Goal: Transaction & Acquisition: Obtain resource

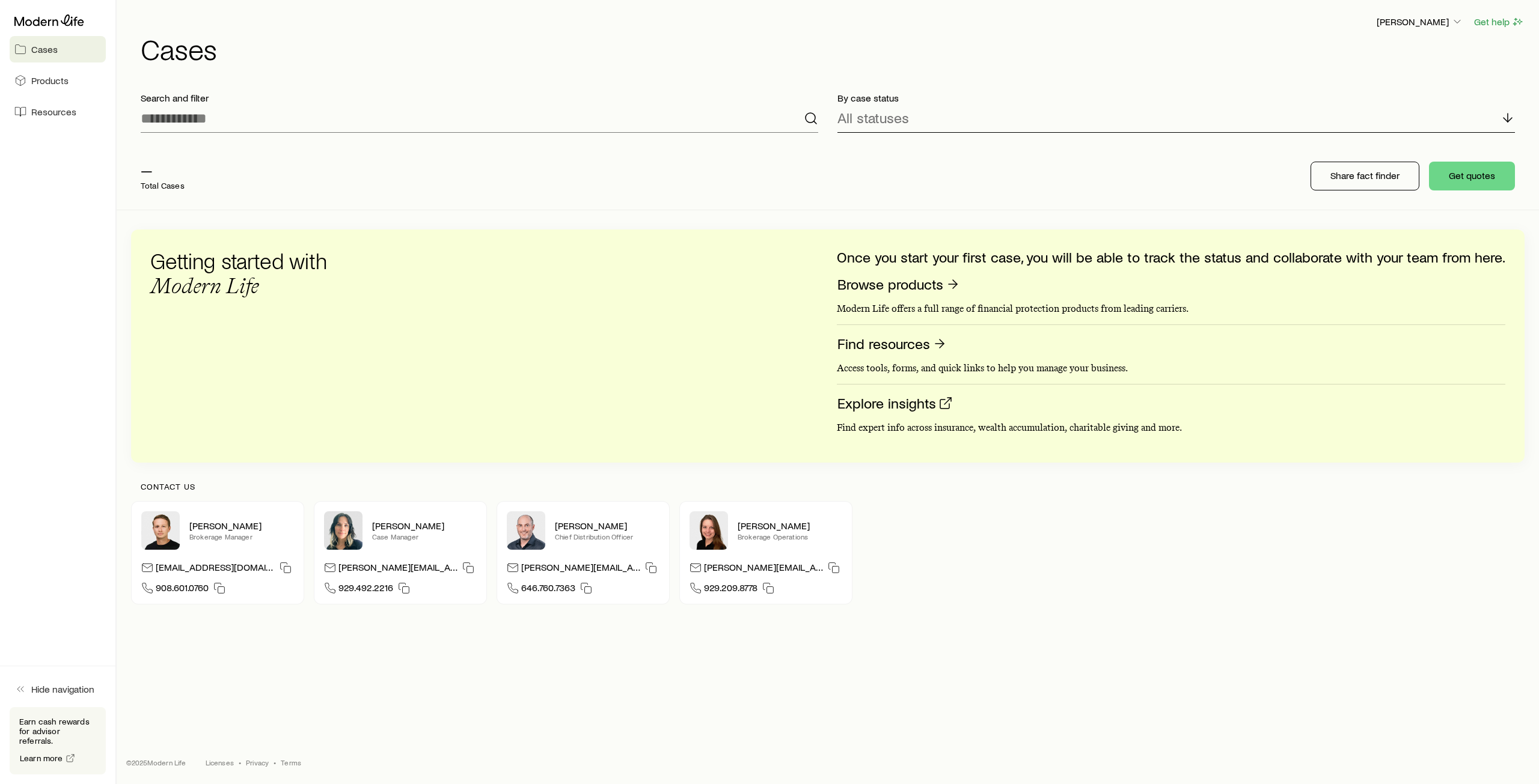
click at [969, 119] on div "All statuses" at bounding box center [1176, 119] width 678 height 29
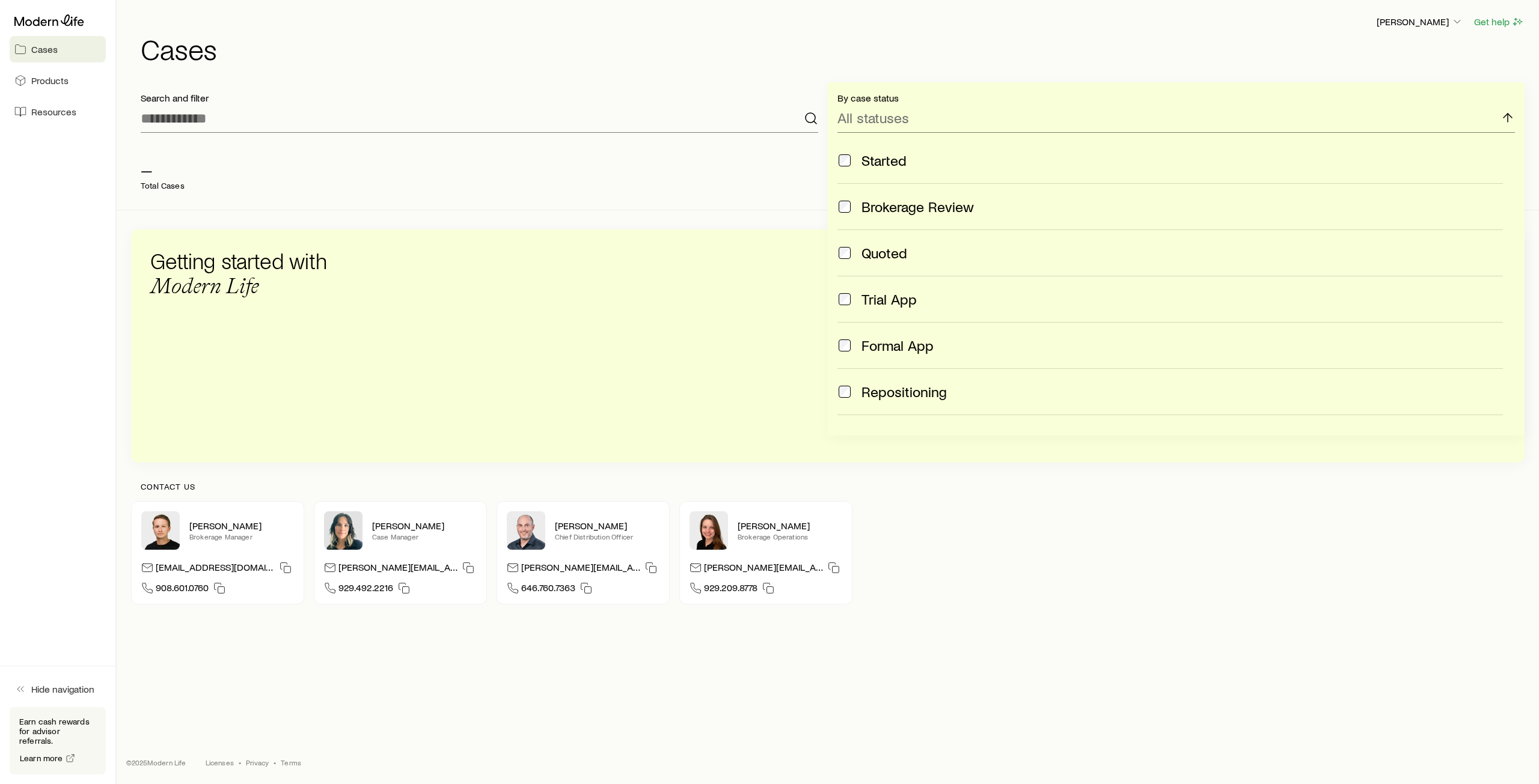
click at [689, 55] on h1 "Cases" at bounding box center [832, 49] width 1384 height 29
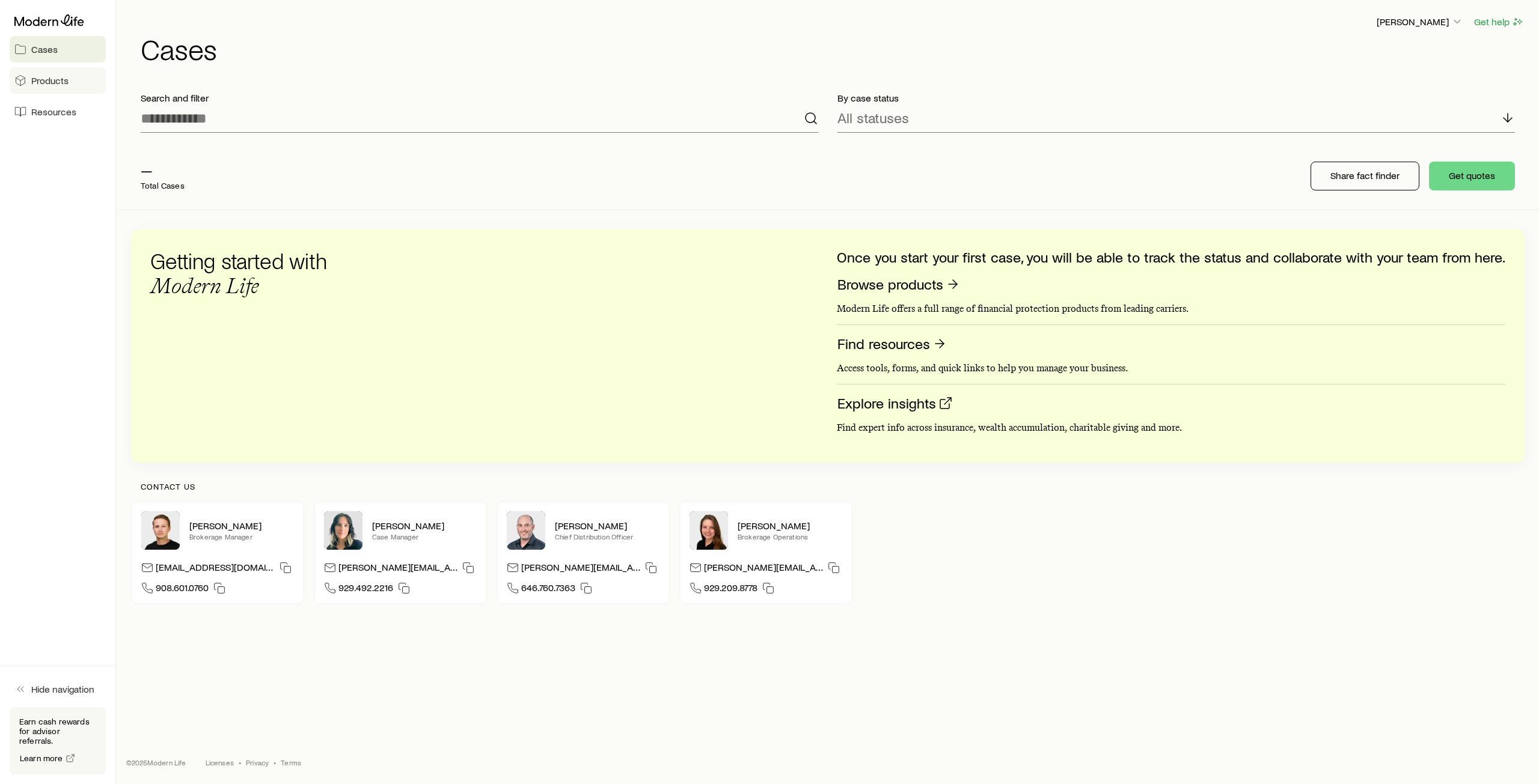
click at [60, 87] on link "Products" at bounding box center [58, 80] width 96 height 26
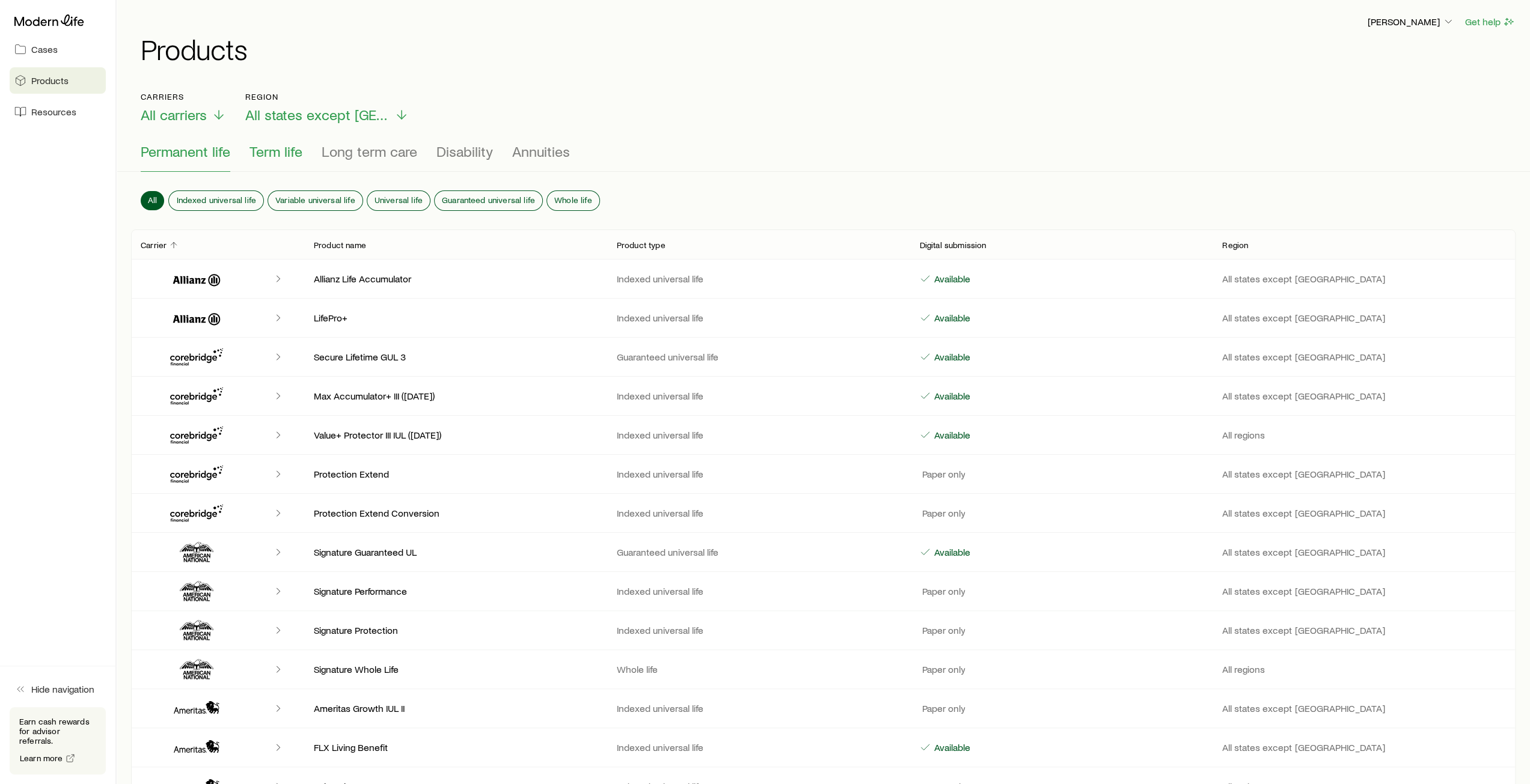
click at [268, 151] on span "Term life" at bounding box center [276, 151] width 53 height 17
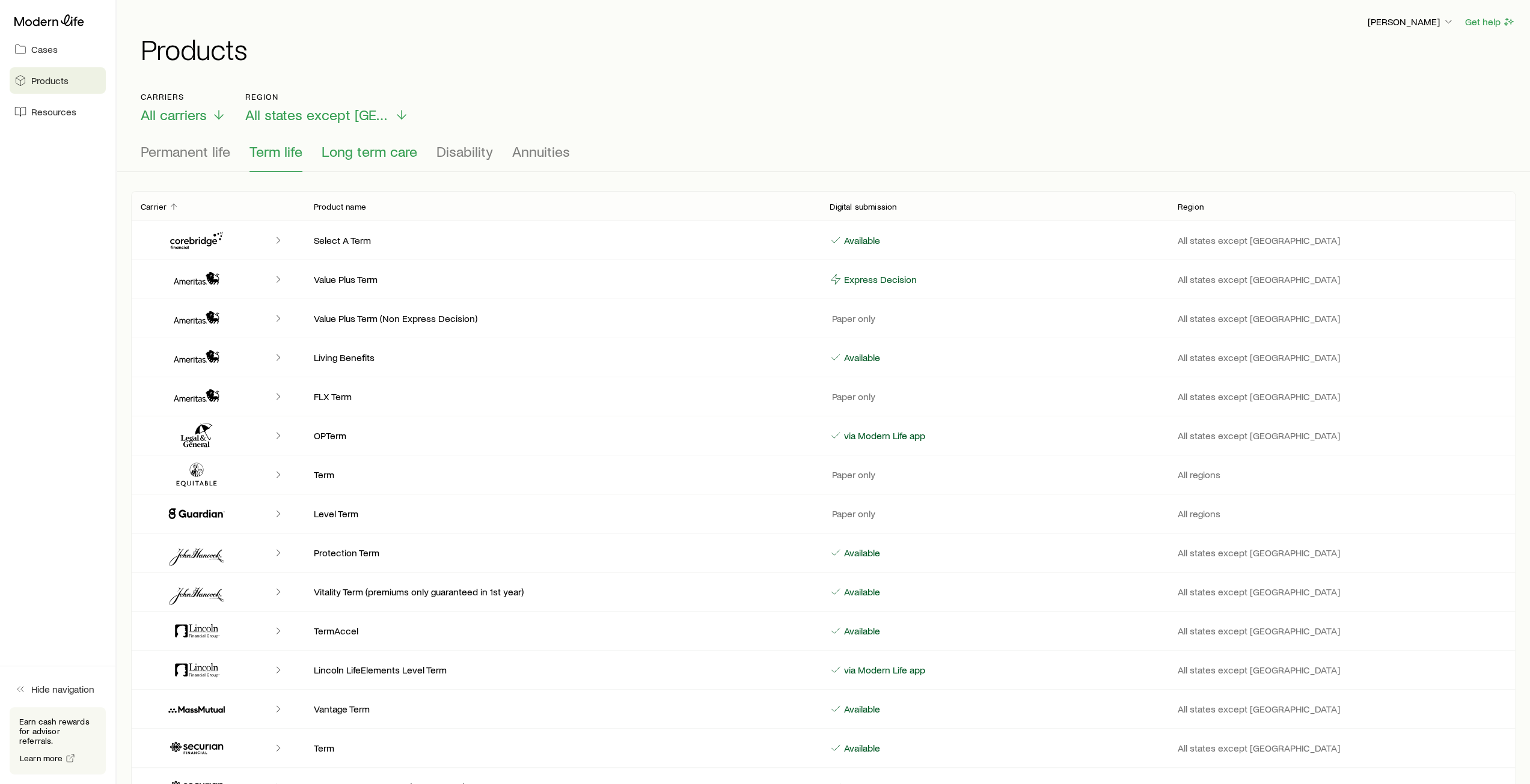
click at [350, 157] on span "Long term care" at bounding box center [370, 151] width 96 height 17
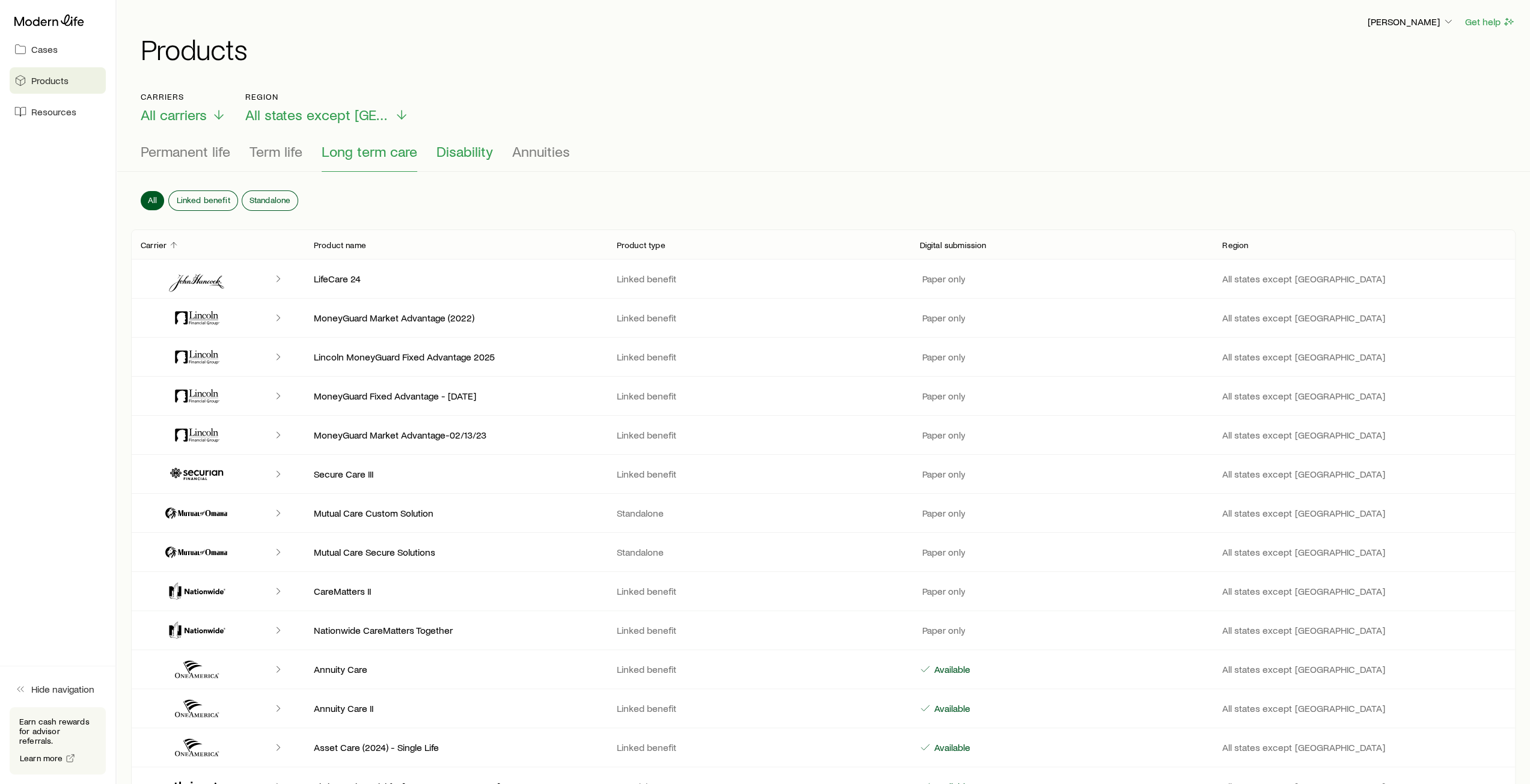
click at [461, 152] on span "Disability" at bounding box center [464, 151] width 56 height 17
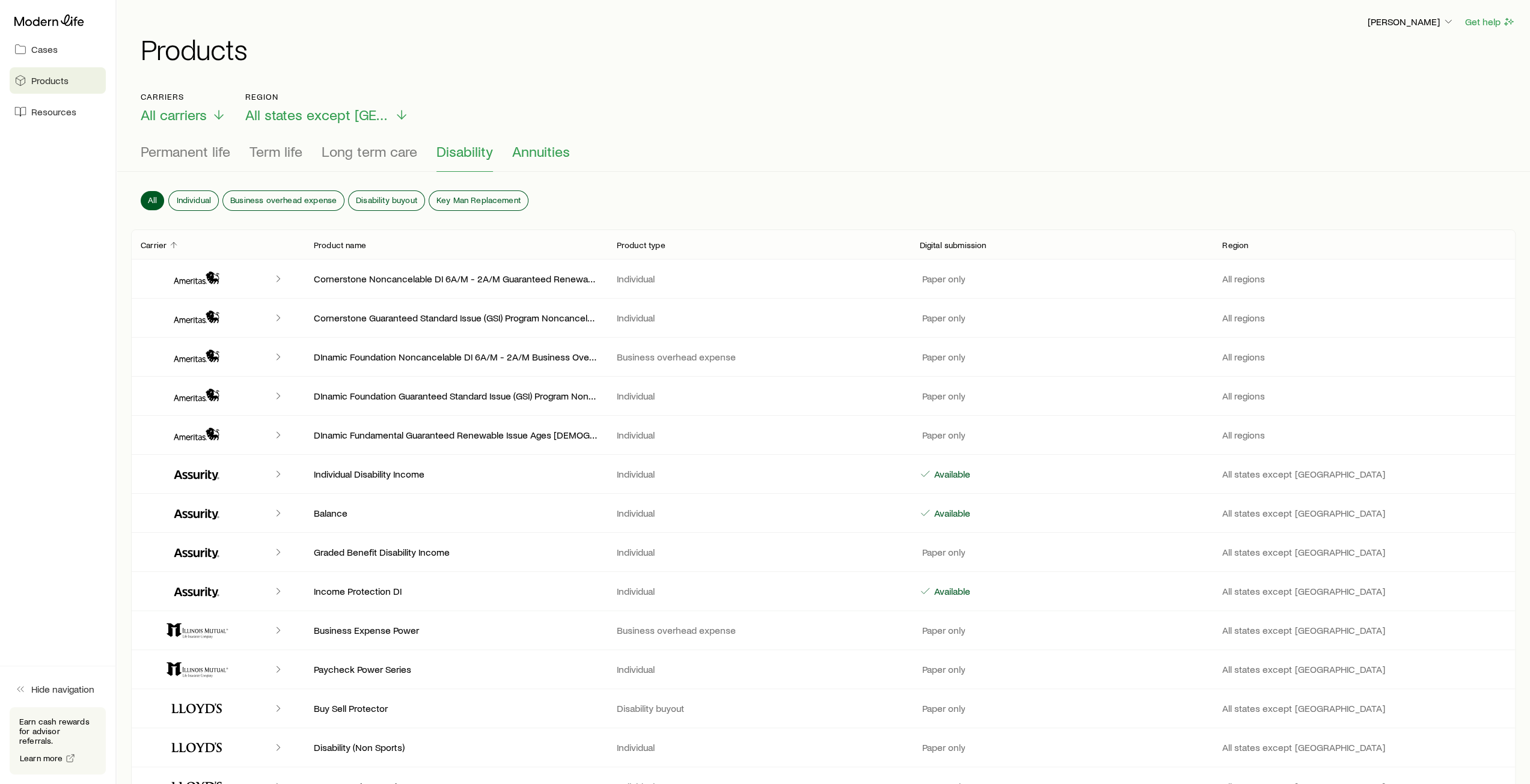
click at [546, 158] on span "Annuities" at bounding box center [540, 151] width 58 height 17
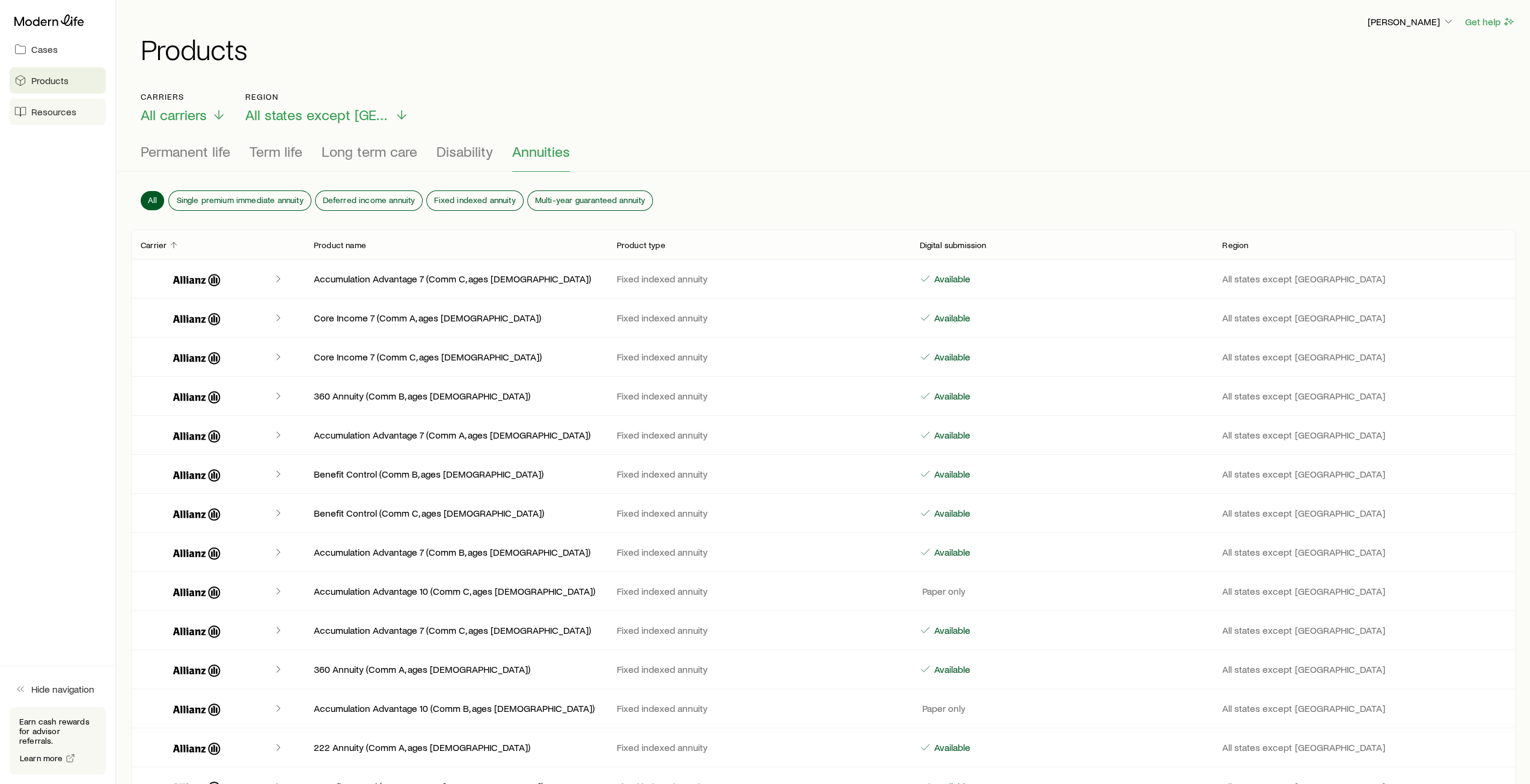
click at [52, 116] on span "Resources" at bounding box center [53, 112] width 45 height 12
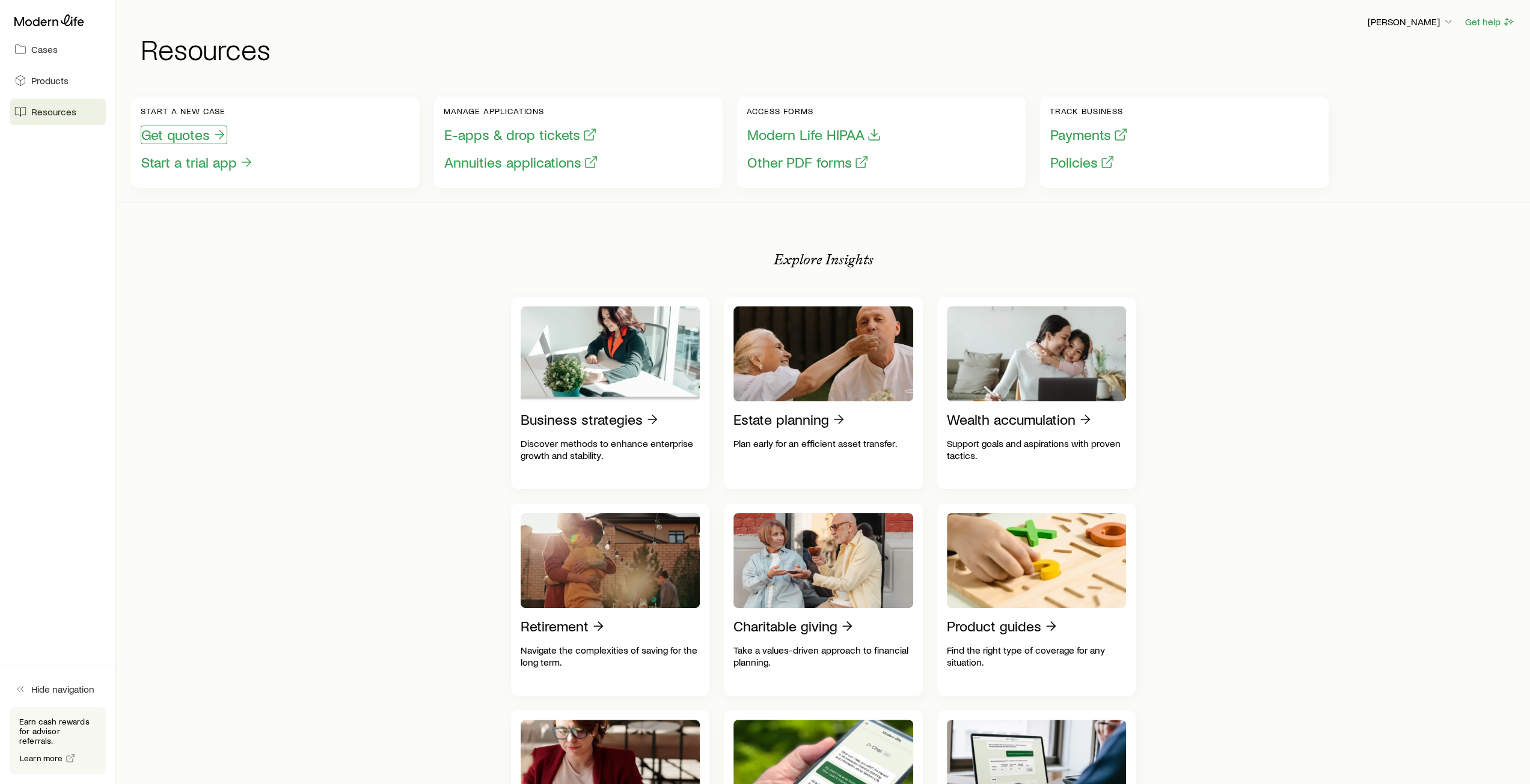
click at [205, 134] on button "Get quotes" at bounding box center [184, 134] width 87 height 19
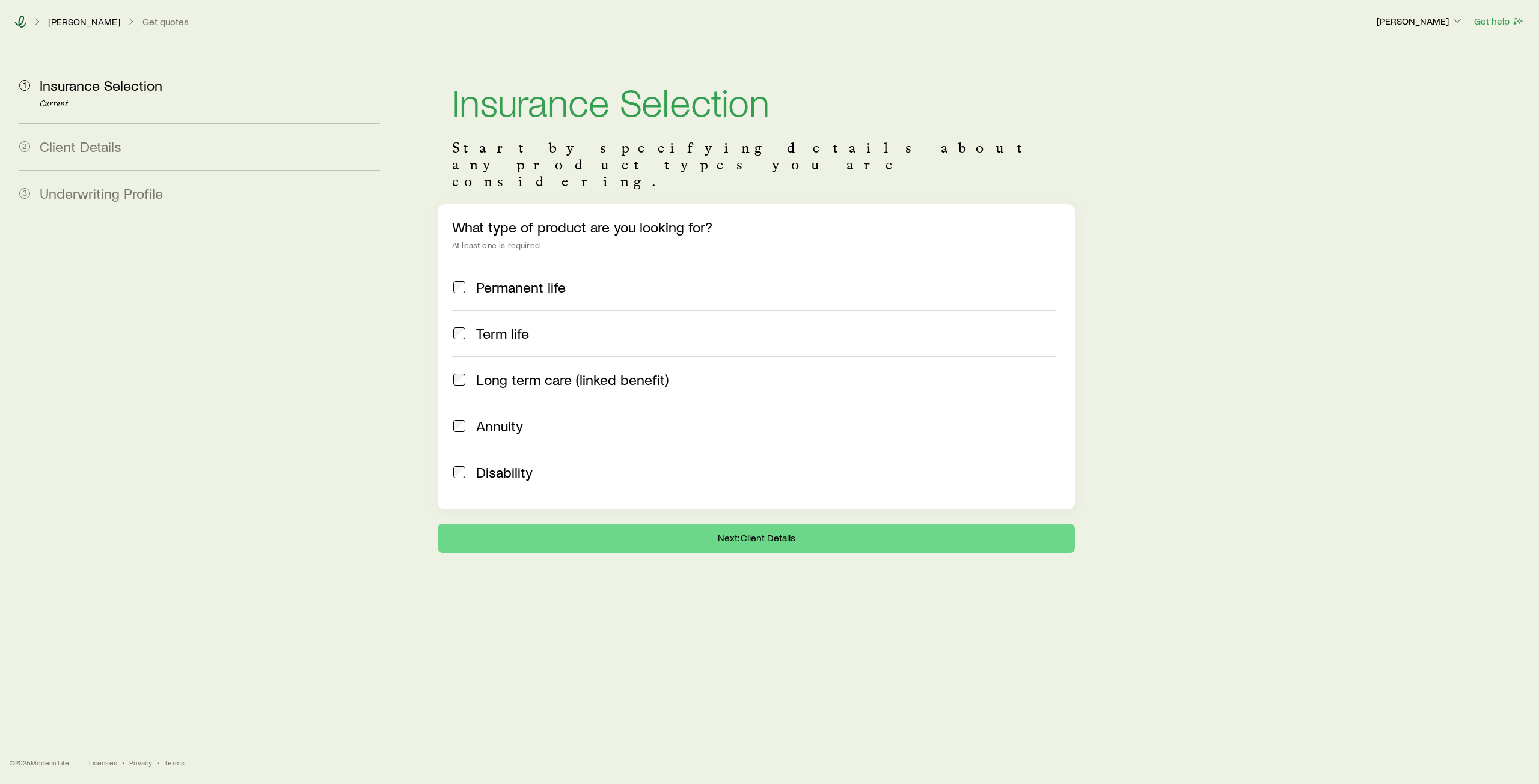
click at [23, 24] on icon at bounding box center [20, 21] width 12 height 12
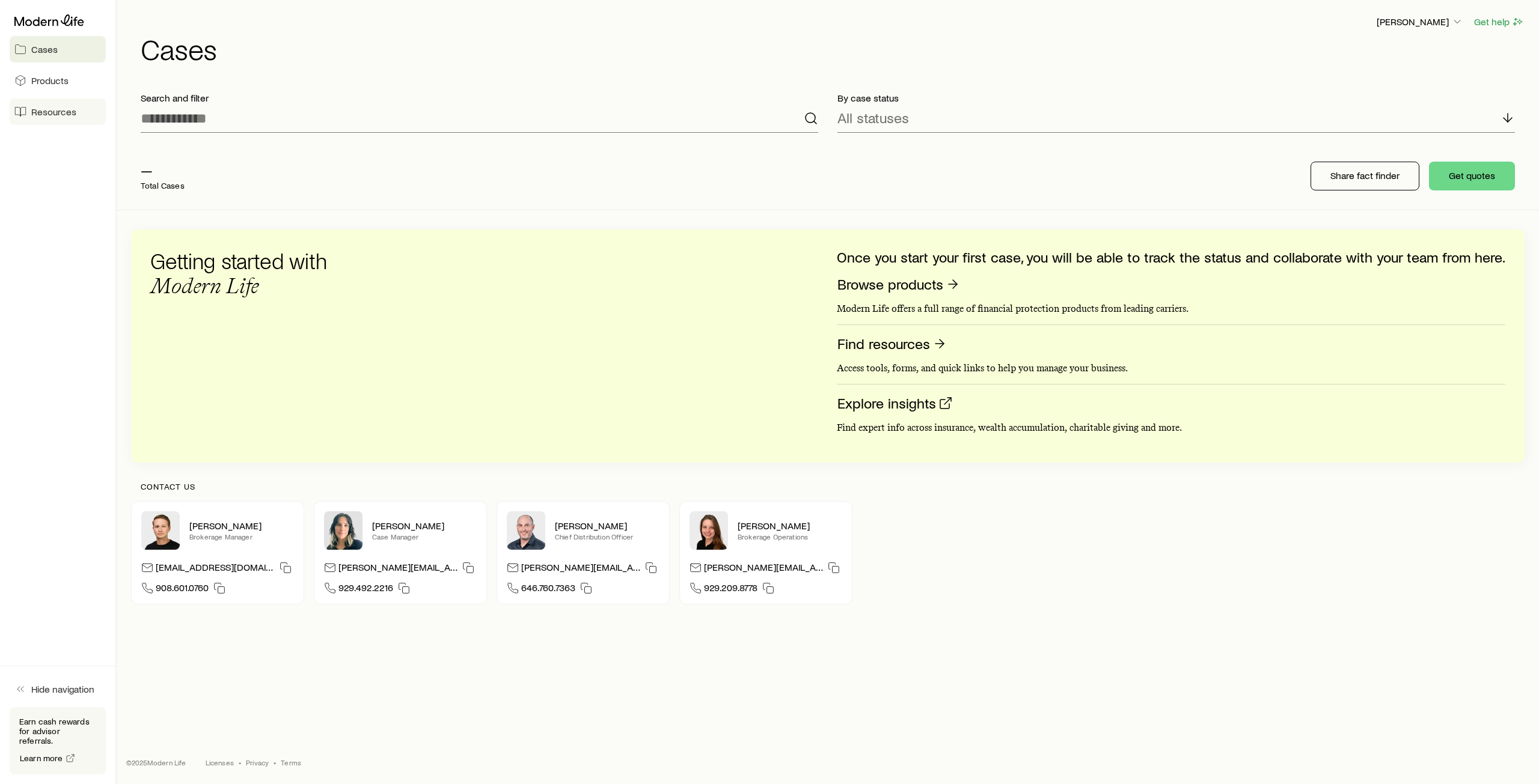
click at [52, 109] on span "Resources" at bounding box center [53, 112] width 45 height 12
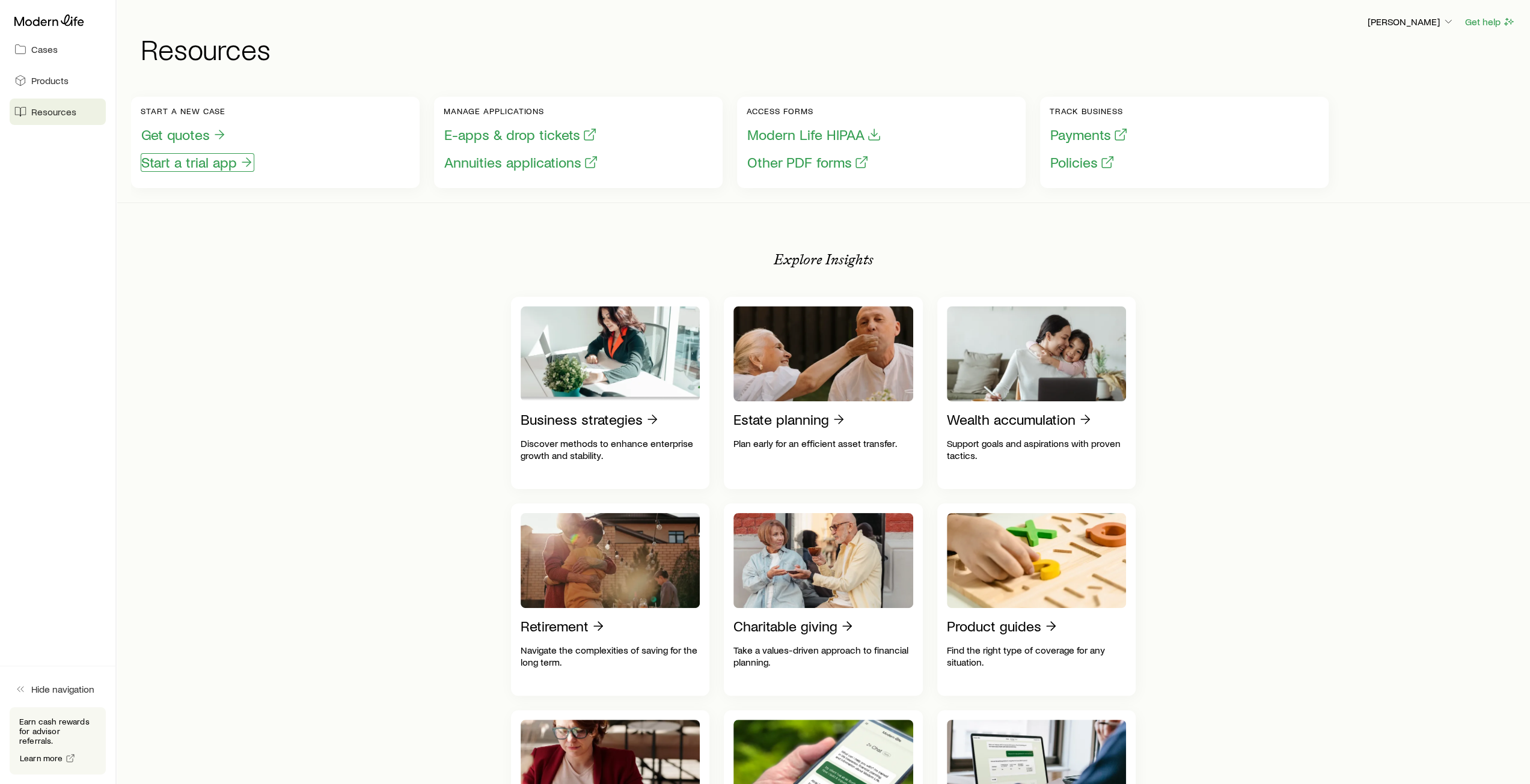
click at [197, 163] on button "Start a trial app" at bounding box center [198, 162] width 114 height 19
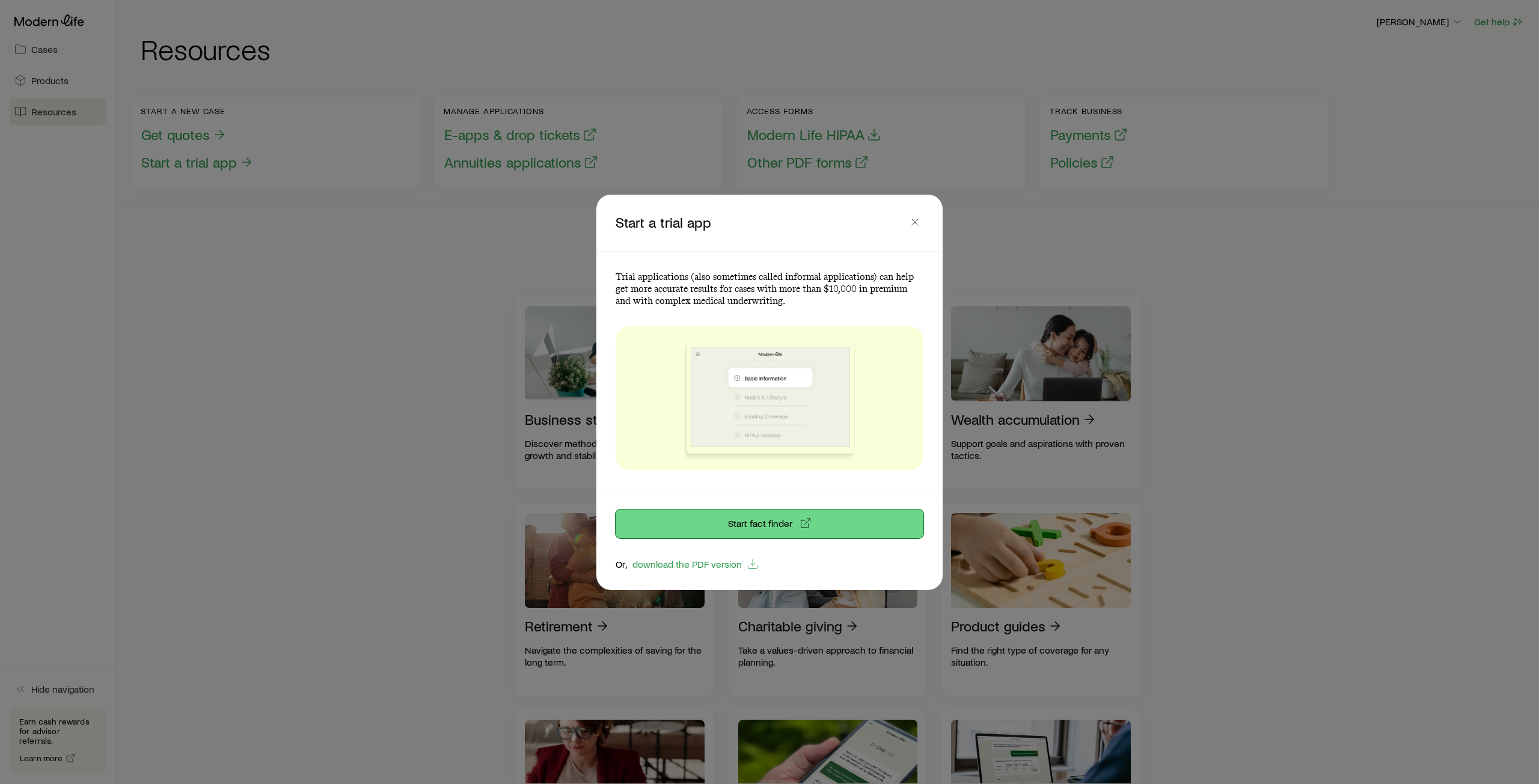
click at [739, 523] on link "Start fact finder" at bounding box center [769, 524] width 308 height 29
click at [913, 220] on icon "button" at bounding box center [914, 222] width 12 height 12
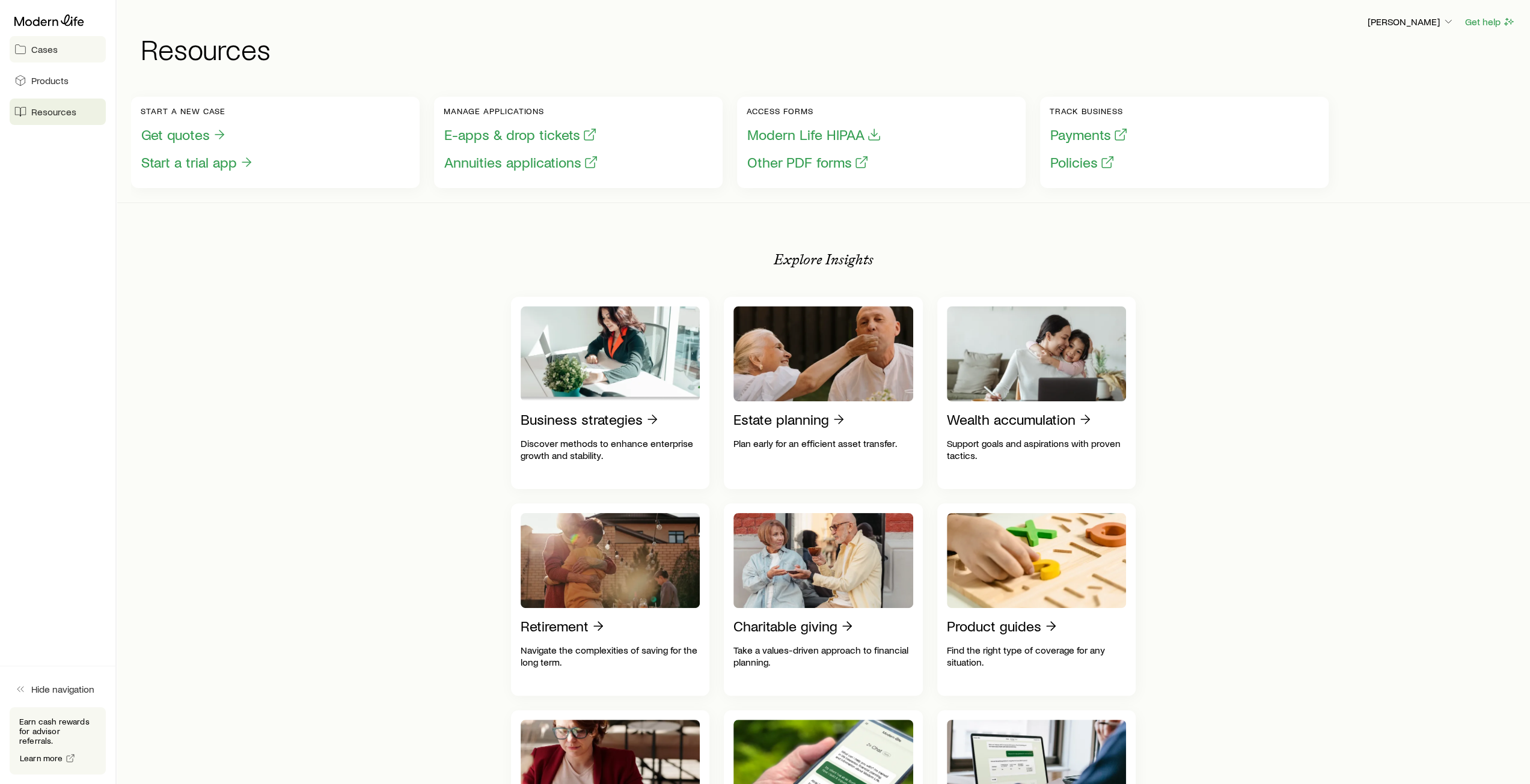
click at [49, 53] on span "Cases" at bounding box center [44, 49] width 26 height 12
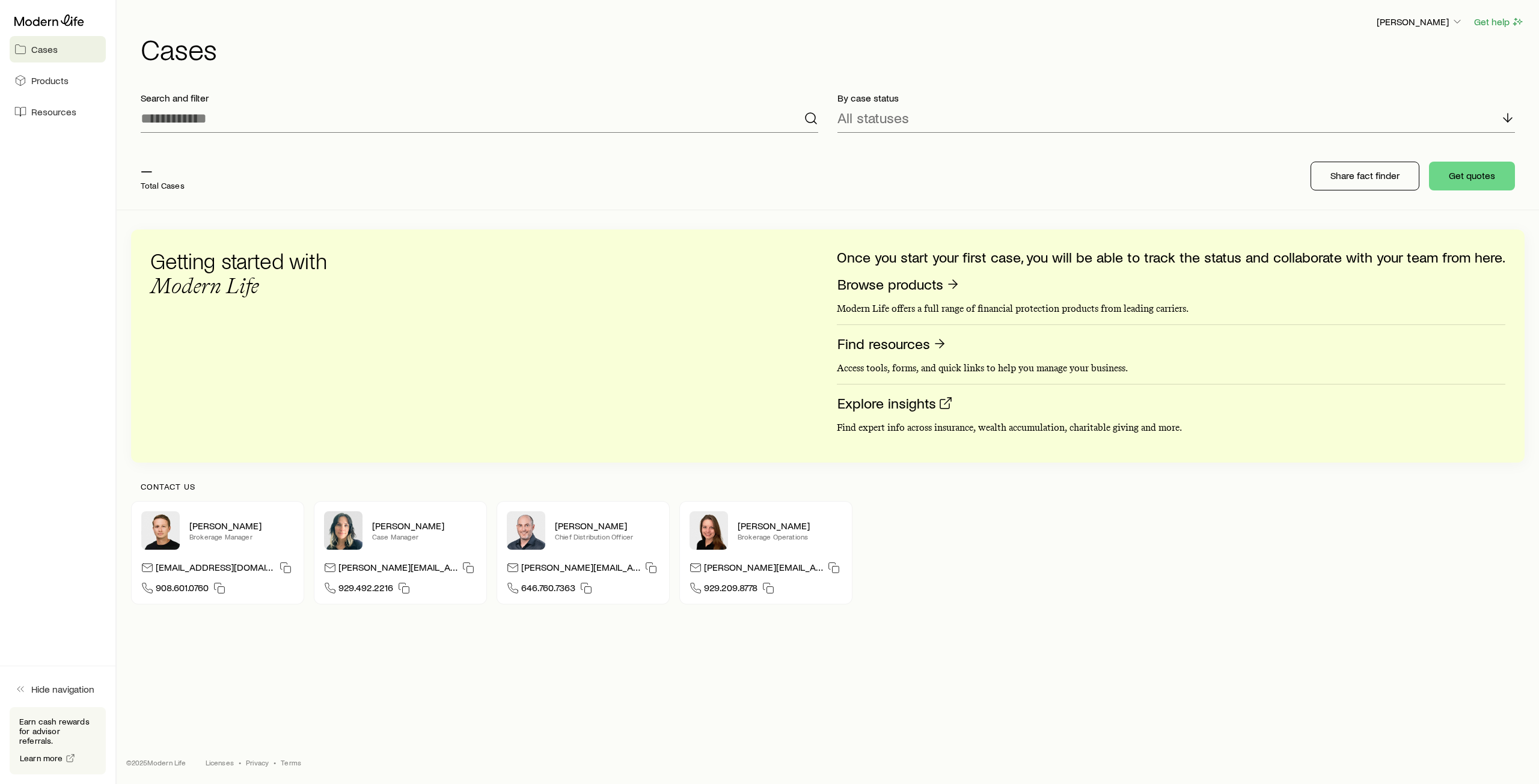
click at [49, 53] on span "Cases" at bounding box center [44, 49] width 26 height 12
click at [1440, 24] on p "[PERSON_NAME]" at bounding box center [1420, 21] width 87 height 12
click at [1288, 88] on div "By case status All statuses" at bounding box center [1176, 112] width 696 height 60
click at [1360, 178] on p "Share fact finder" at bounding box center [1365, 175] width 69 height 12
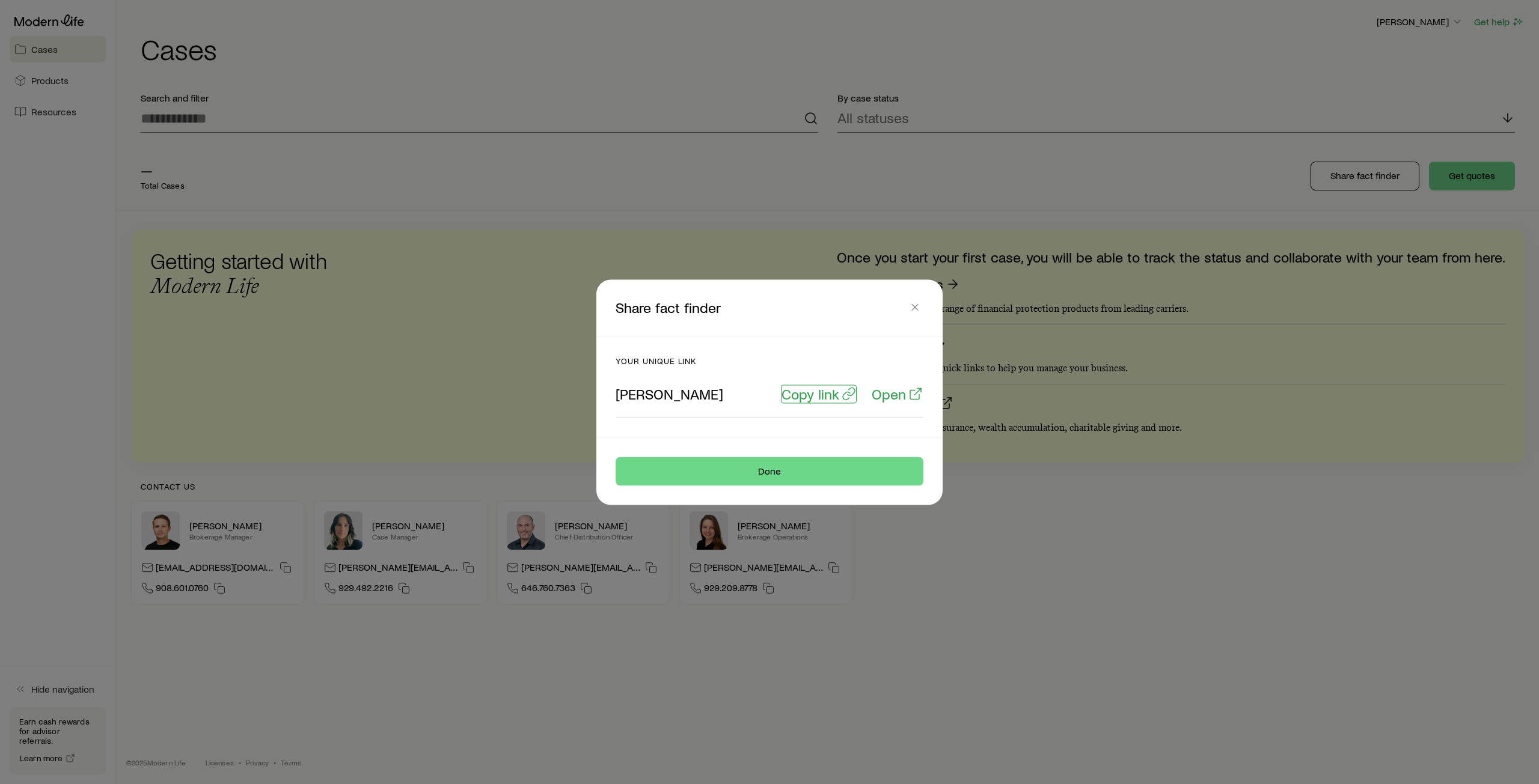
click at [820, 396] on p "Copy link" at bounding box center [810, 393] width 58 height 17
click at [917, 304] on icon "button" at bounding box center [914, 306] width 12 height 12
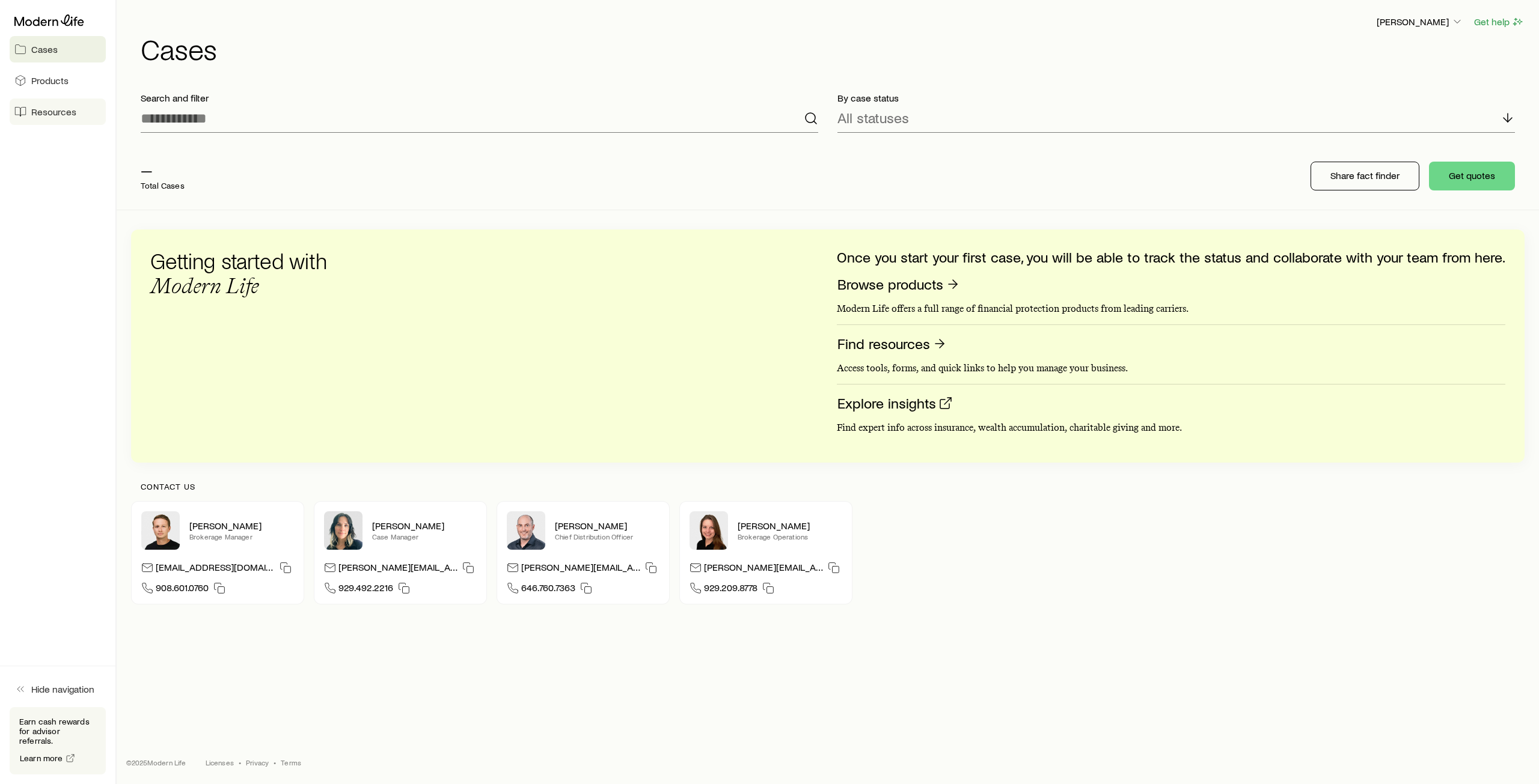
click at [56, 113] on span "Resources" at bounding box center [53, 112] width 45 height 12
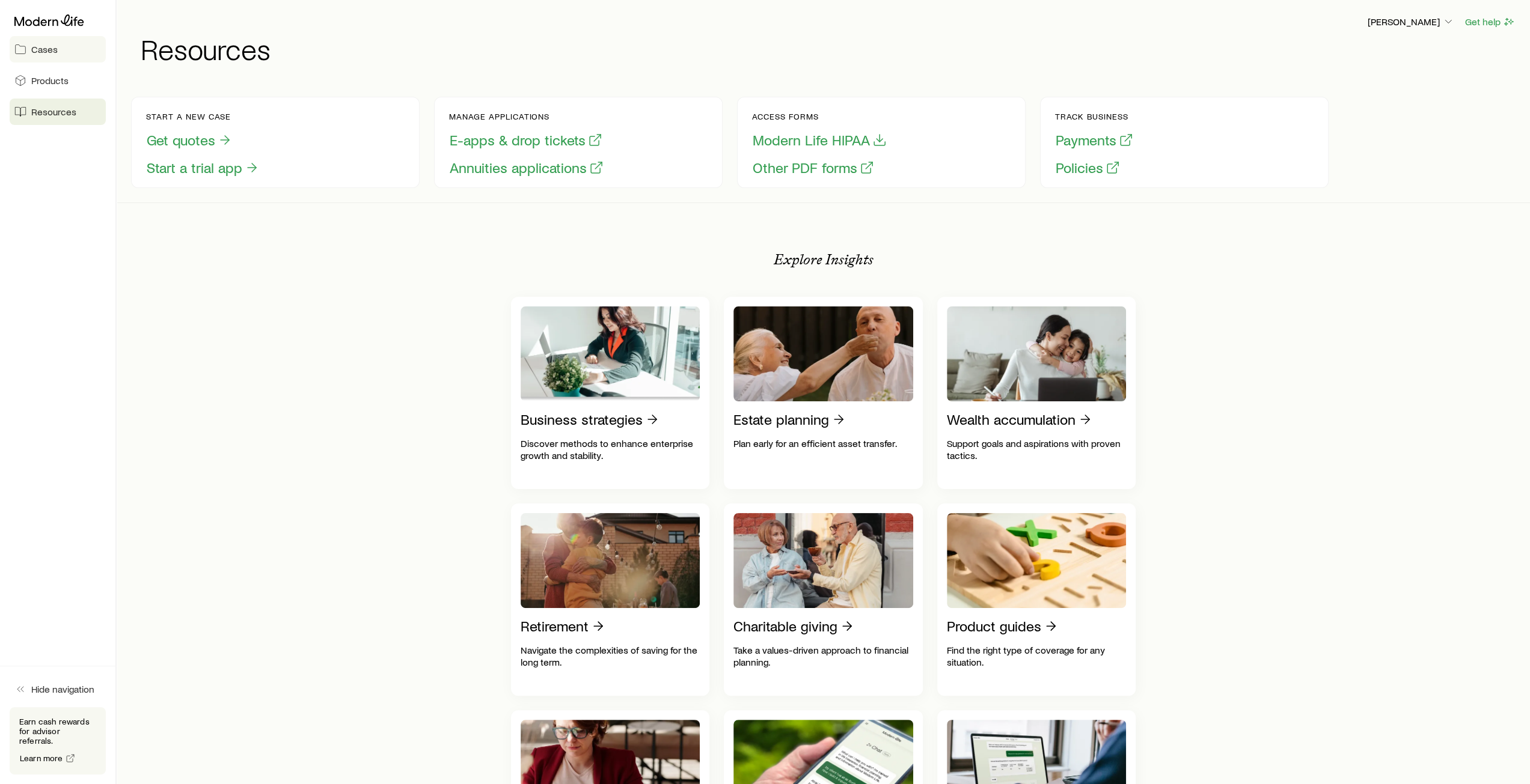
click at [53, 49] on span "Cases" at bounding box center [44, 49] width 26 height 12
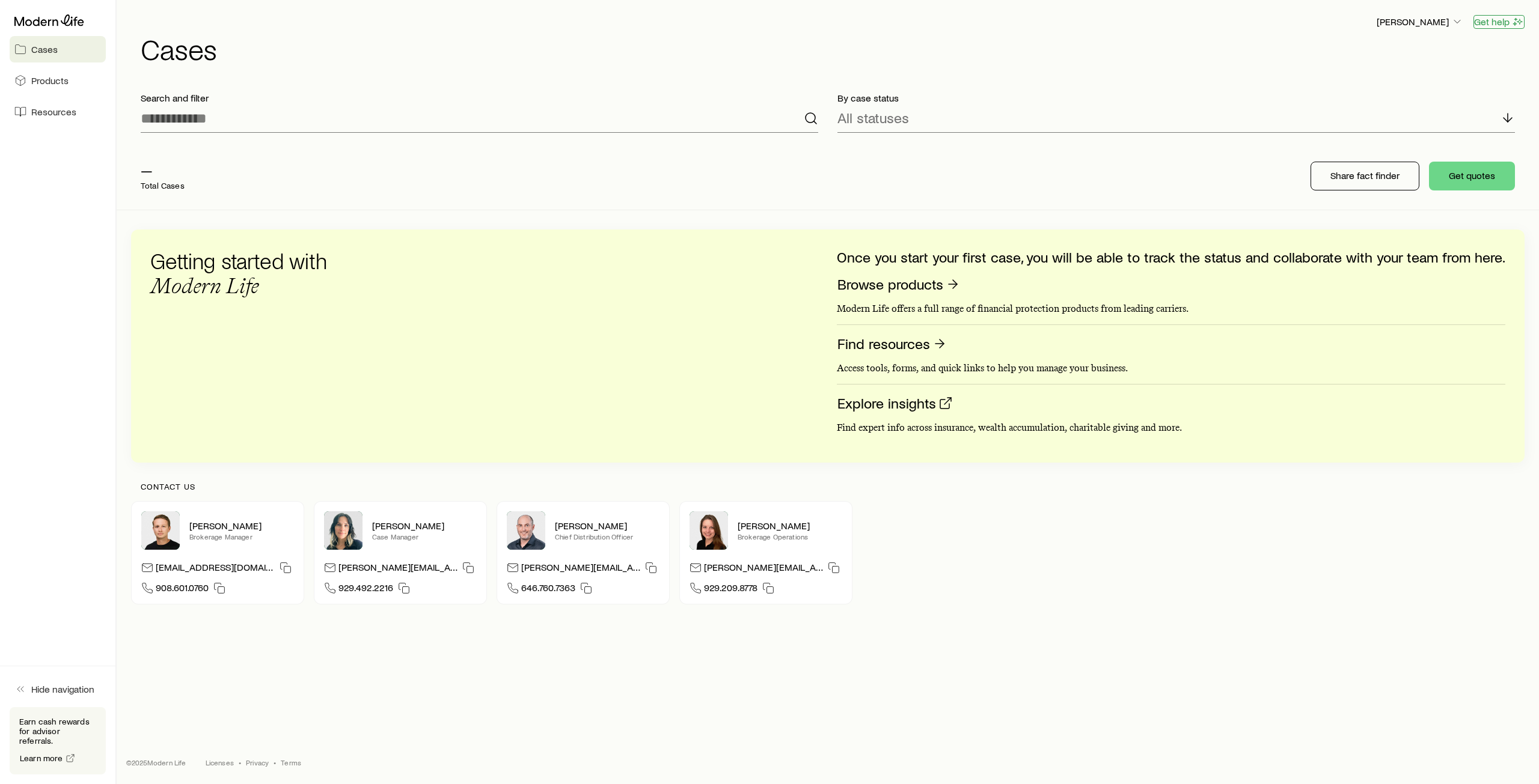
click at [1500, 23] on button "Get help" at bounding box center [1499, 22] width 51 height 14
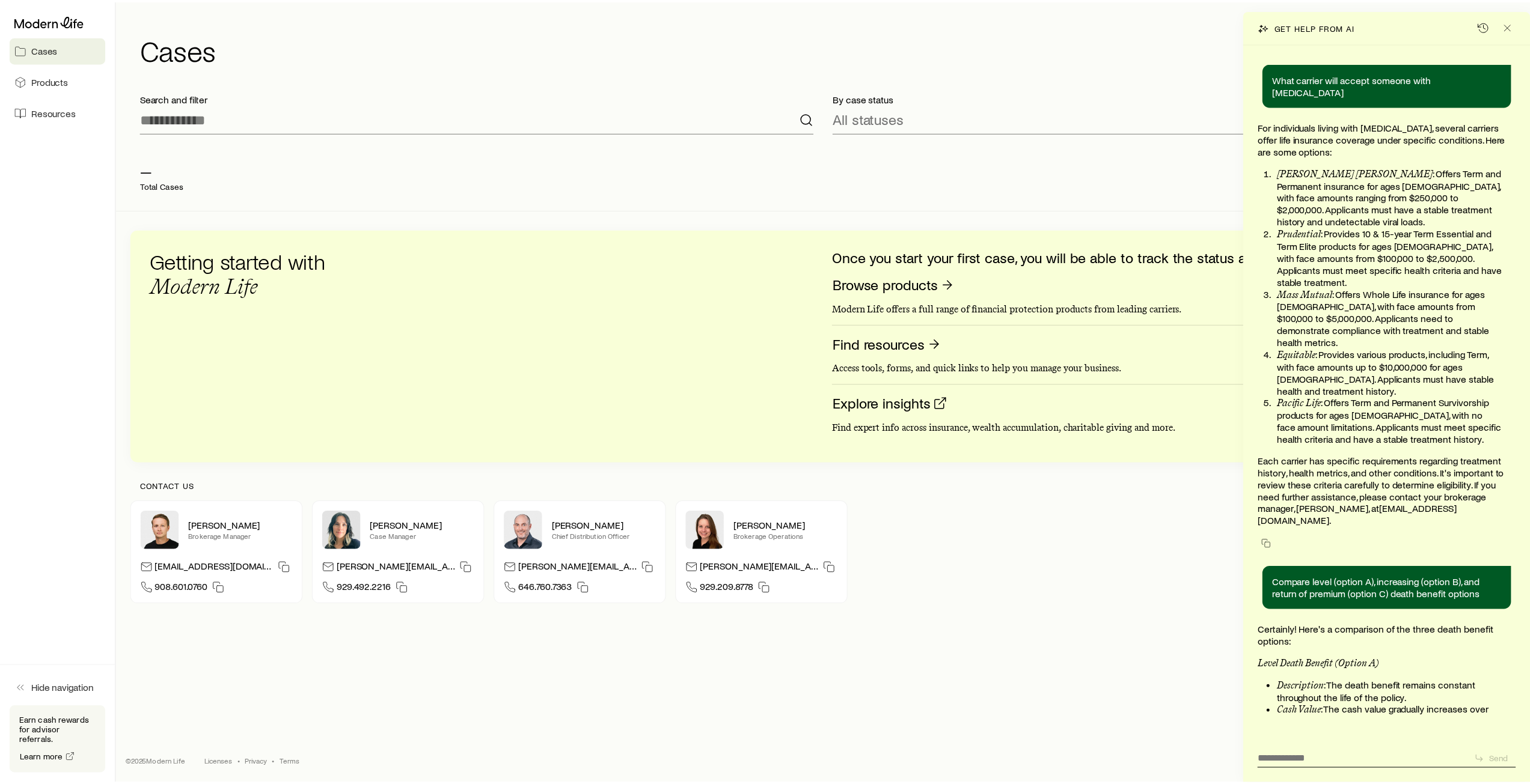
scroll to position [138341, 0]
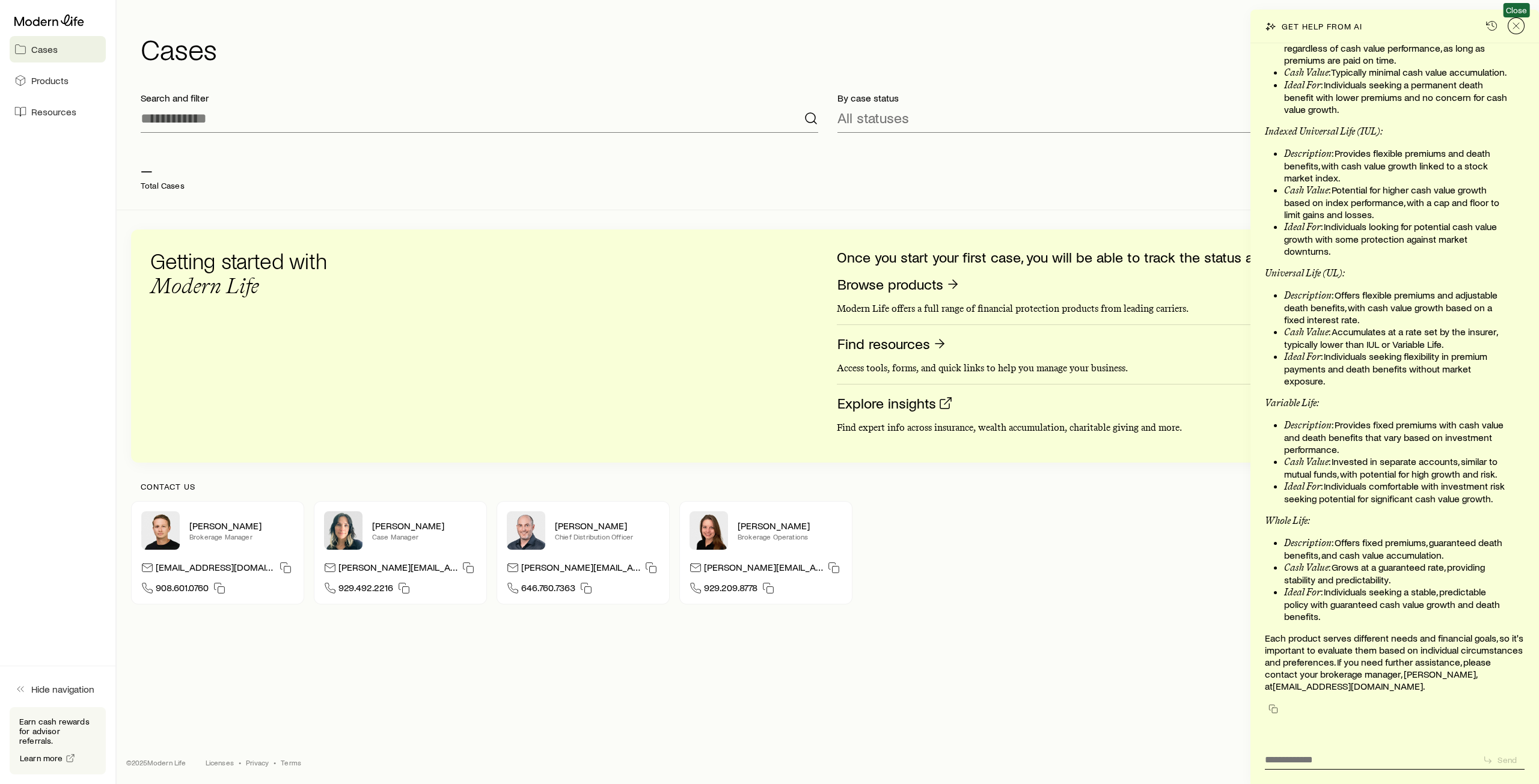
click at [1515, 28] on icon "Close" at bounding box center [1515, 26] width 12 height 12
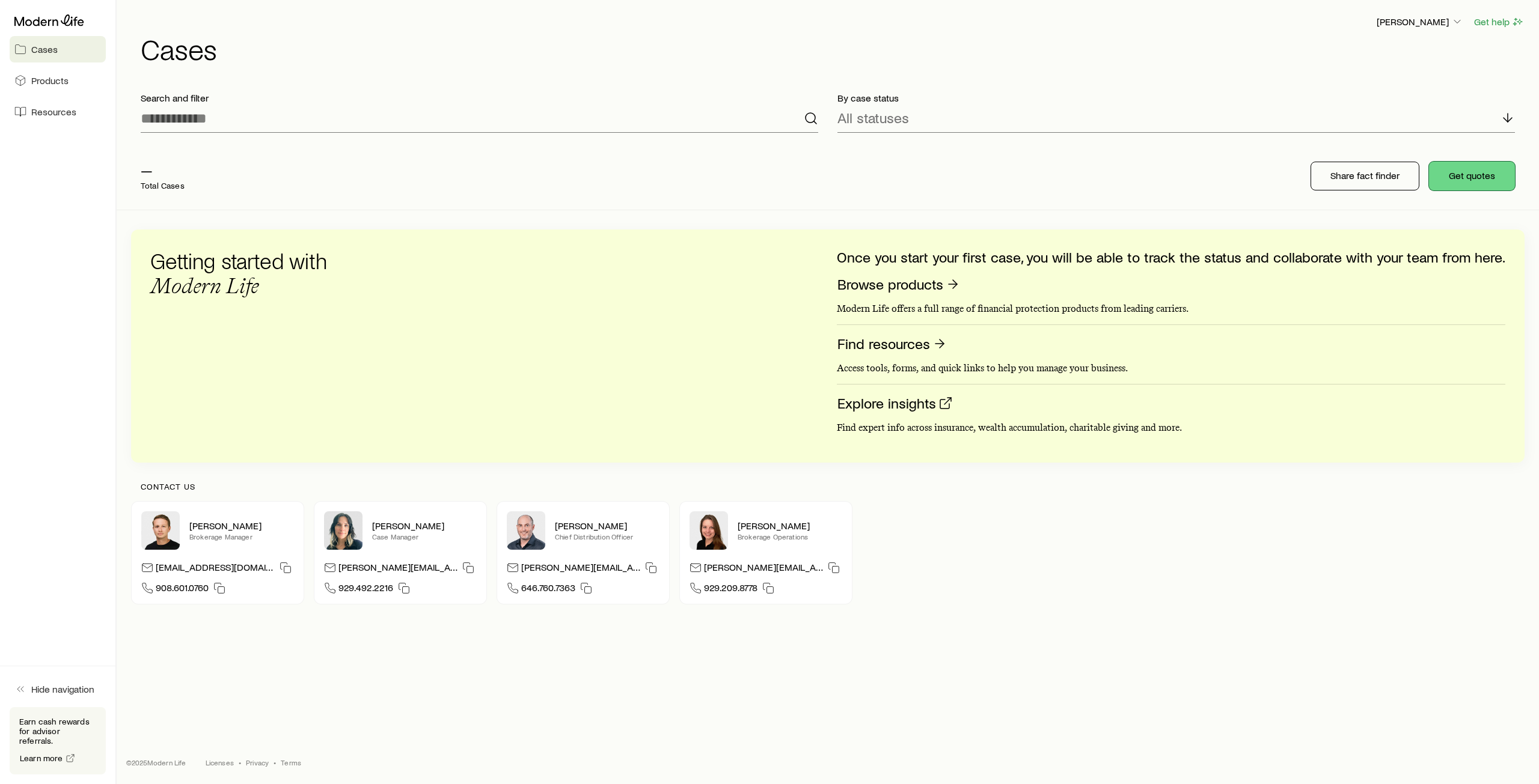
click at [1474, 181] on button "Get quotes" at bounding box center [1472, 176] width 86 height 29
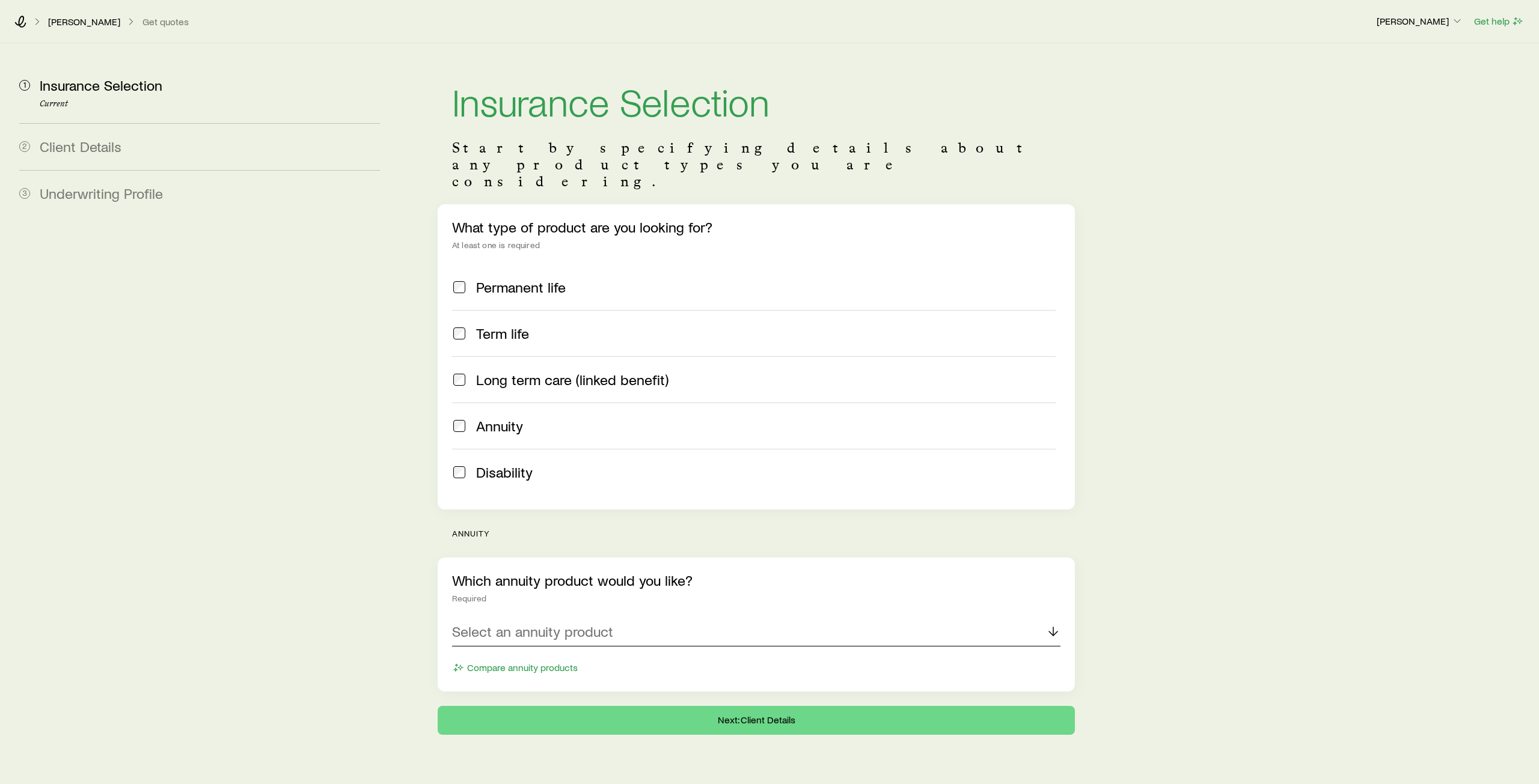
click at [588, 618] on div "Select an annuity product" at bounding box center [756, 632] width 608 height 29
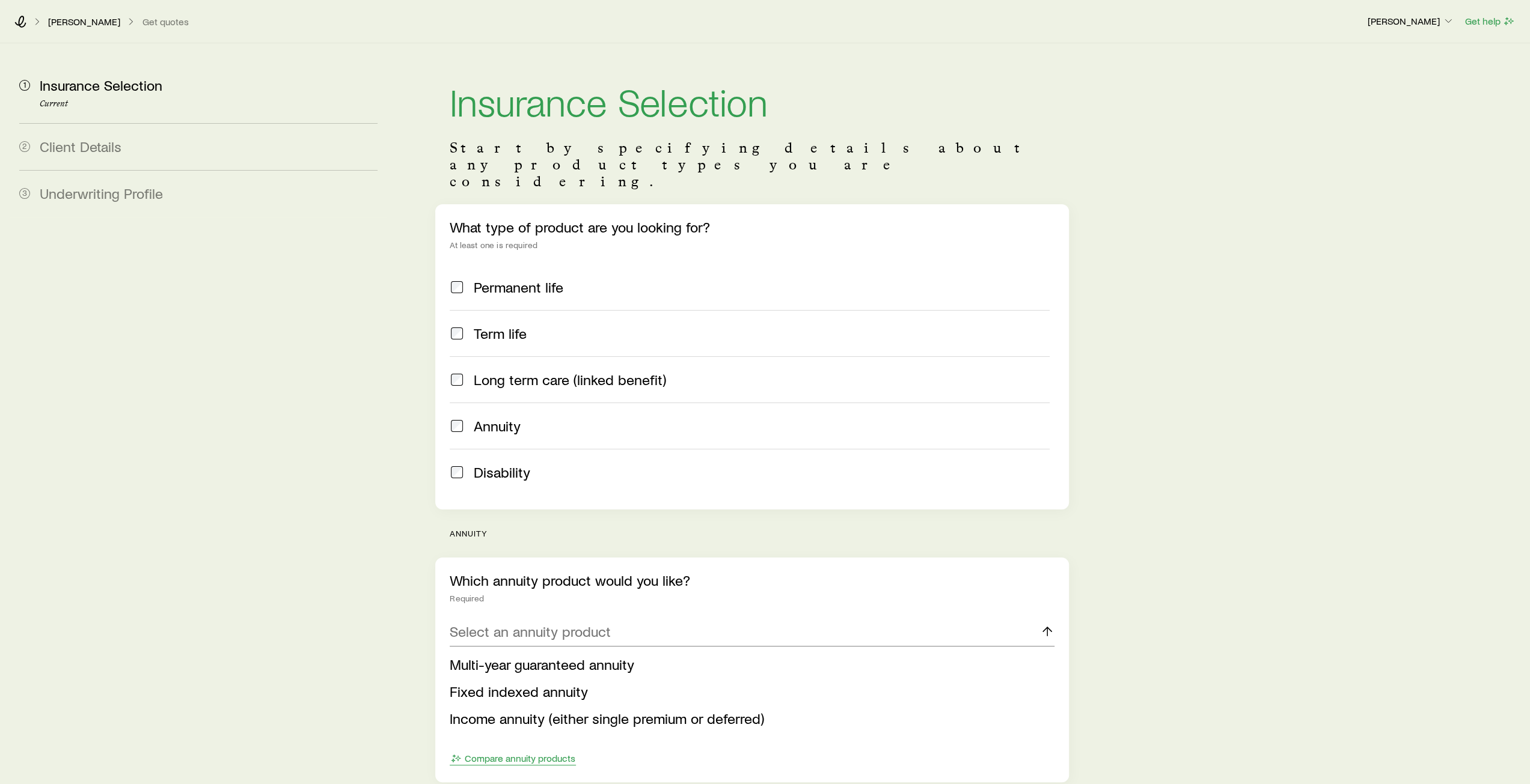
click at [529, 655] on span "Multi-year guaranteed annuity" at bounding box center [542, 663] width 184 height 17
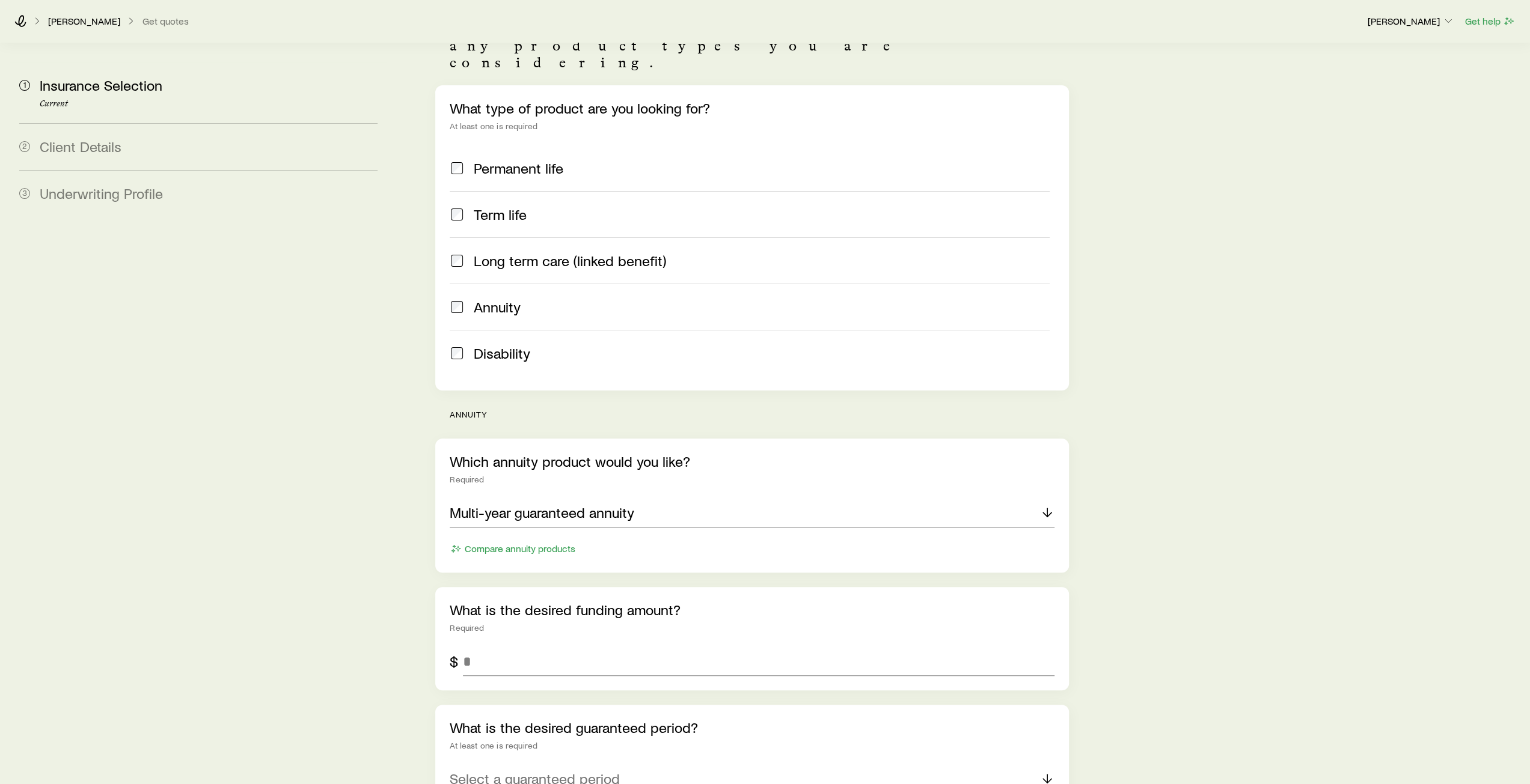
scroll to position [120, 0]
click at [510, 646] on input "tel" at bounding box center [758, 661] width 591 height 29
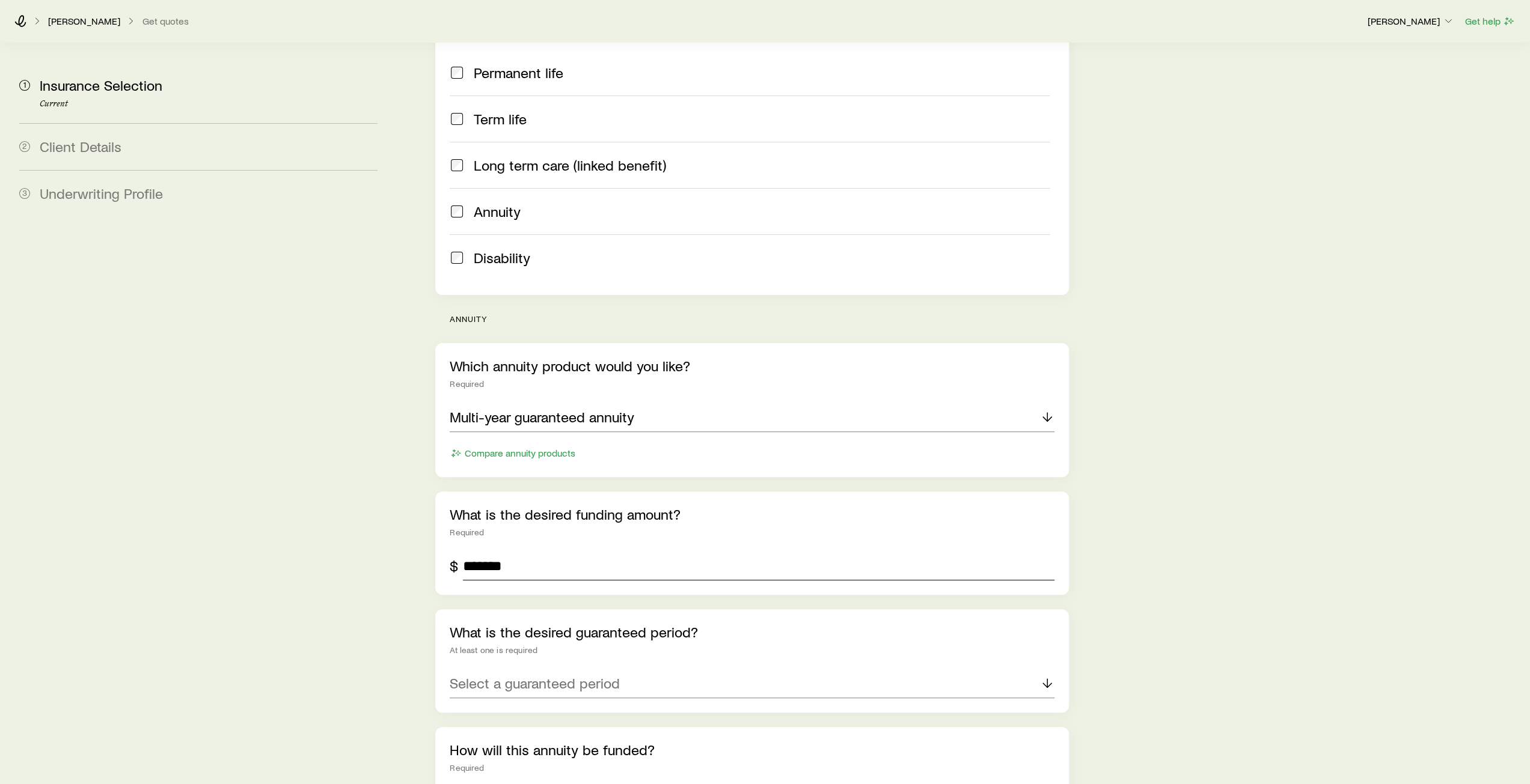
scroll to position [241, 0]
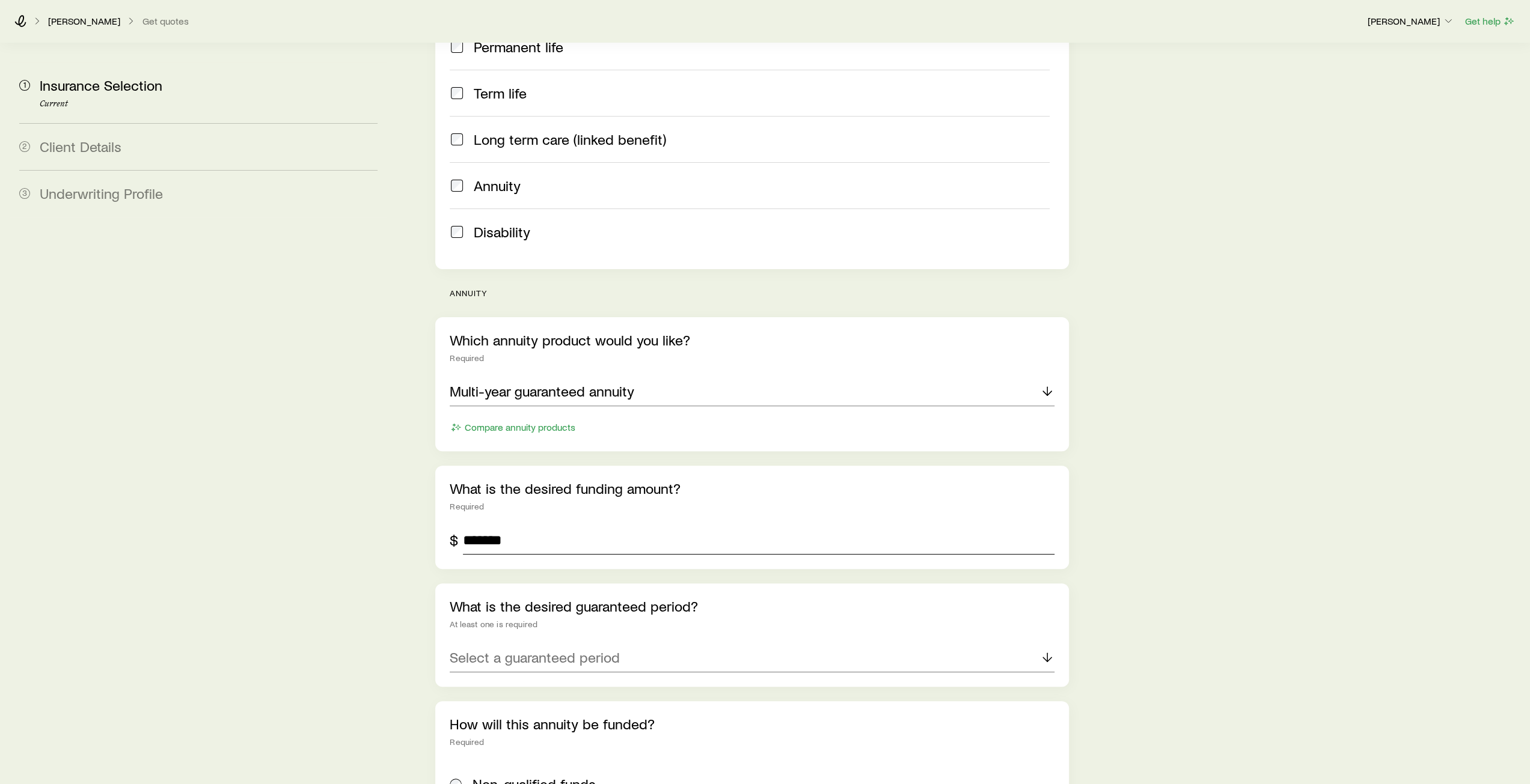
type input "*******"
click at [536, 649] on p "Select a guaranteed period" at bounding box center [534, 657] width 170 height 17
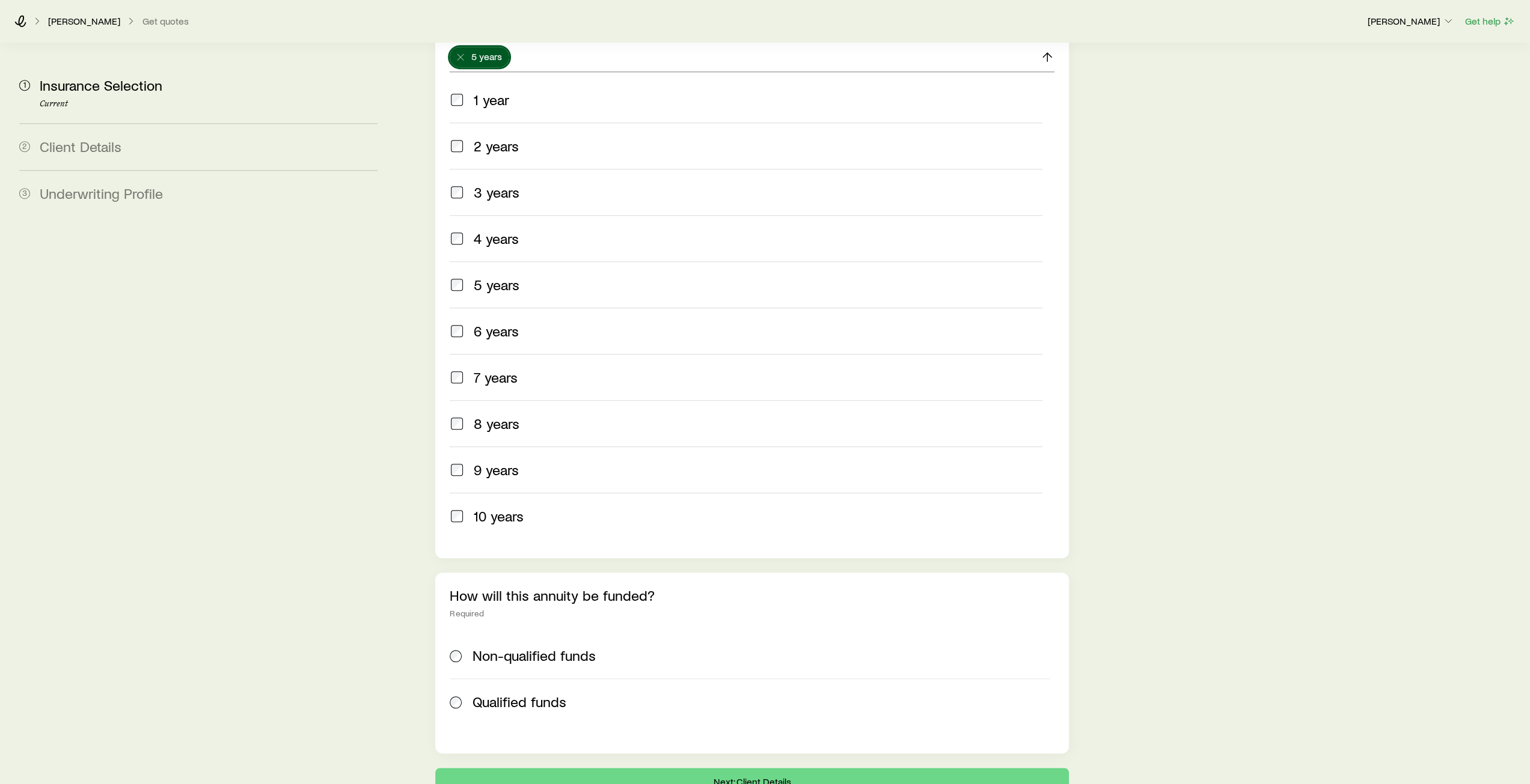
scroll to position [841, 0]
click at [458, 632] on div "Non-qualified funds Qualified funds" at bounding box center [751, 678] width 604 height 92
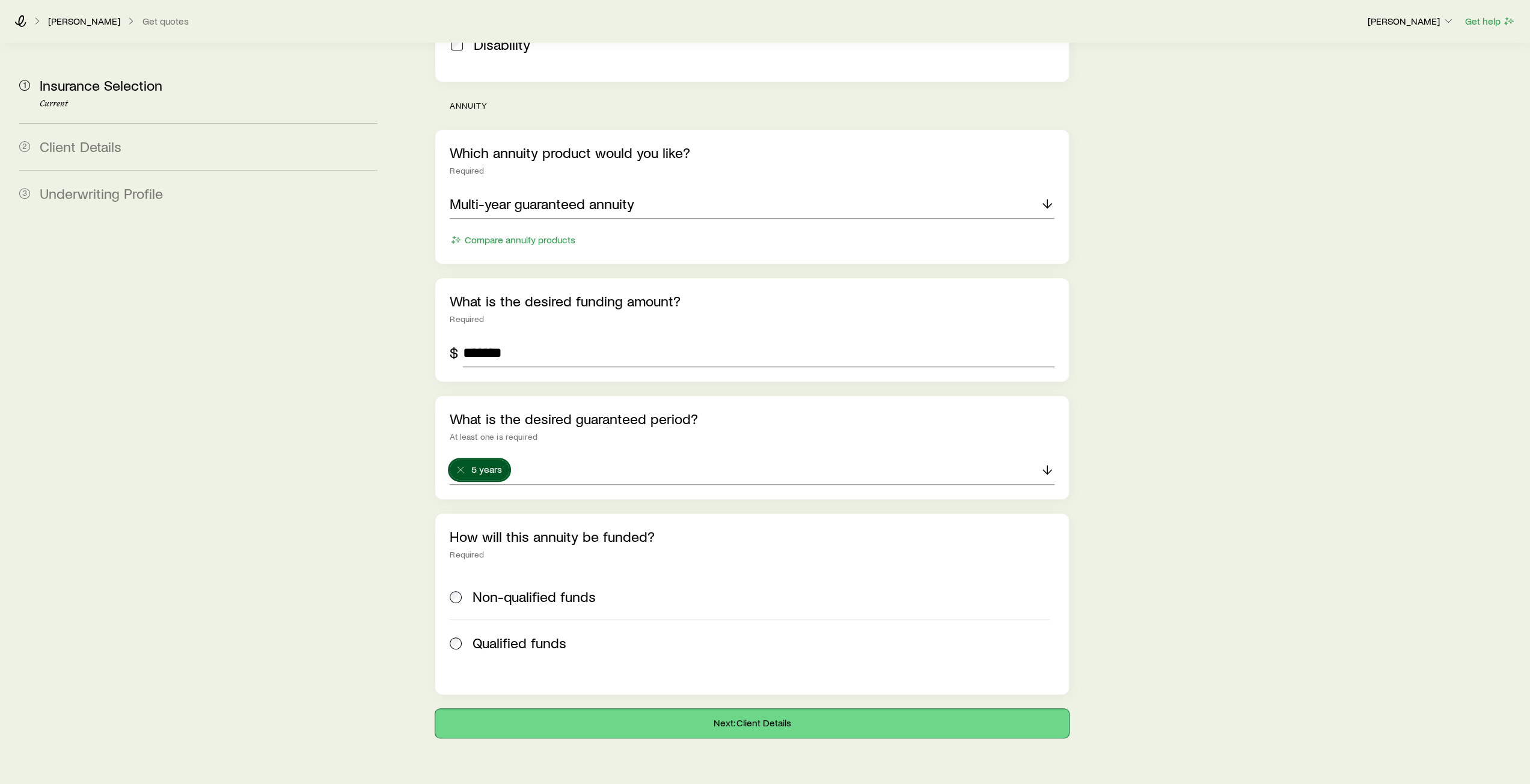
click at [768, 709] on button "Next: Client Details" at bounding box center [751, 724] width 633 height 29
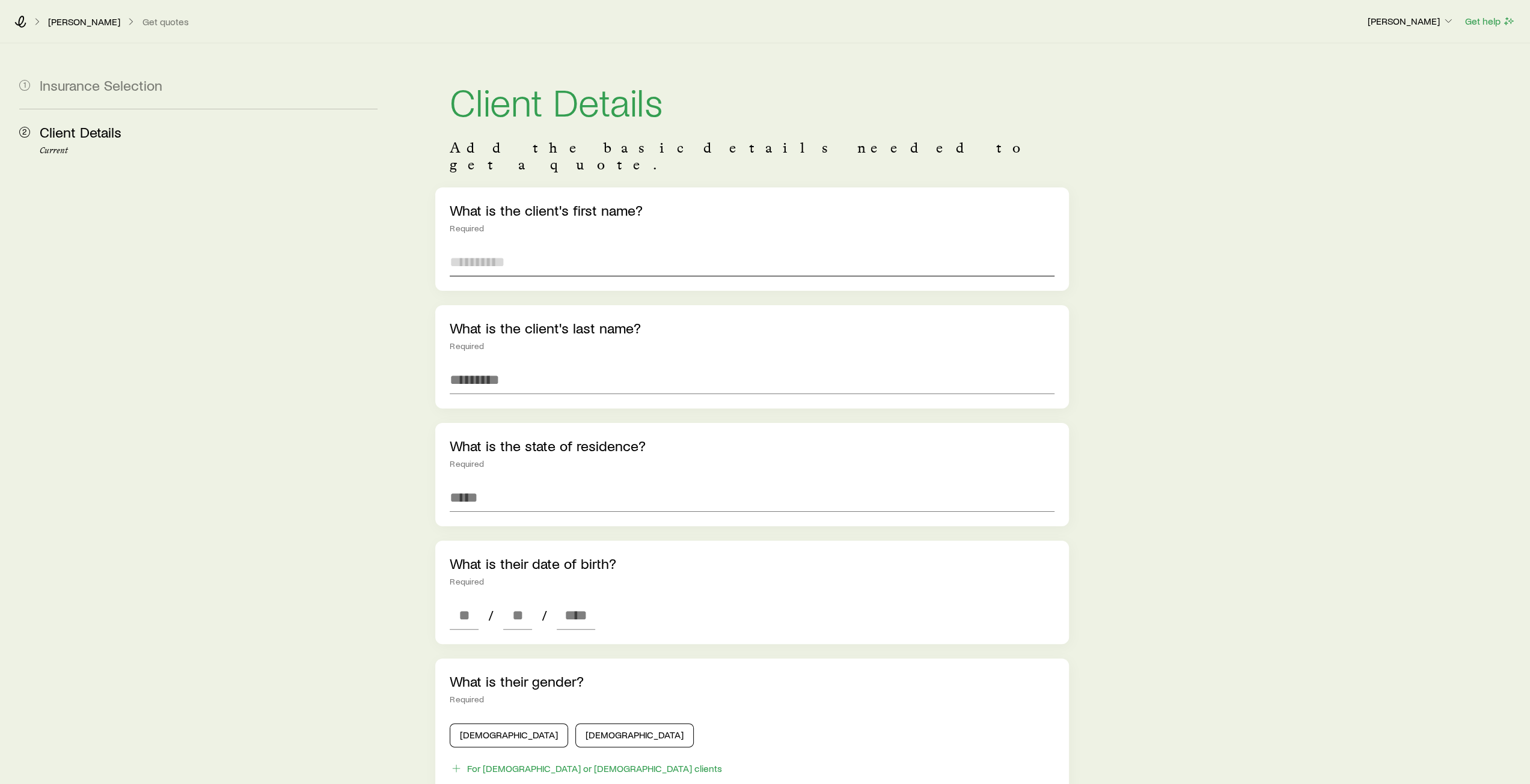
click at [515, 254] on input "text" at bounding box center [751, 262] width 604 height 29
type input "****"
click at [487, 365] on input "text" at bounding box center [751, 380] width 604 height 29
type input "*"
type input "******"
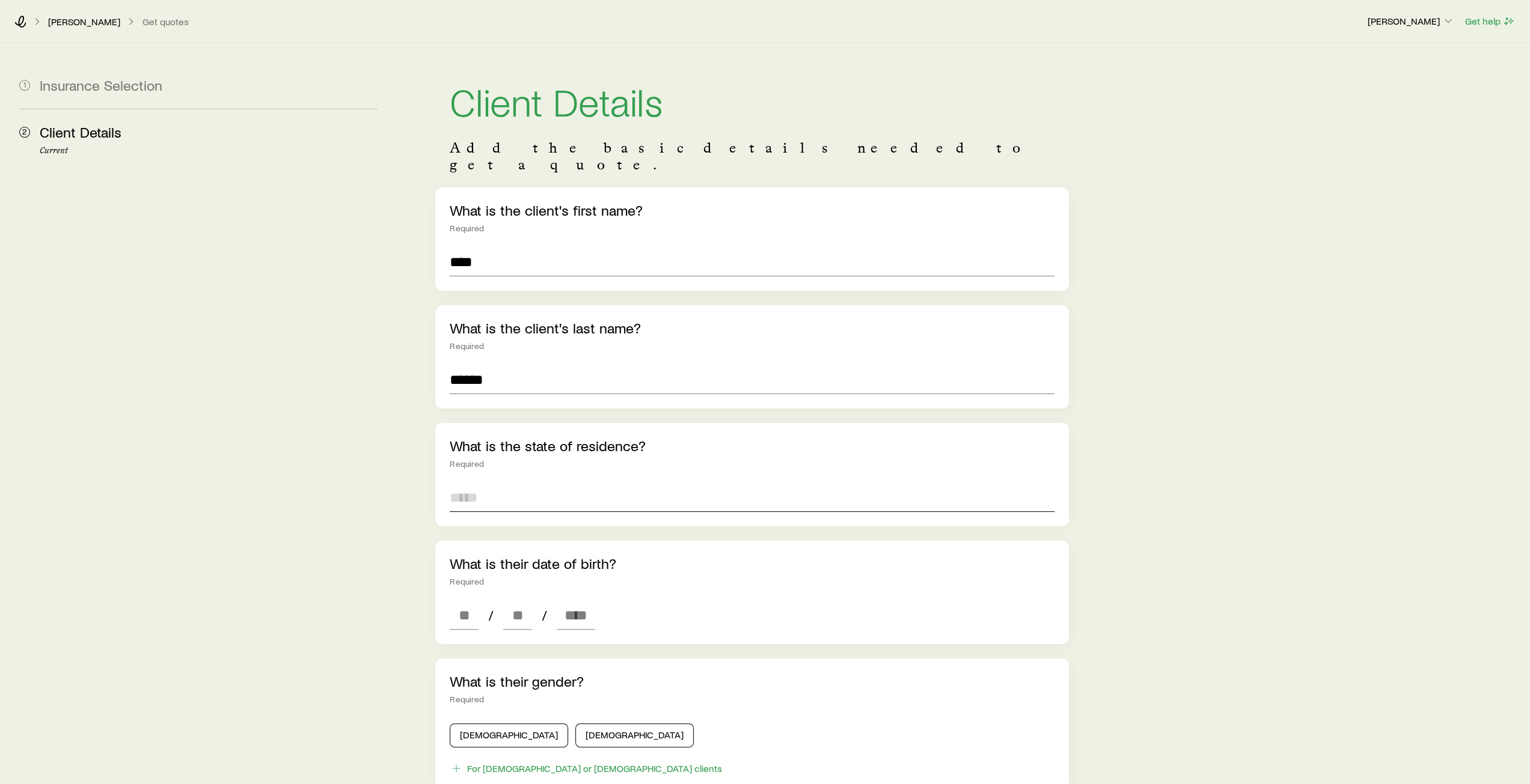
drag, startPoint x: 505, startPoint y: 483, endPoint x: 513, endPoint y: 486, distance: 8.5
click at [508, 483] on input at bounding box center [751, 498] width 604 height 29
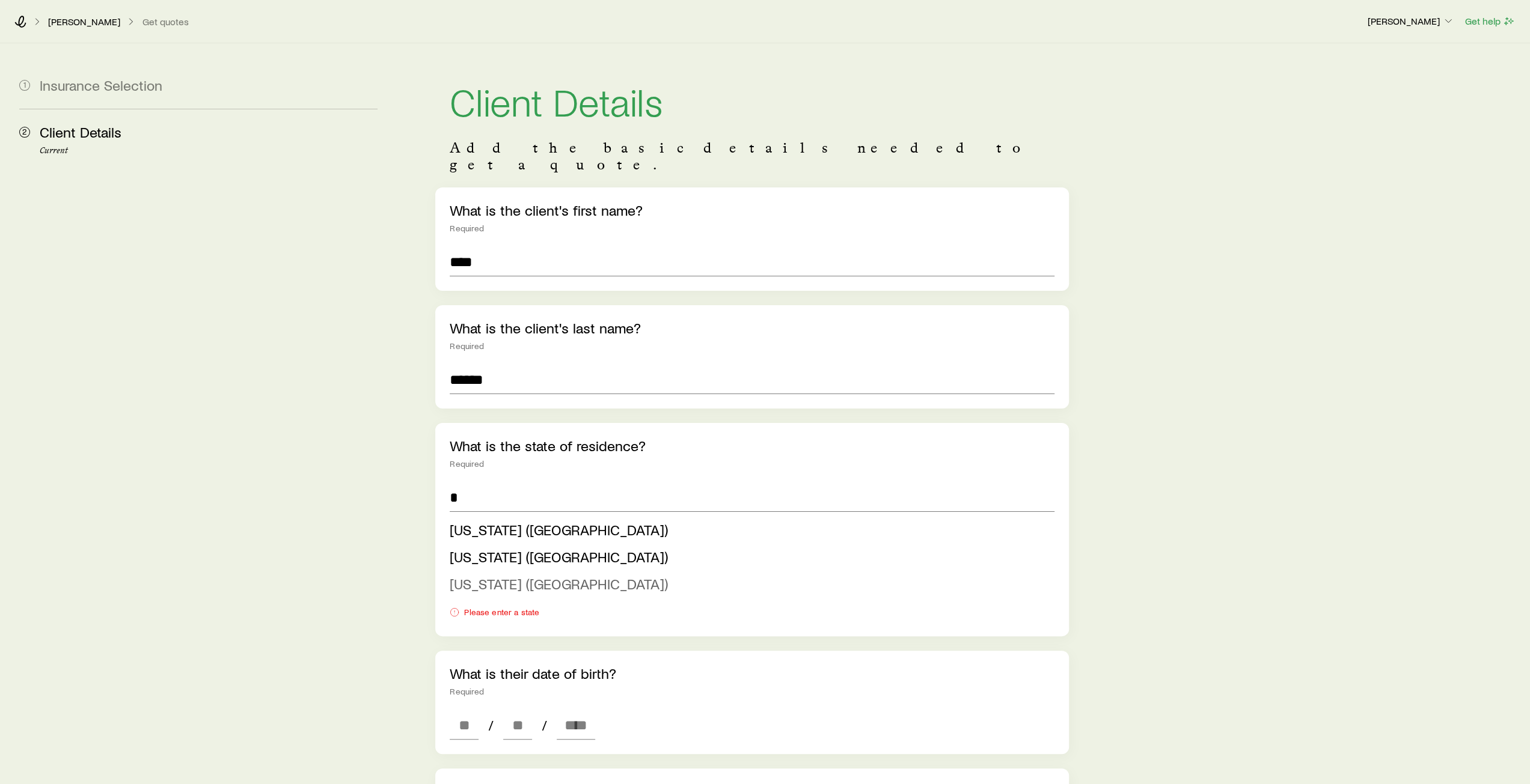
click at [516, 575] on span "Florida (FL)" at bounding box center [558, 583] width 218 height 17
type input "**********"
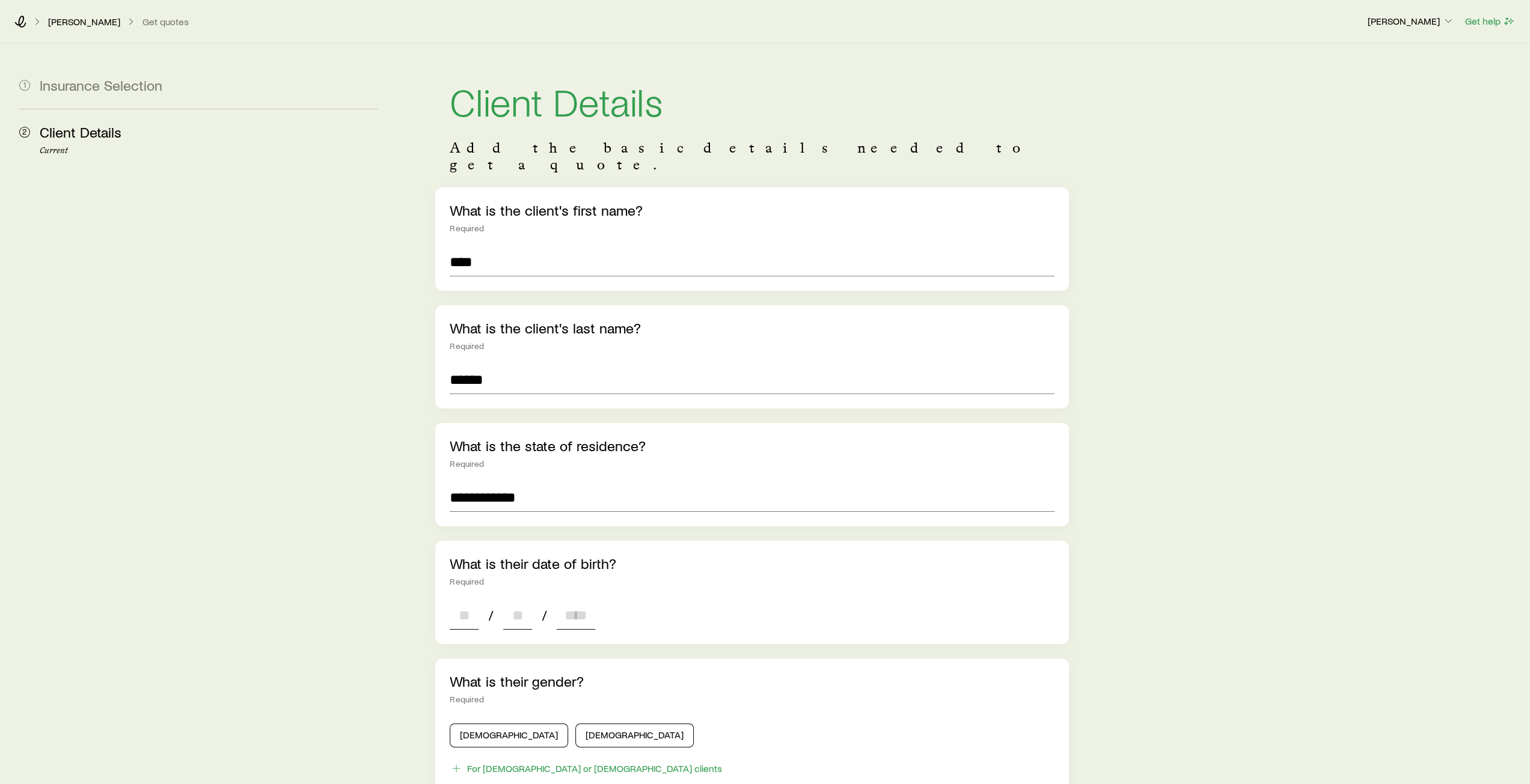
click at [474, 601] on input at bounding box center [464, 616] width 29 height 29
type input "**"
type input "****"
type input "*"
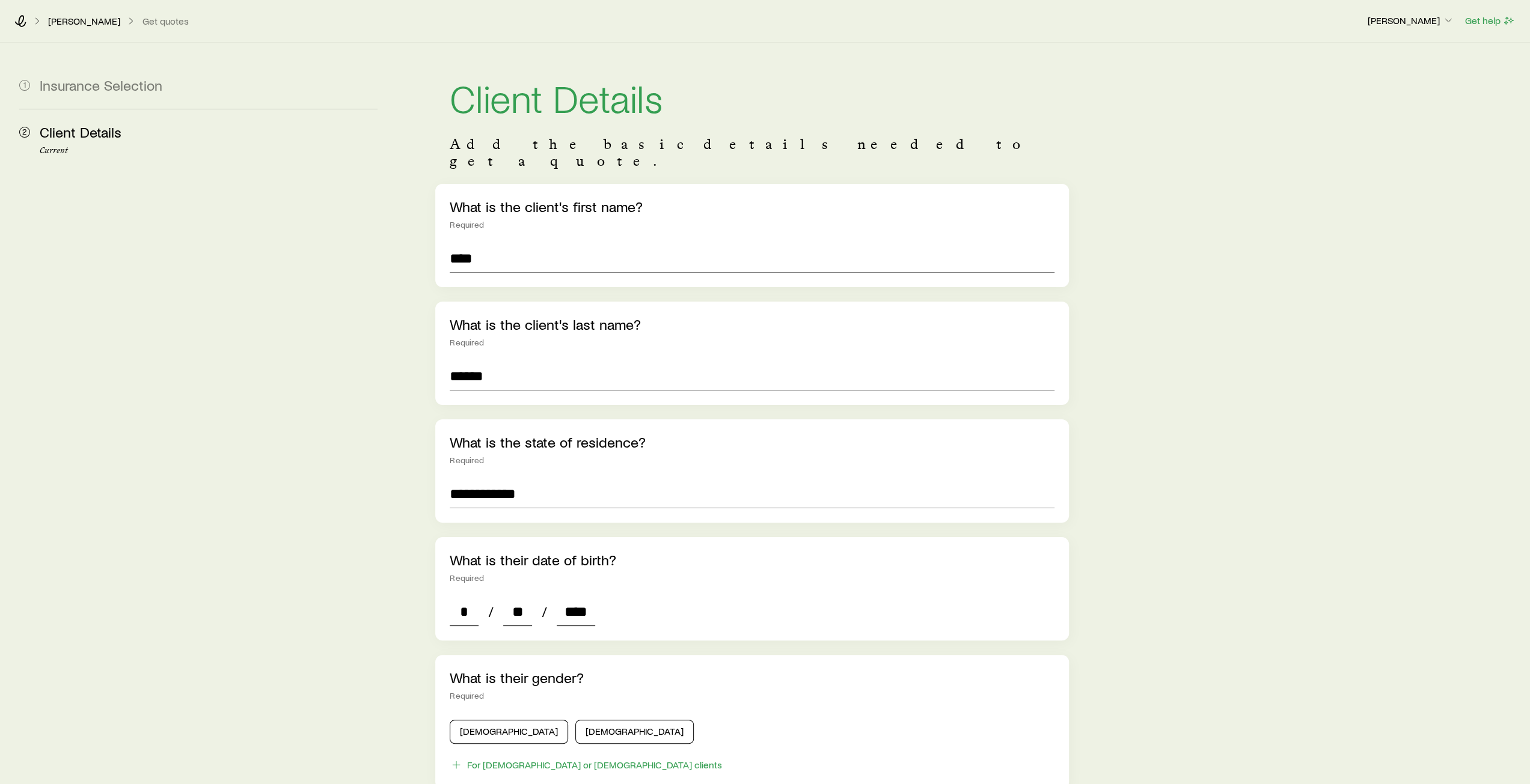
scroll to position [120, 0]
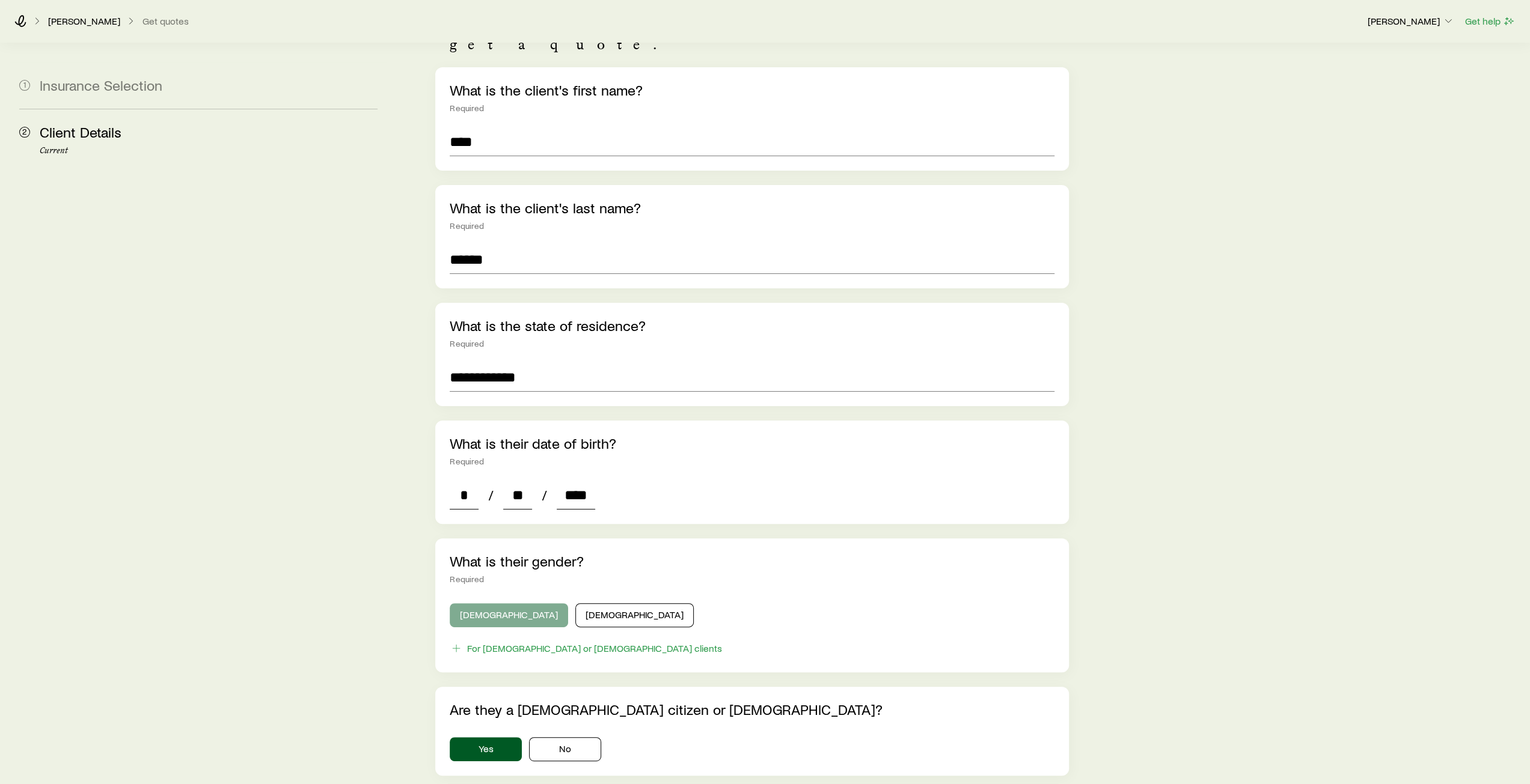
type input "****"
click at [490, 603] on button "Male" at bounding box center [508, 615] width 119 height 24
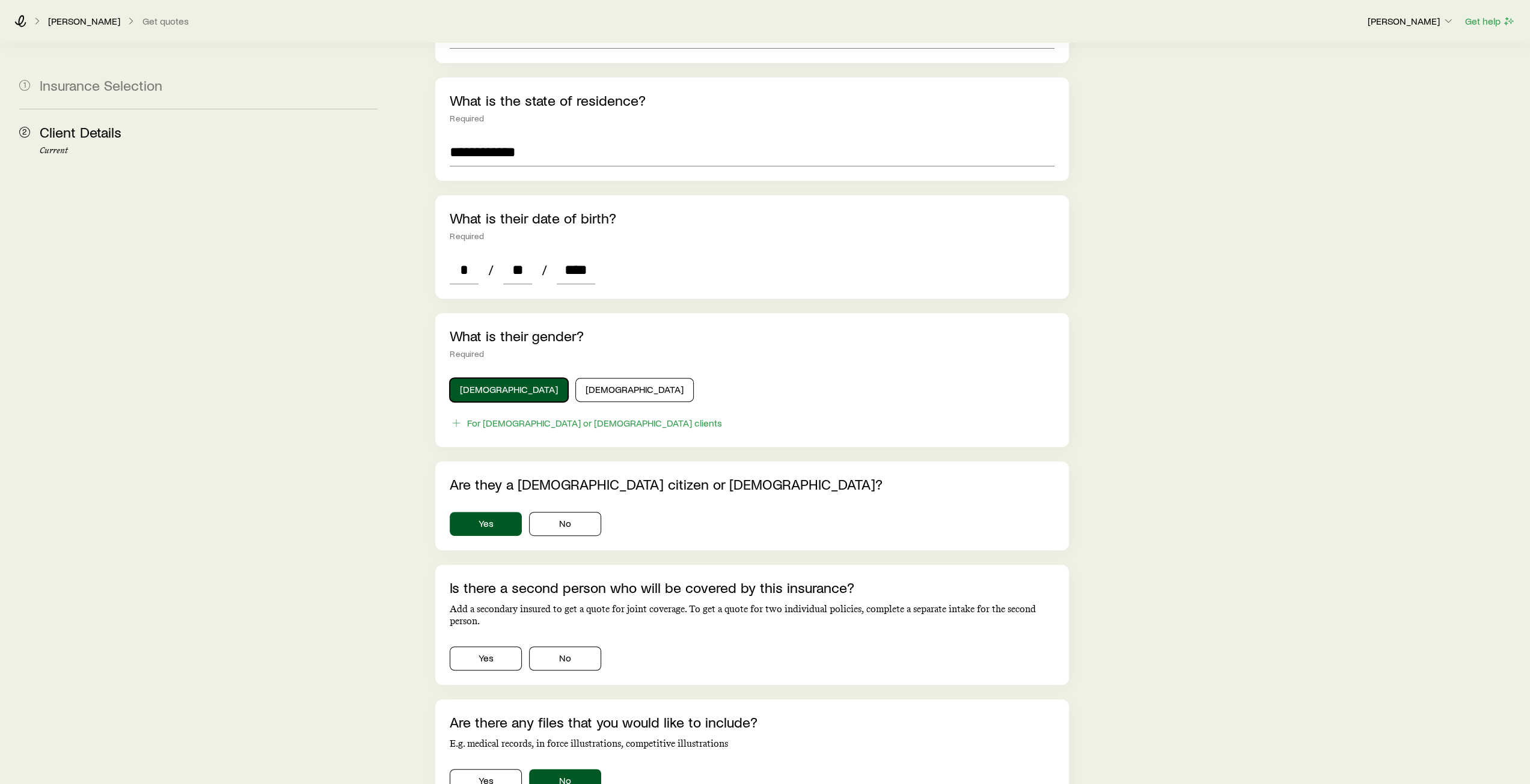
scroll to position [421, 0]
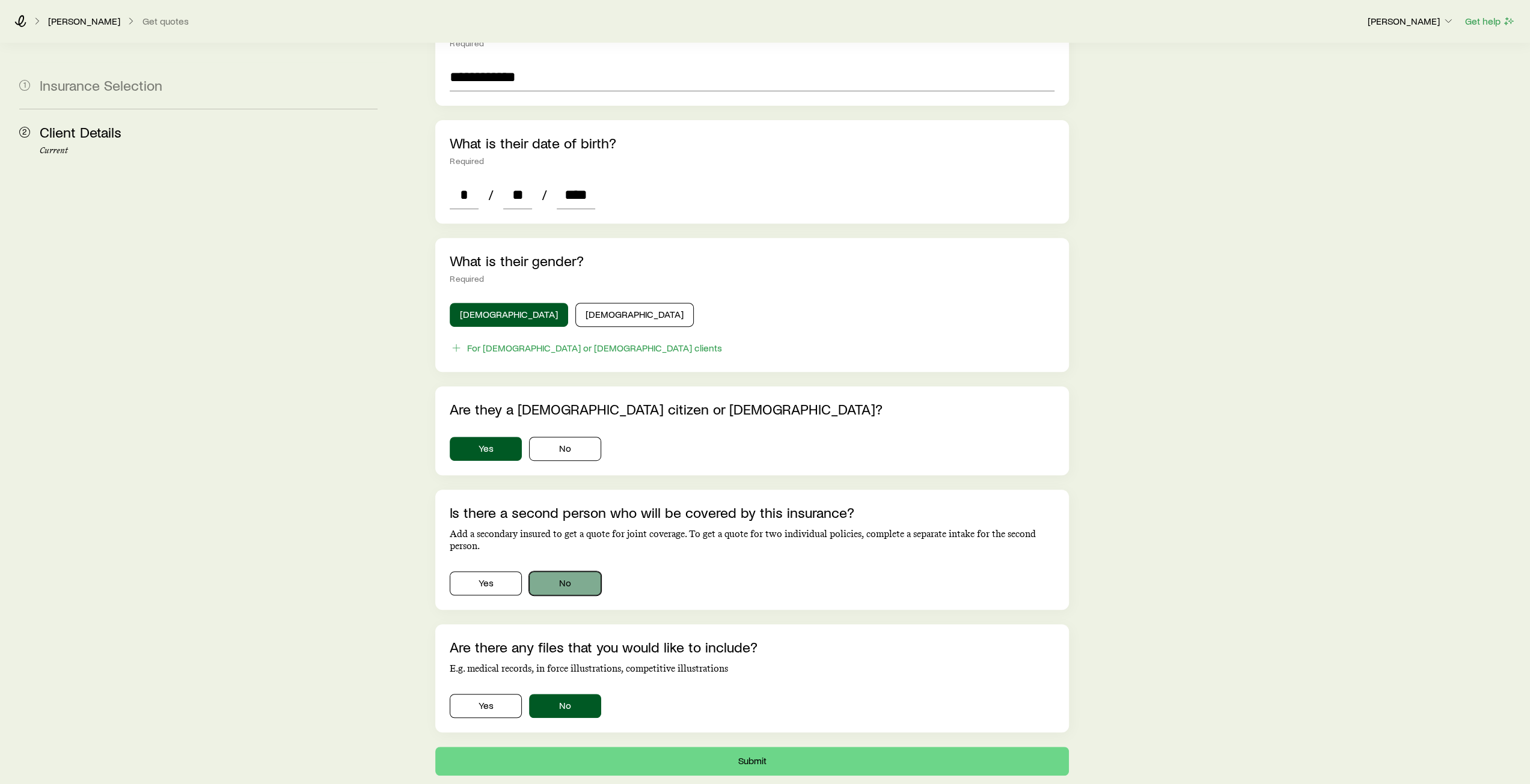
click at [565, 571] on button "No" at bounding box center [565, 583] width 72 height 24
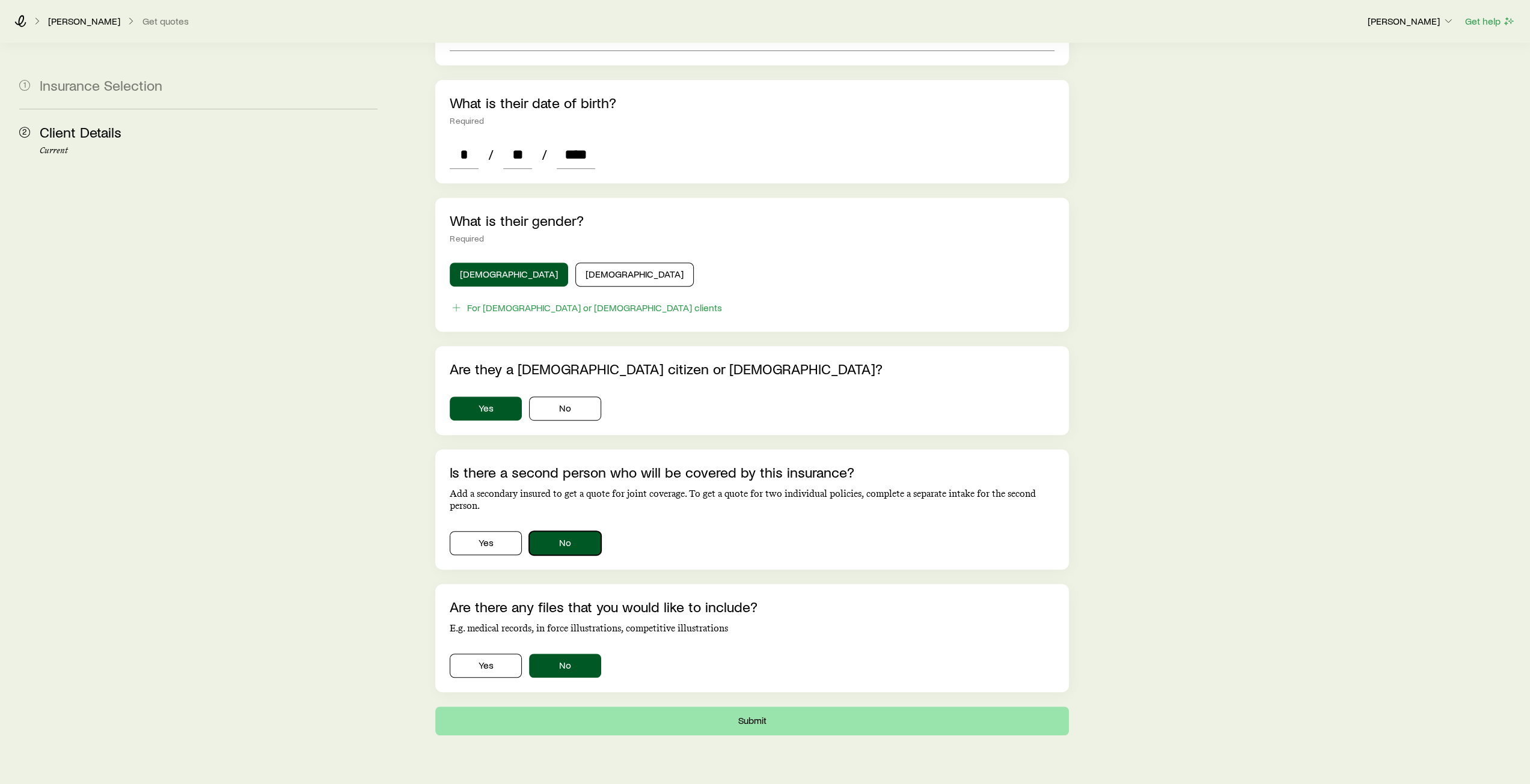
scroll to position [476, 0]
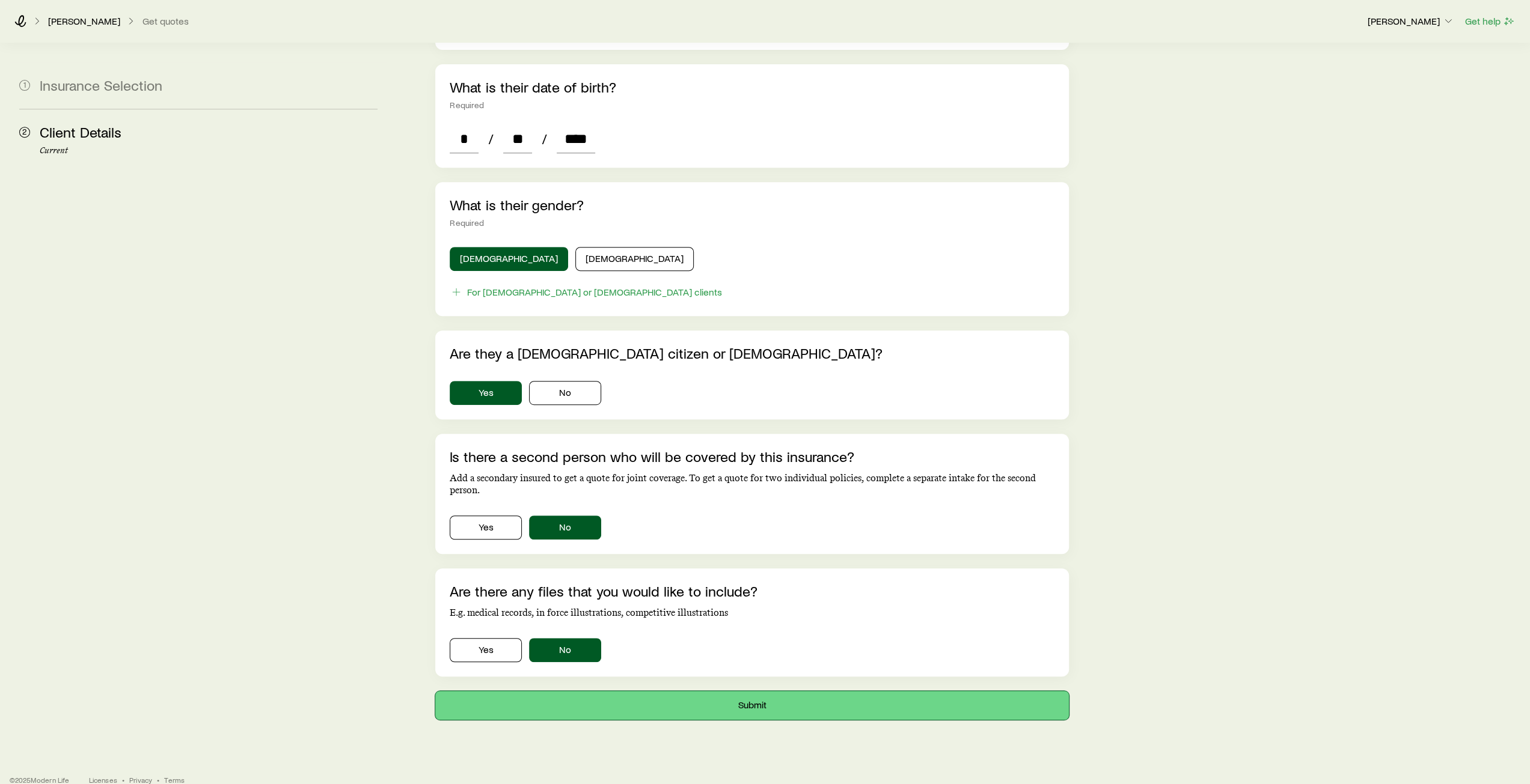
click at [747, 691] on button "Submit" at bounding box center [751, 706] width 633 height 29
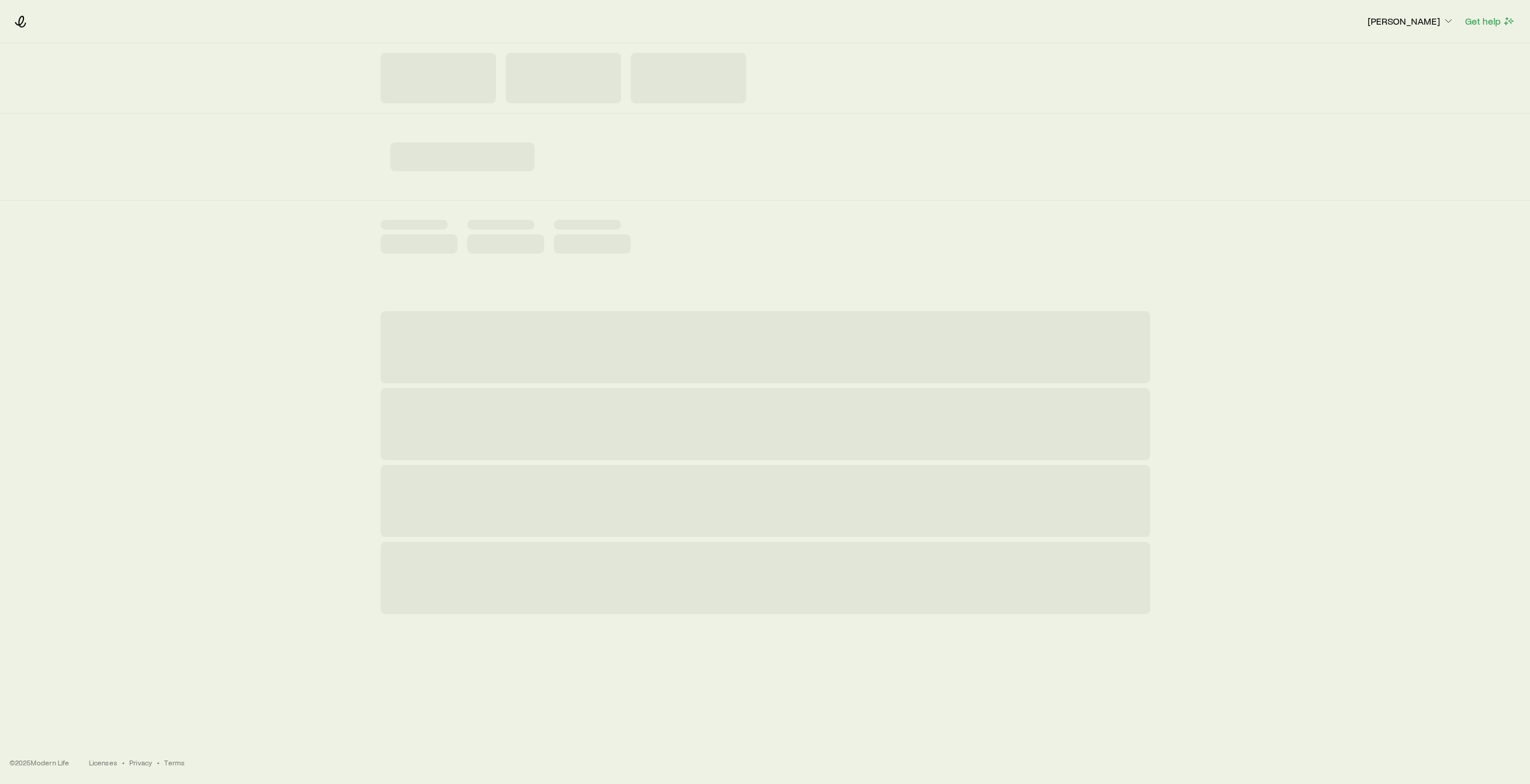
scroll to position [0, 0]
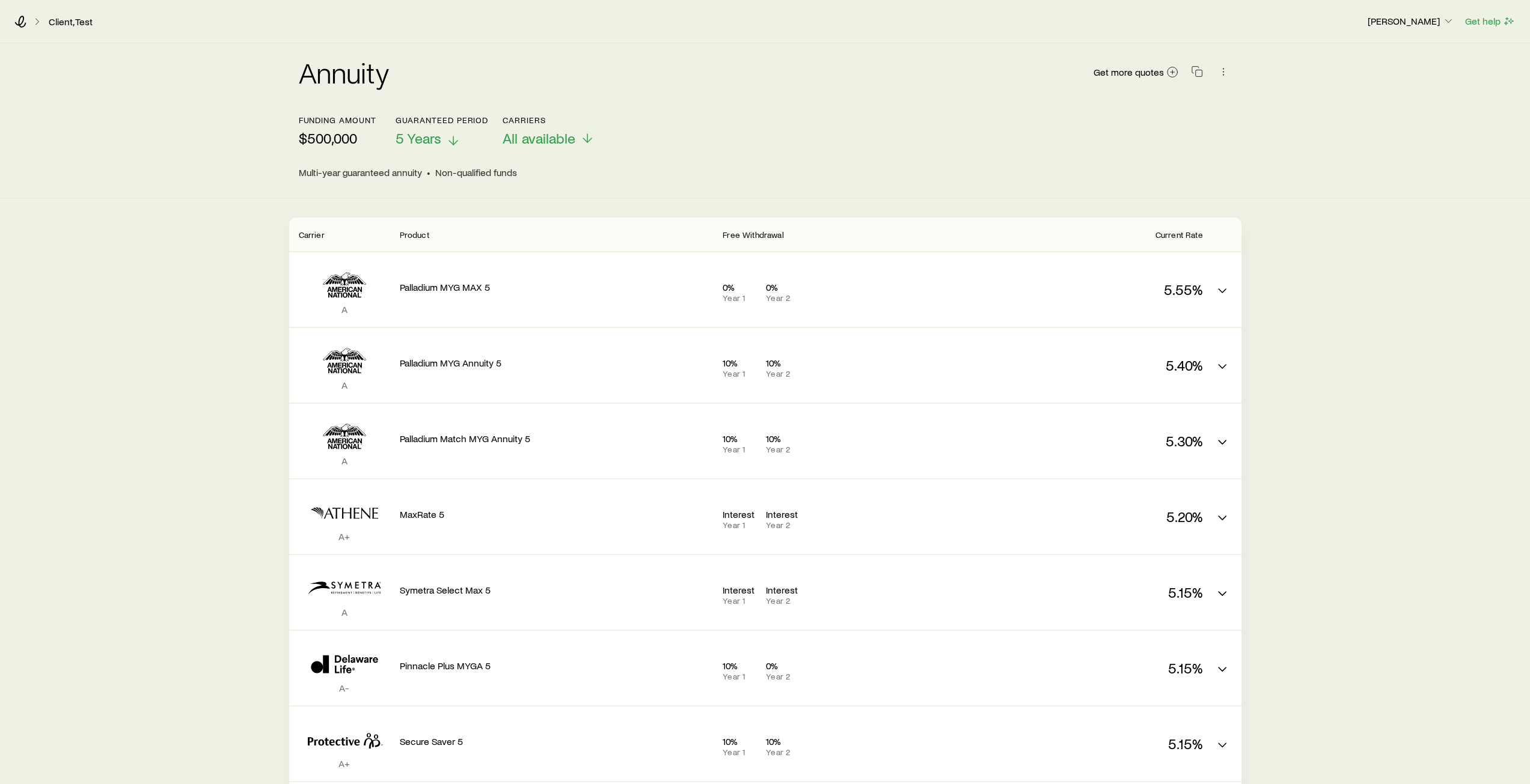
click at [449, 142] on polyline at bounding box center [453, 143] width 8 height 4
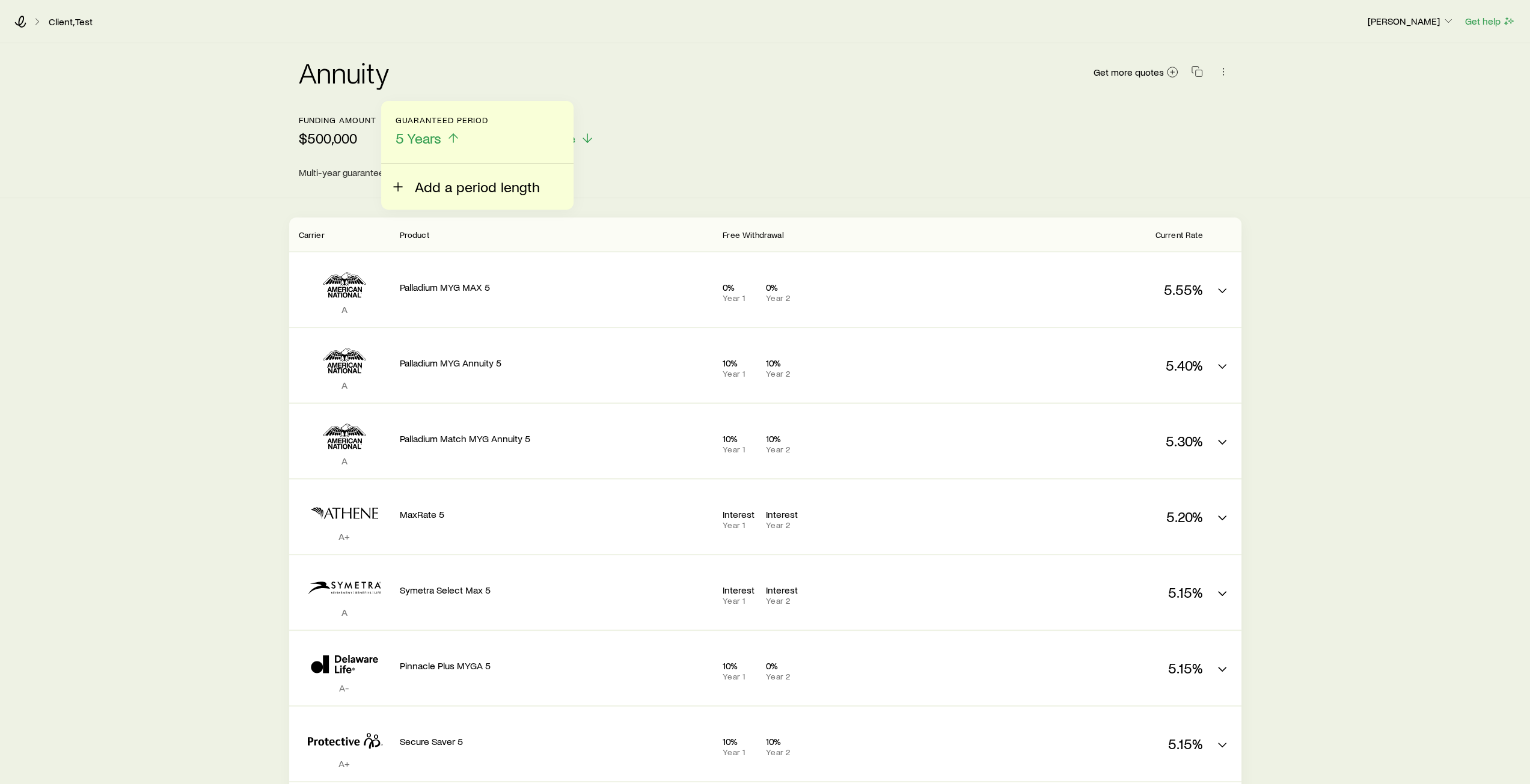
click at [402, 187] on icon at bounding box center [397, 186] width 15 height 15
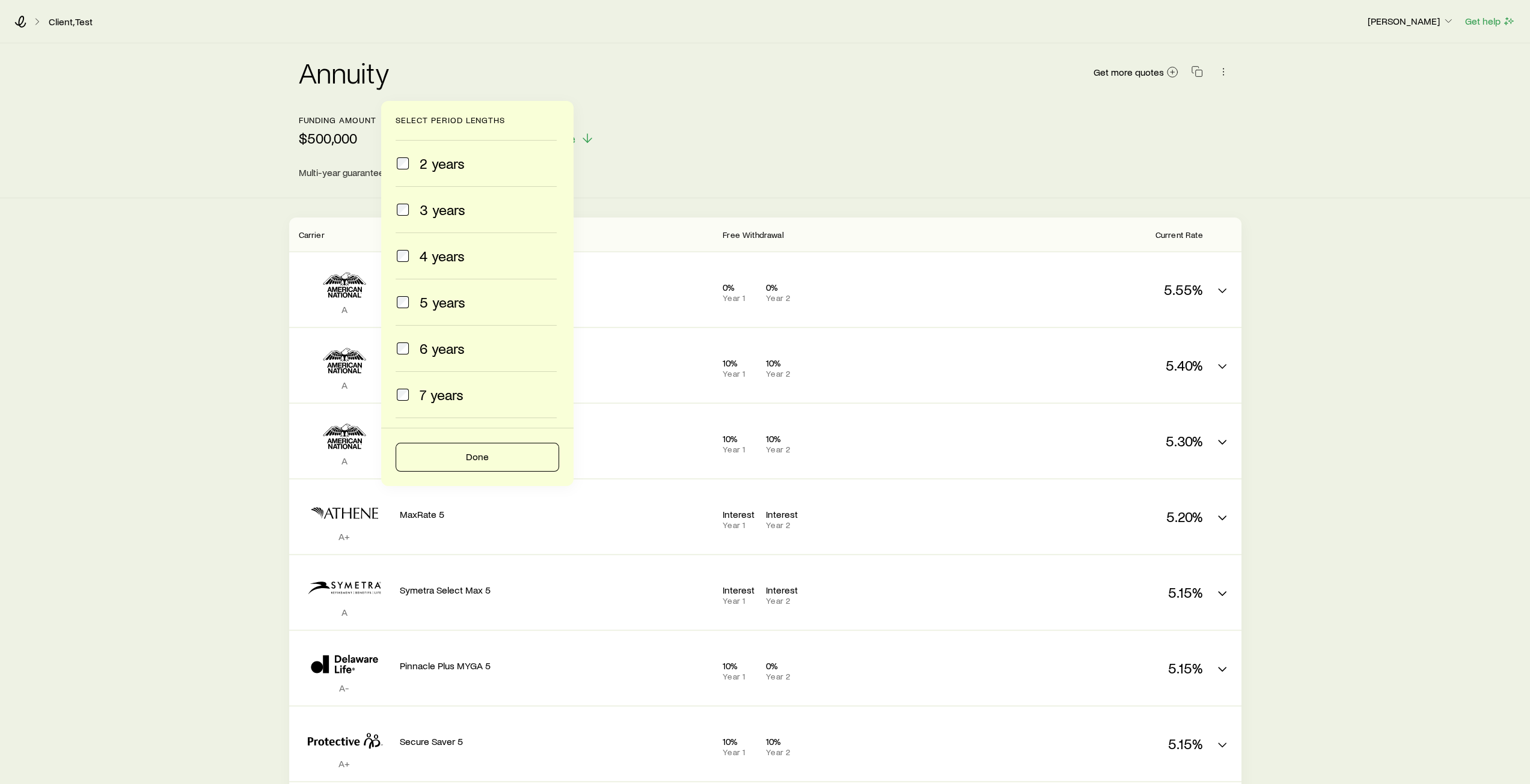
scroll to position [60, 0]
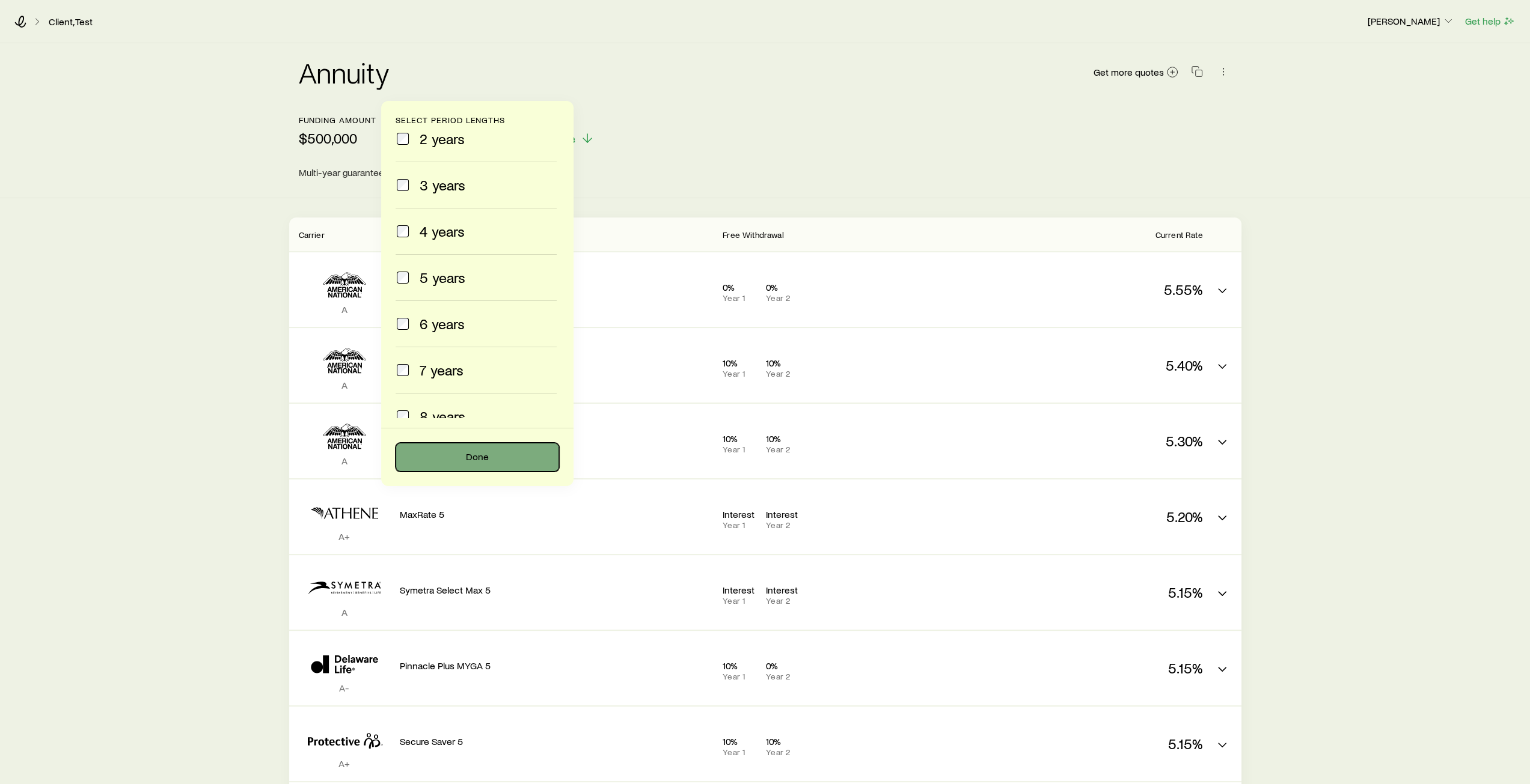
click at [469, 457] on button "Done" at bounding box center [477, 458] width 164 height 29
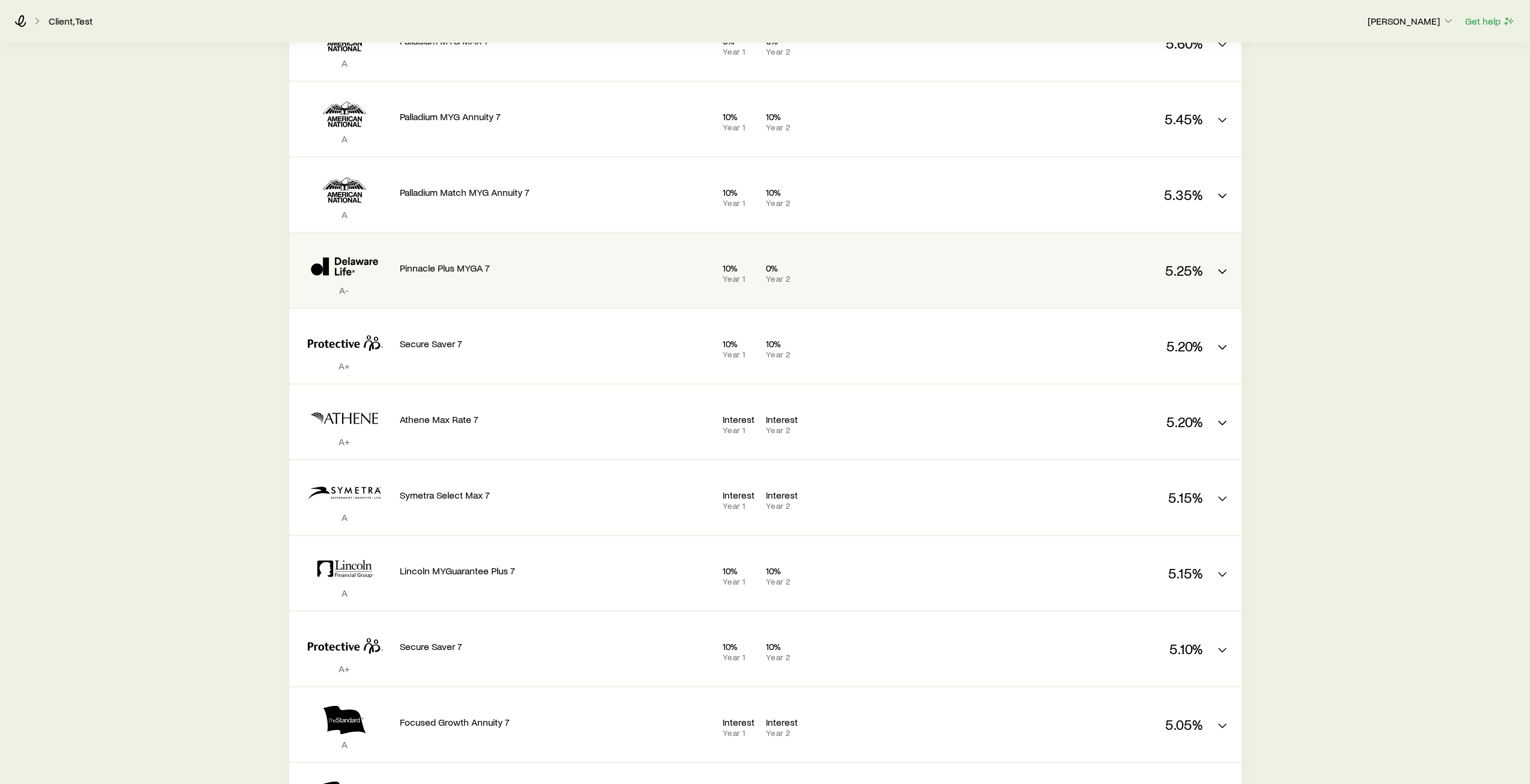
scroll to position [0, 0]
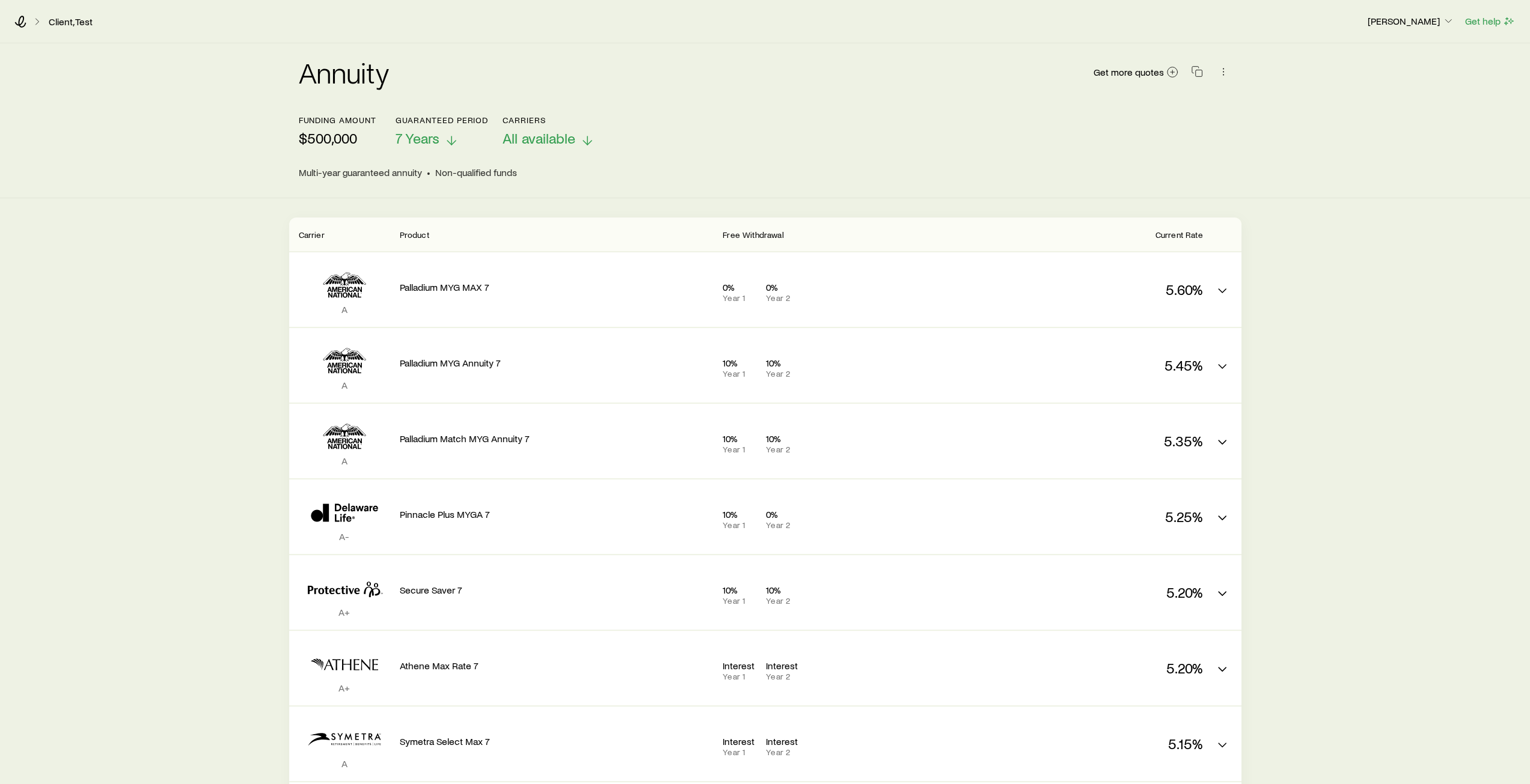
click at [578, 139] on p "All available" at bounding box center [548, 138] width 92 height 17
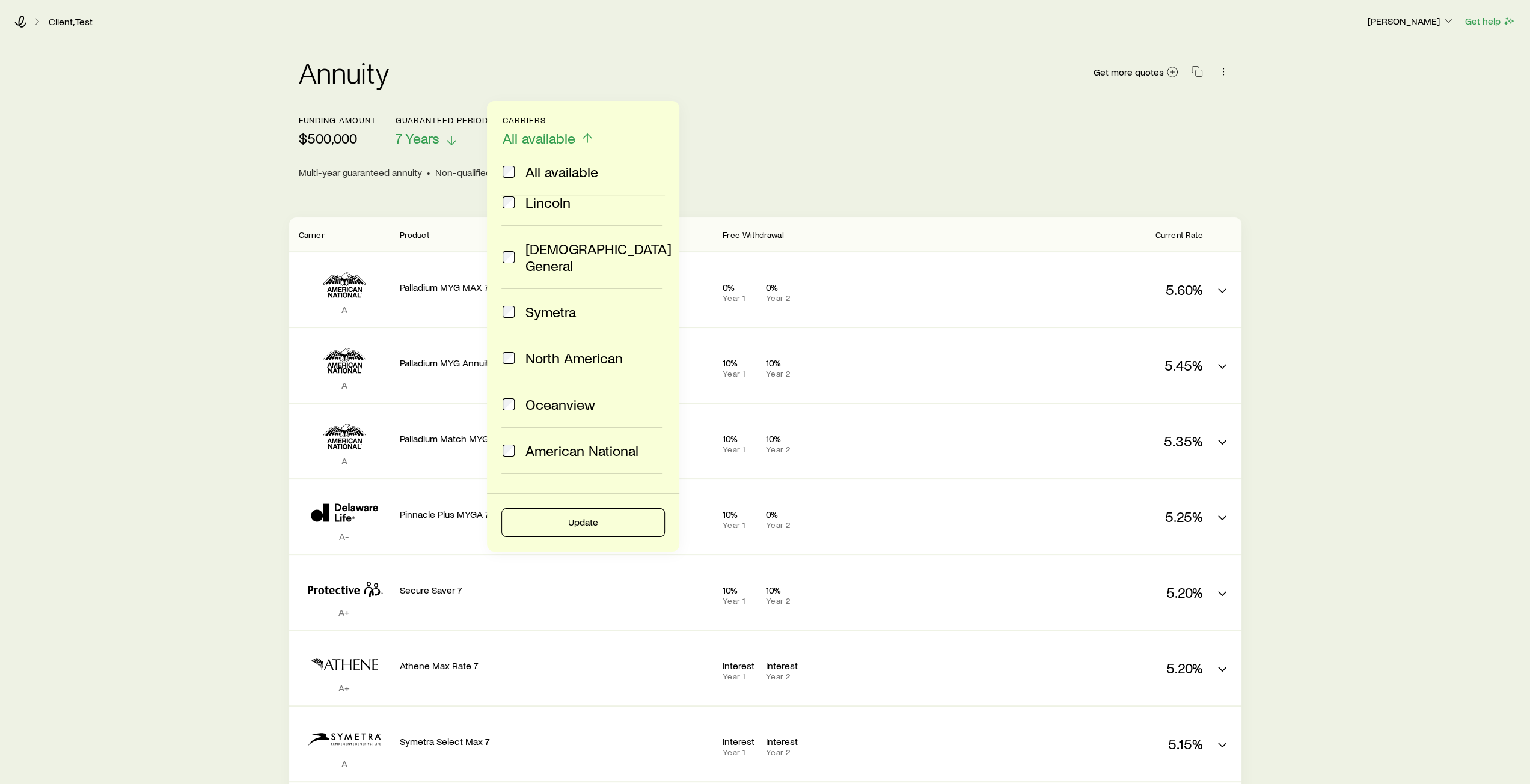
scroll to position [180, 0]
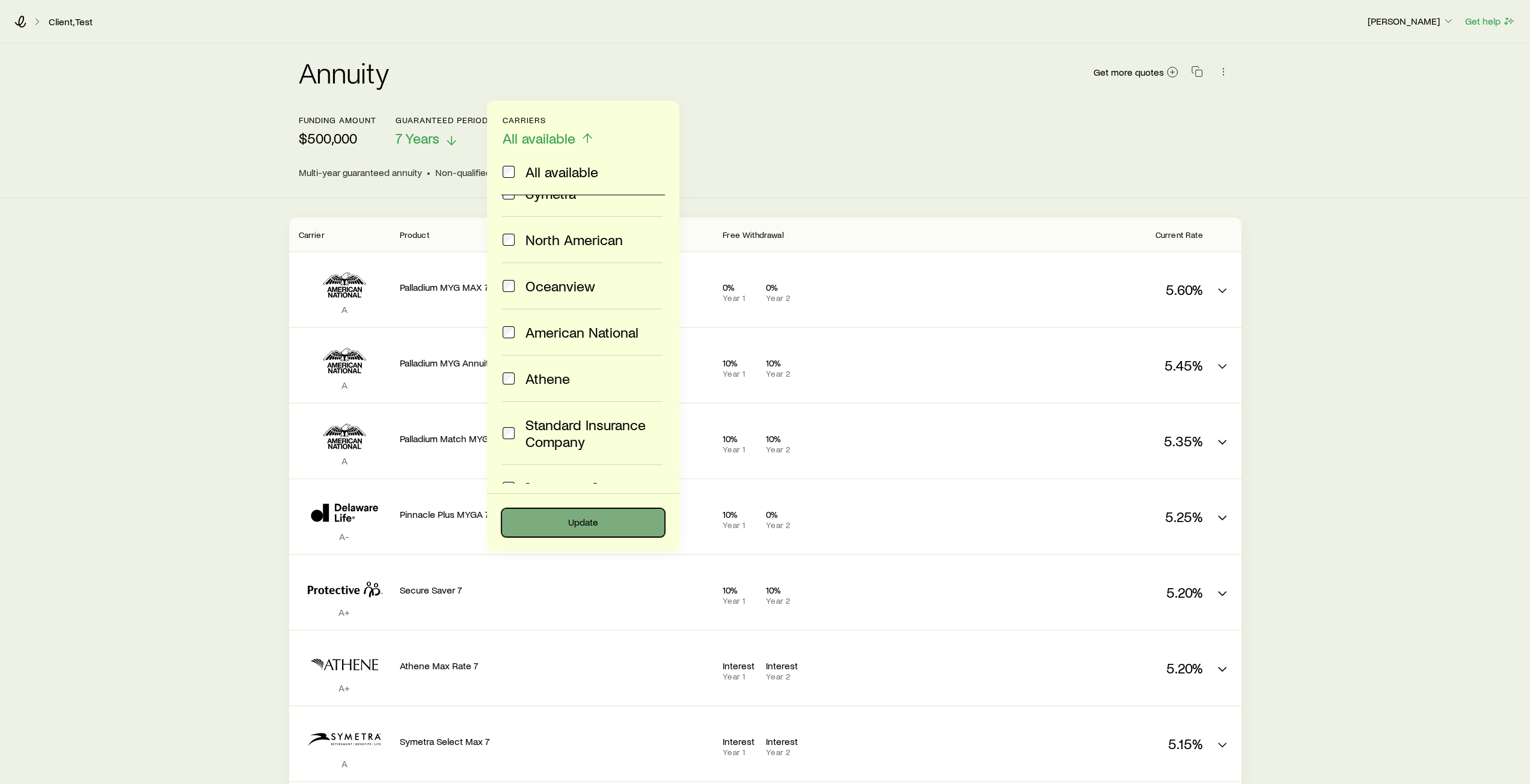
click at [579, 521] on button "Update" at bounding box center [583, 523] width 164 height 29
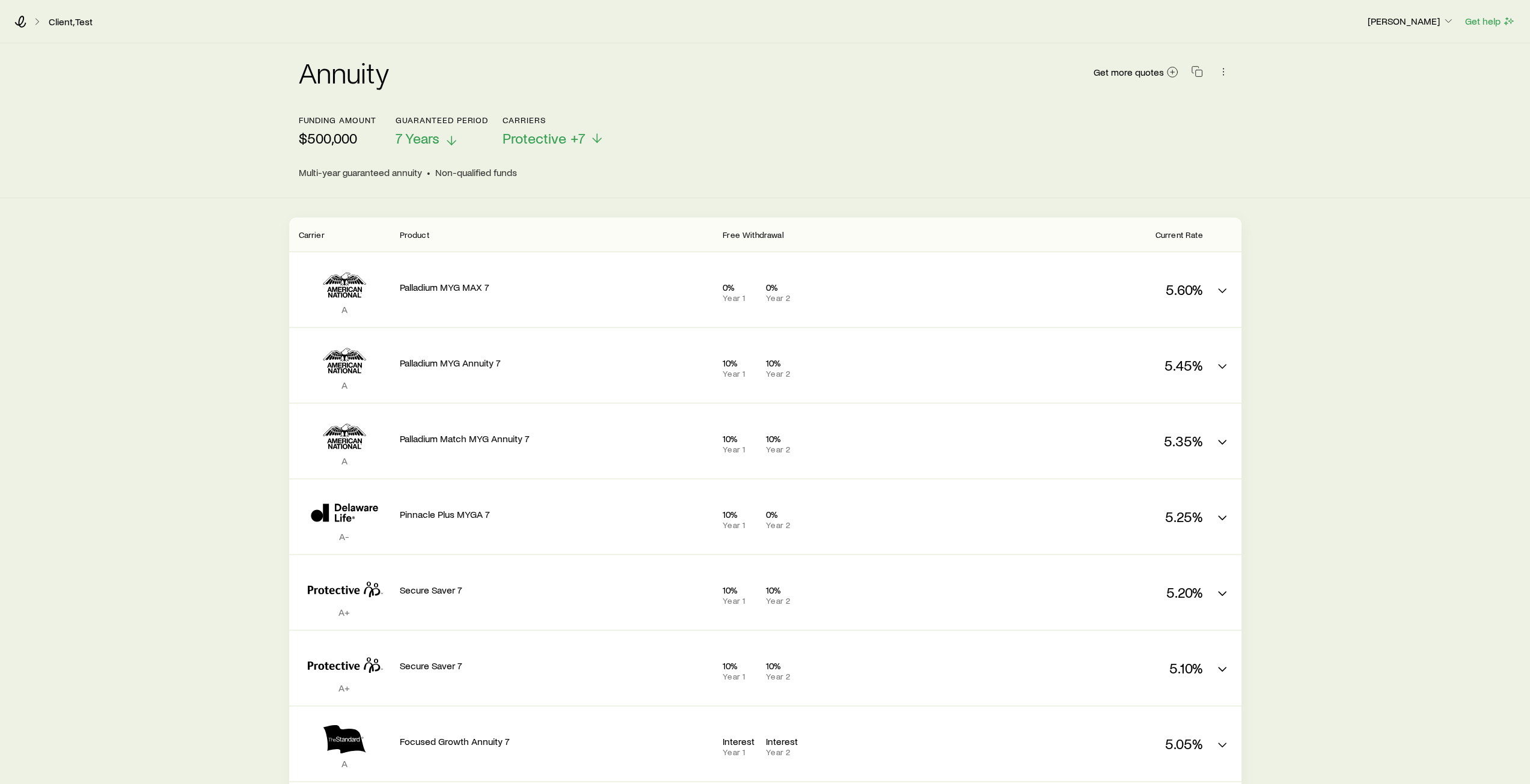
click at [352, 138] on p "$500,000" at bounding box center [338, 138] width 78 height 17
click at [28, 27] on div "Client, Test" at bounding box center [686, 21] width 1343 height 12
click at [22, 24] on icon at bounding box center [20, 21] width 12 height 12
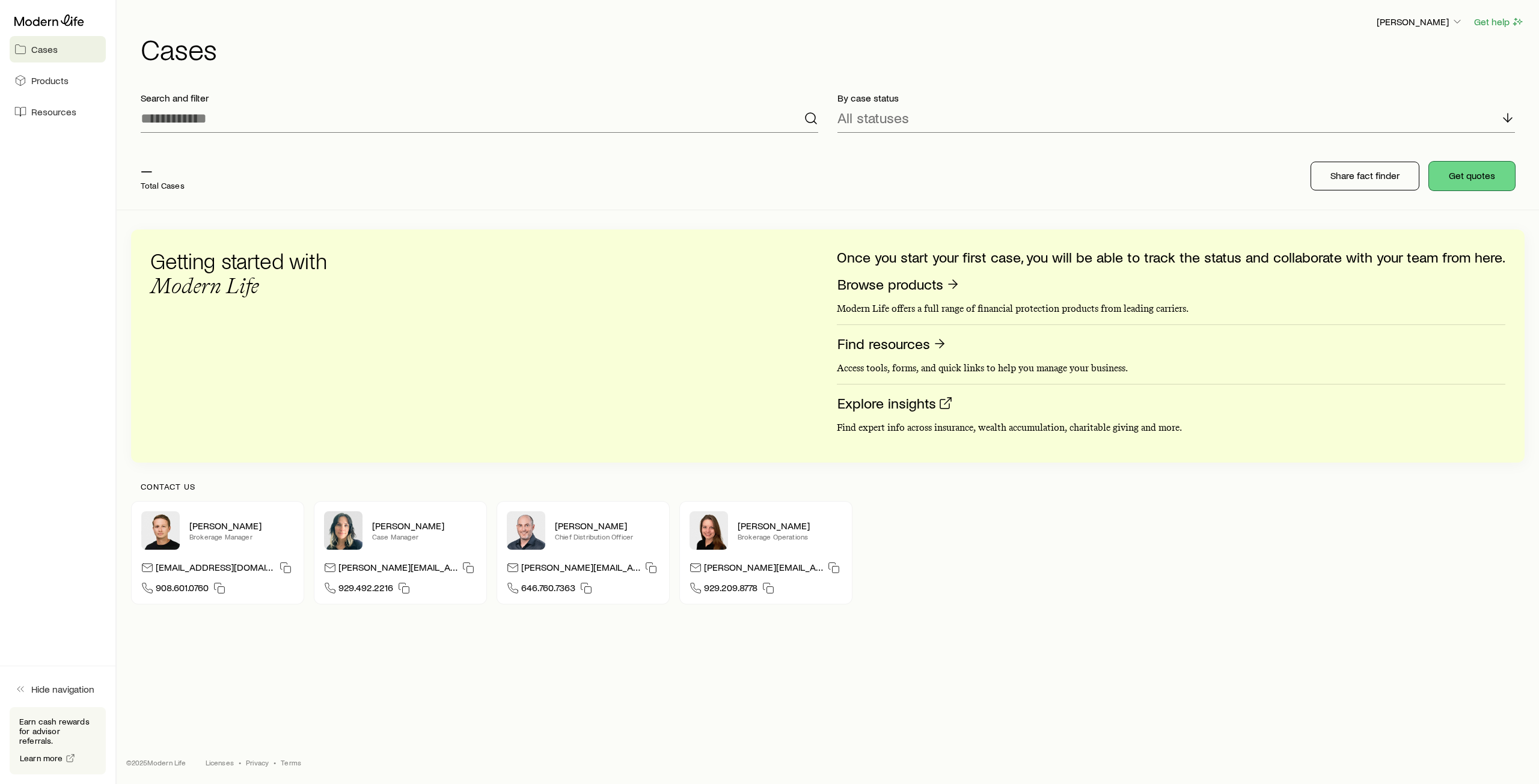
click at [1468, 177] on button "Get quotes" at bounding box center [1472, 176] width 86 height 29
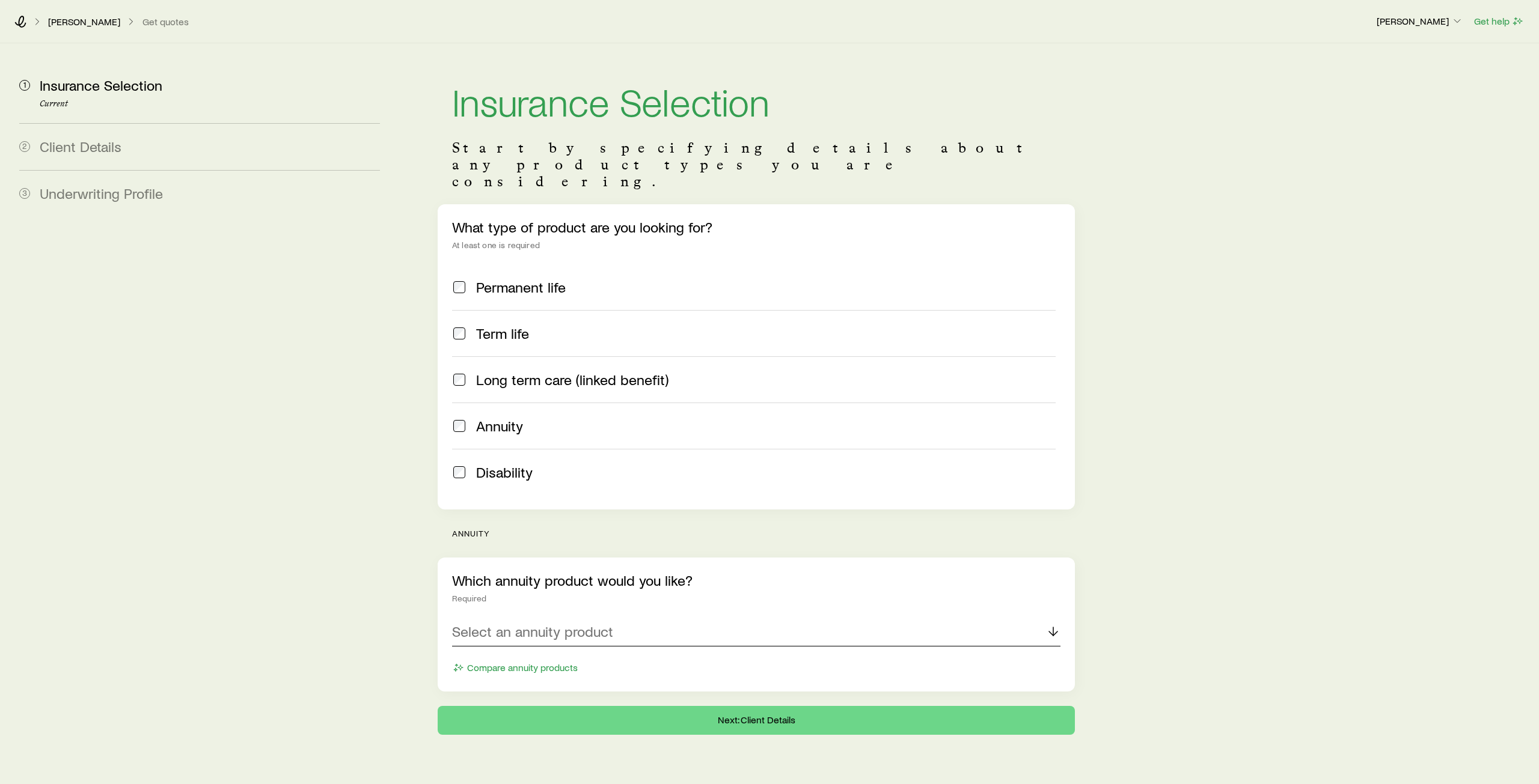
click at [551, 623] on p "Select an annuity product" at bounding box center [533, 631] width 161 height 17
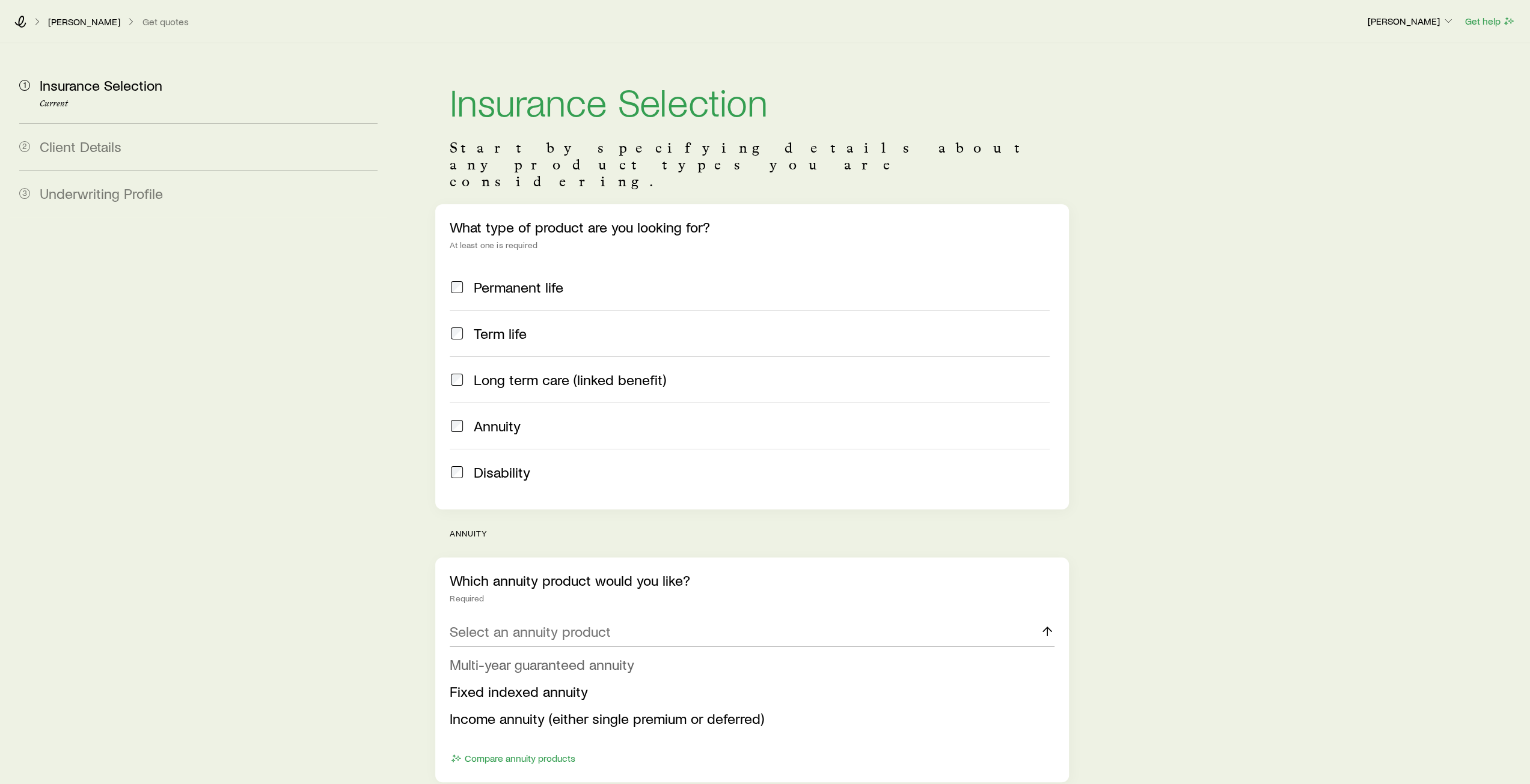
click at [534, 655] on span "Multi-year guaranteed annuity" at bounding box center [542, 663] width 184 height 17
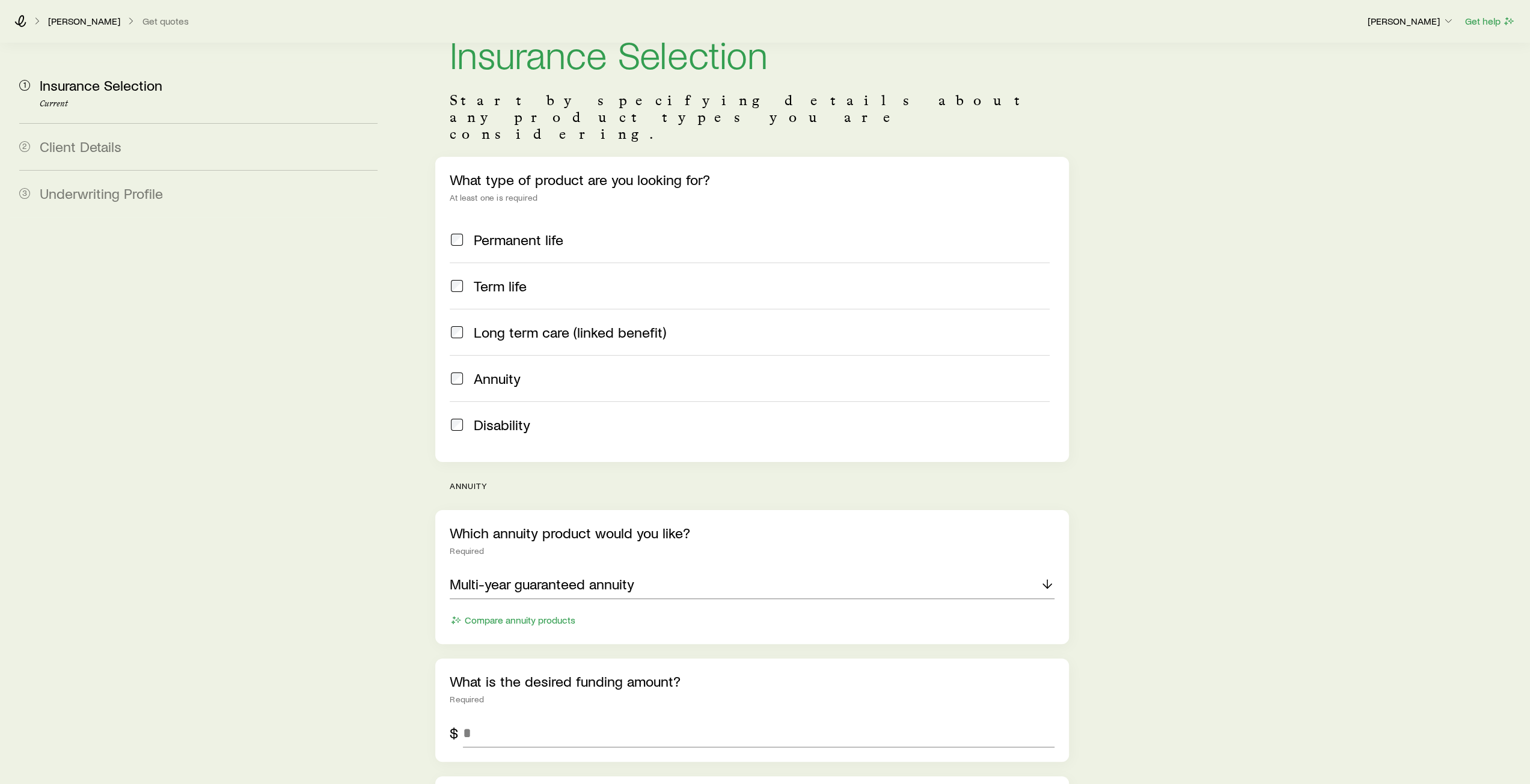
scroll to position [120, 0]
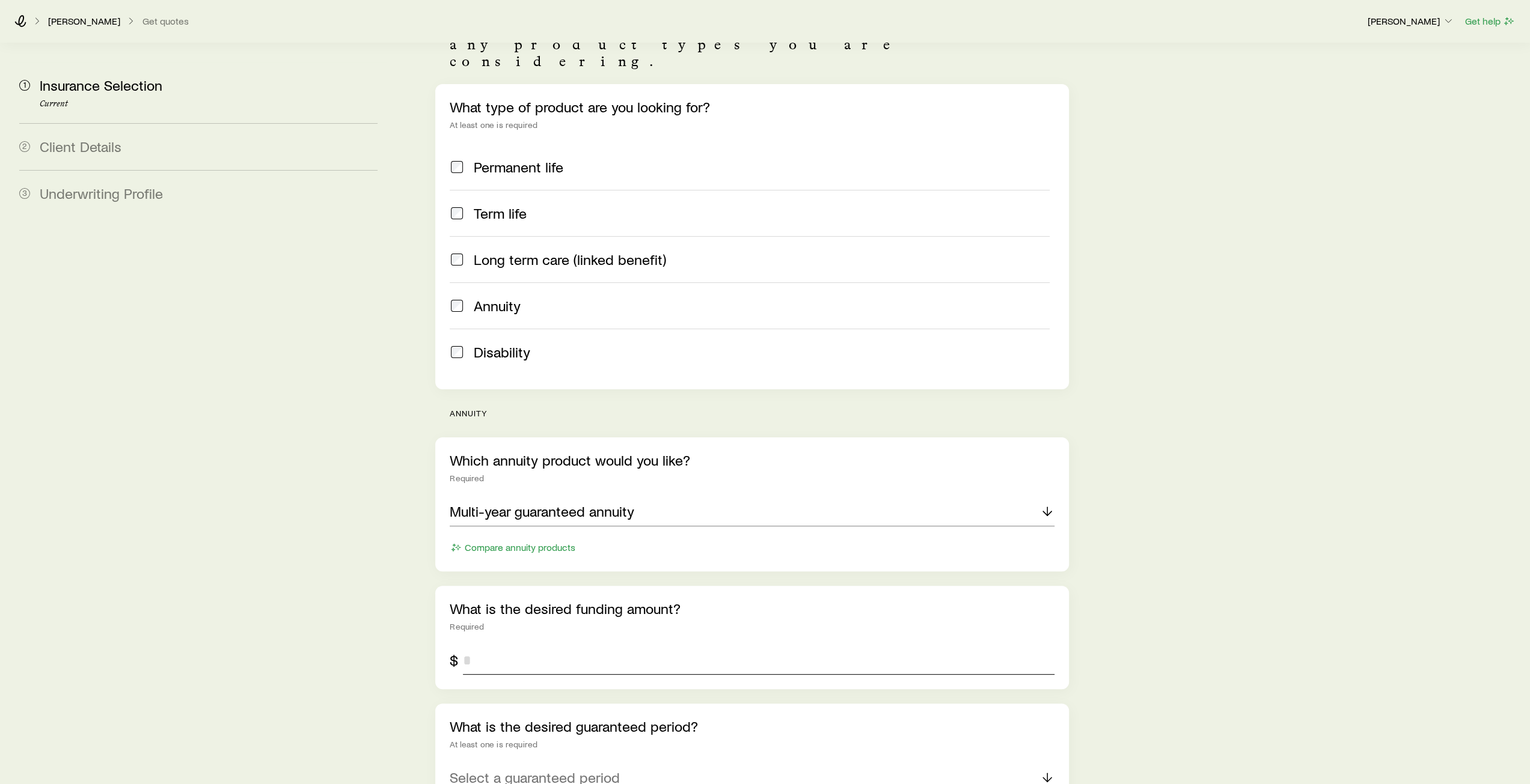
click at [494, 646] on input "tel" at bounding box center [758, 661] width 591 height 29
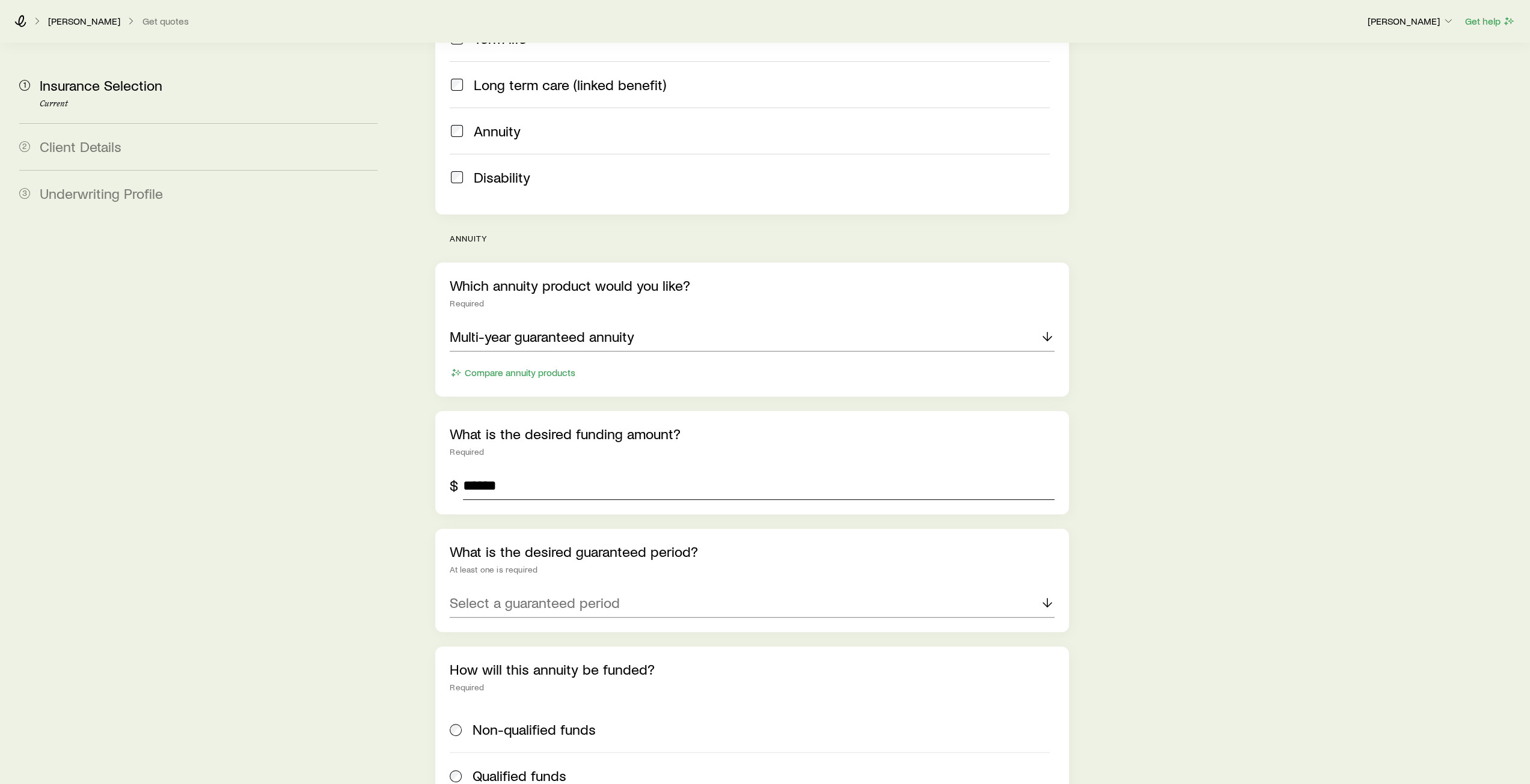
scroll to position [300, 0]
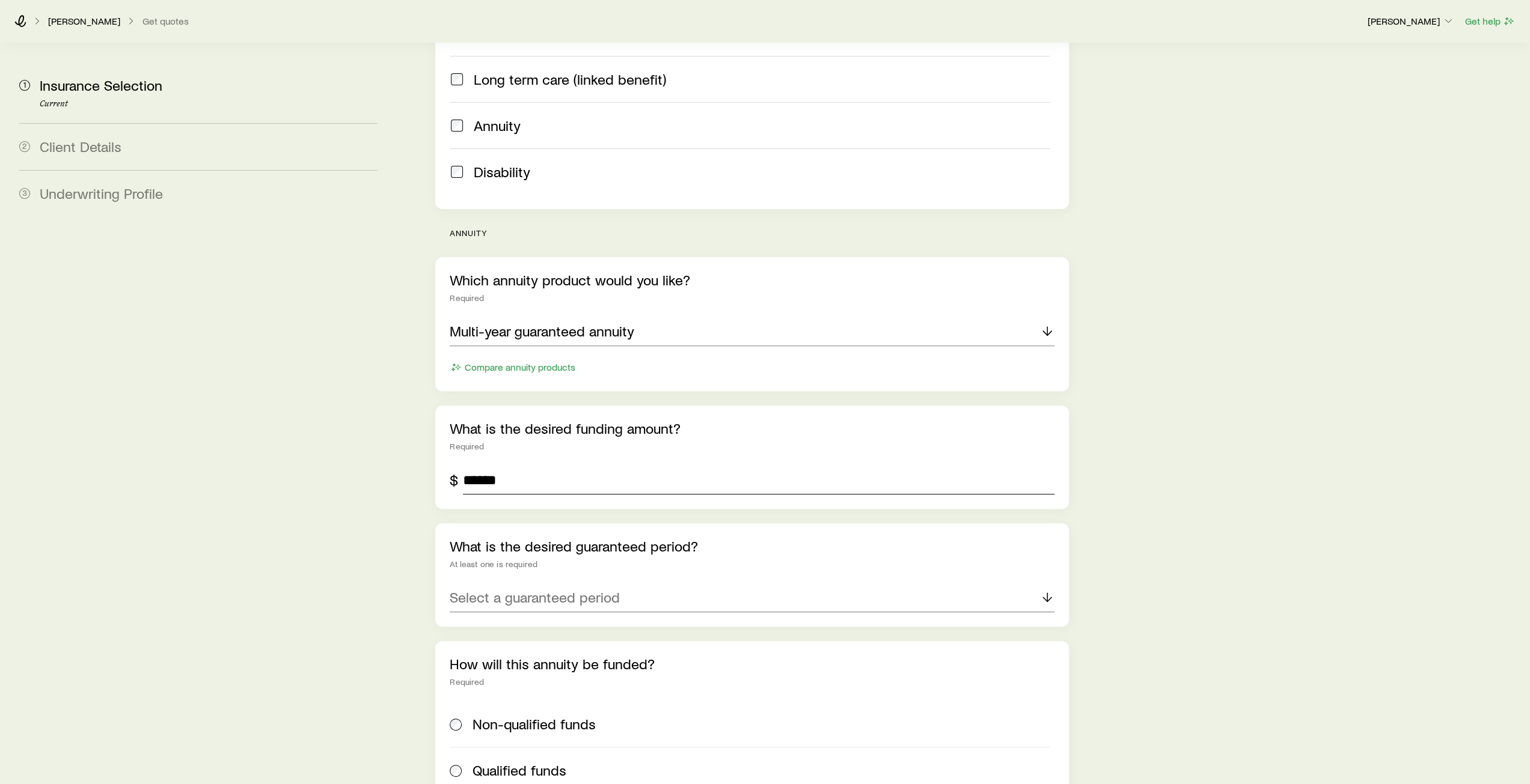
type input "******"
click at [574, 589] on p "Select a guaranteed period" at bounding box center [534, 597] width 170 height 17
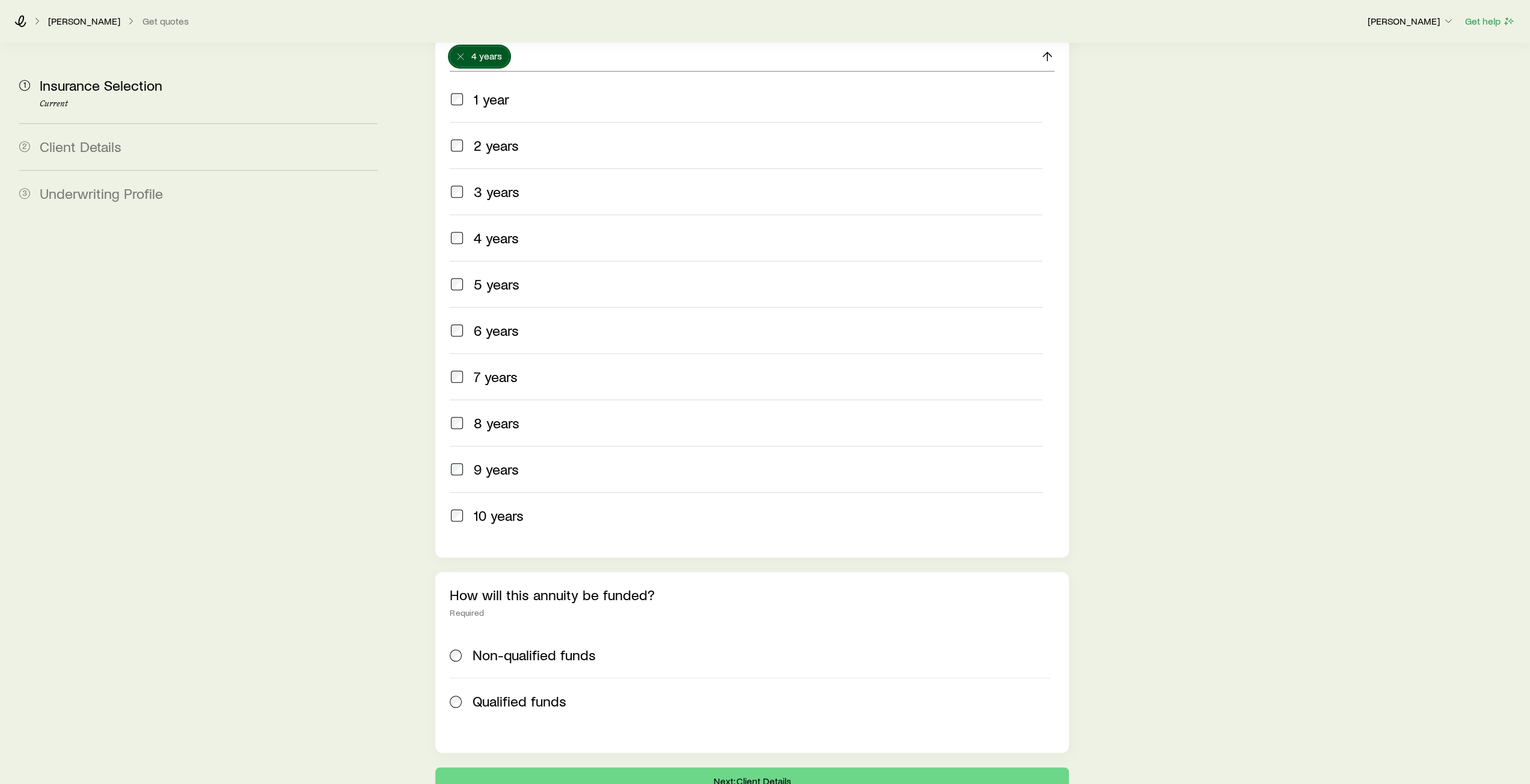
scroll to position [428, 0]
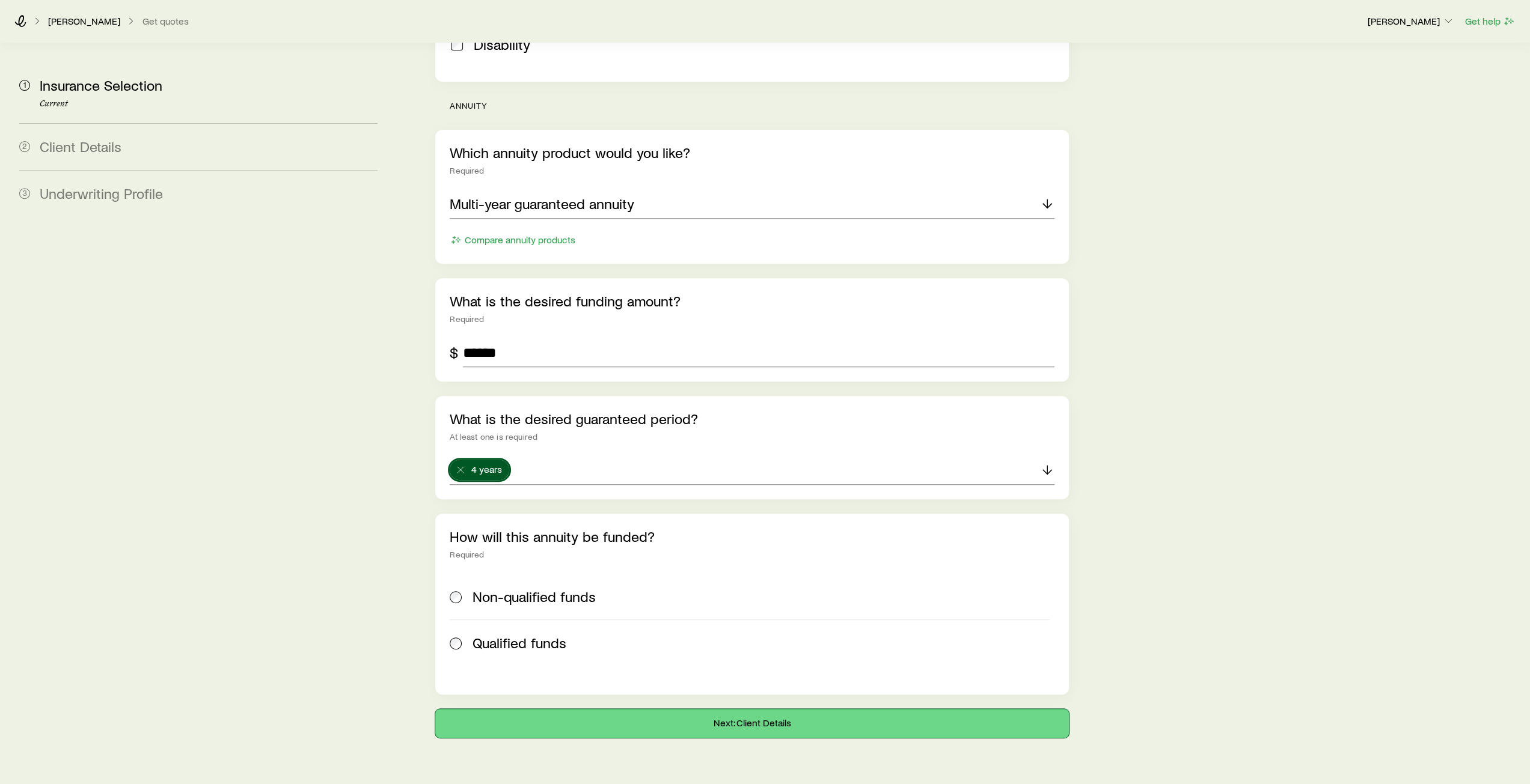
click at [745, 709] on button "Next: Client Details" at bounding box center [751, 724] width 633 height 29
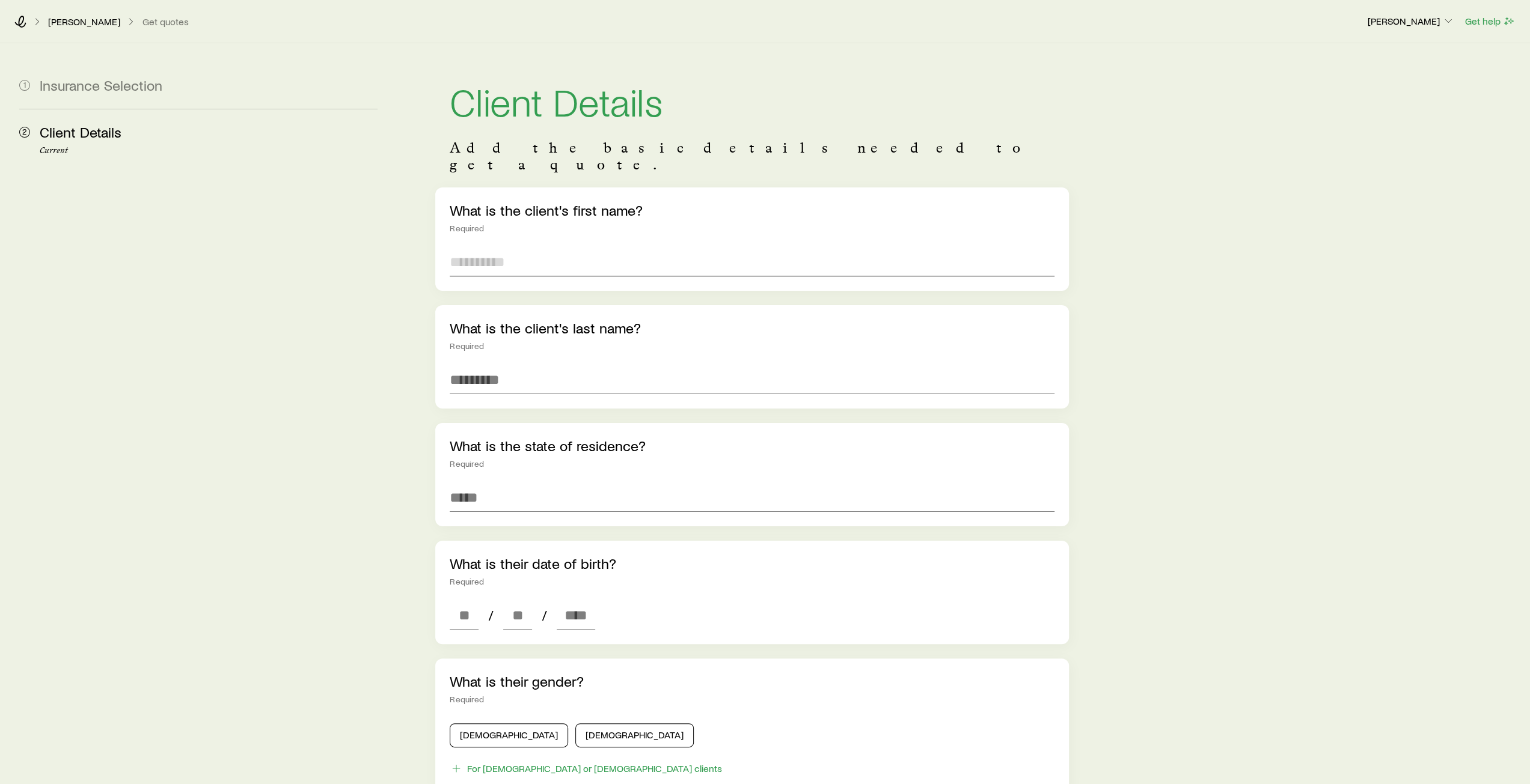
click at [517, 252] on input "text" at bounding box center [751, 262] width 604 height 29
type input "****"
click at [502, 365] on input "text" at bounding box center [751, 380] width 604 height 29
type input "******"
click at [484, 491] on input at bounding box center [751, 498] width 604 height 29
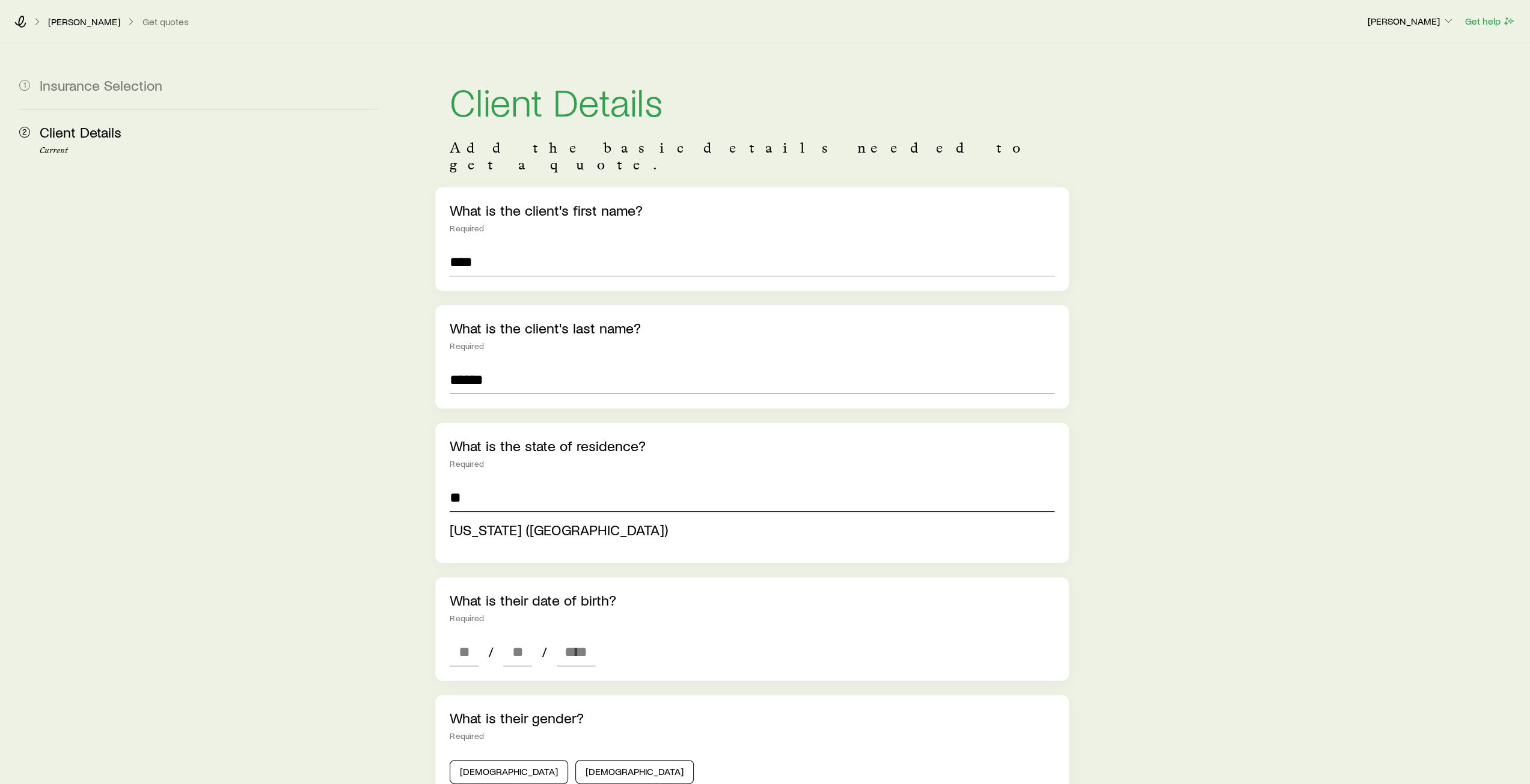
type input "*"
click at [465, 521] on span "Florida (FL)" at bounding box center [558, 529] width 218 height 17
type input "**********"
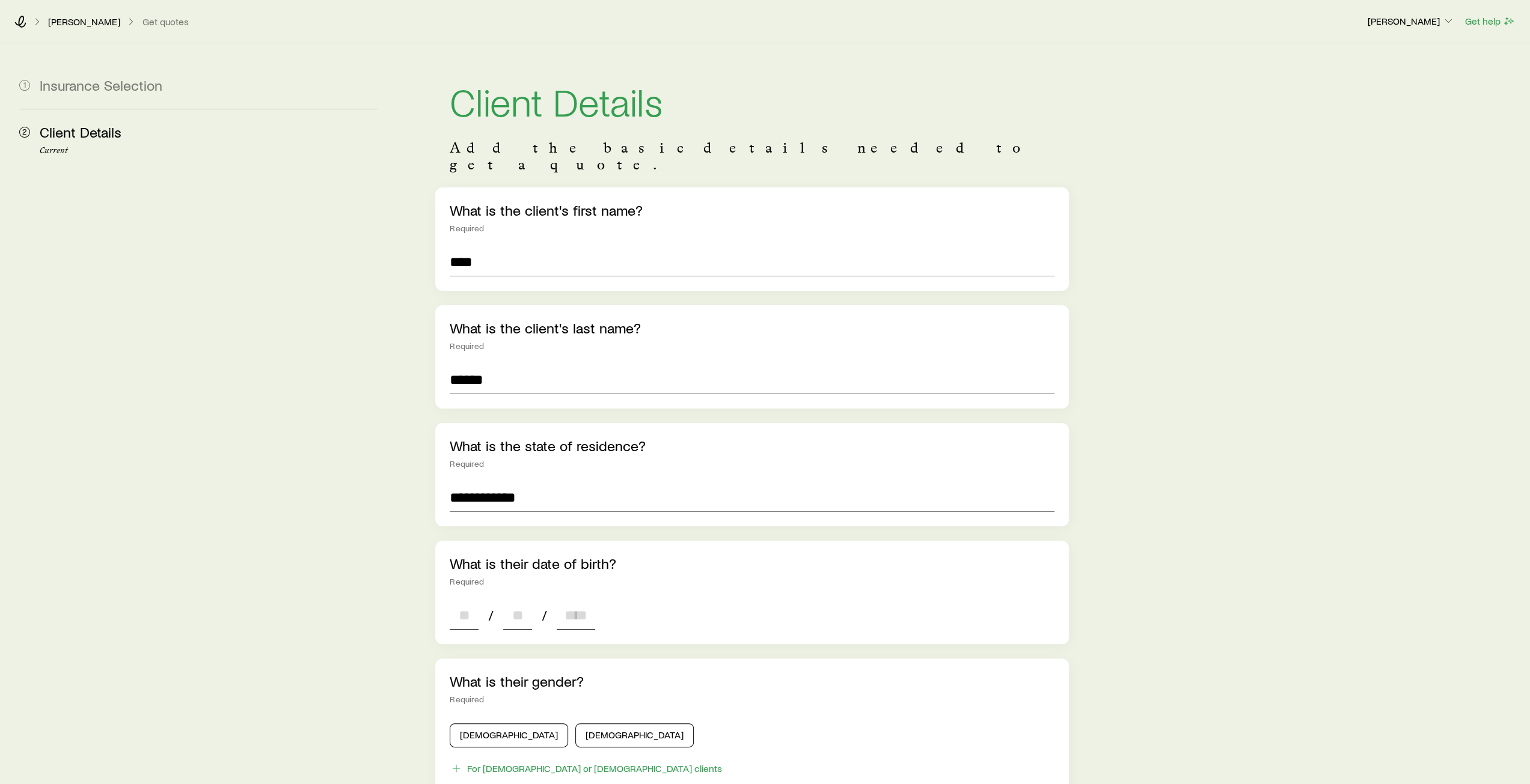
click at [470, 604] on input at bounding box center [464, 616] width 29 height 29
click at [585, 601] on input at bounding box center [575, 616] width 38 height 29
type input "****"
click at [519, 602] on input at bounding box center [517, 616] width 29 height 29
type input "**"
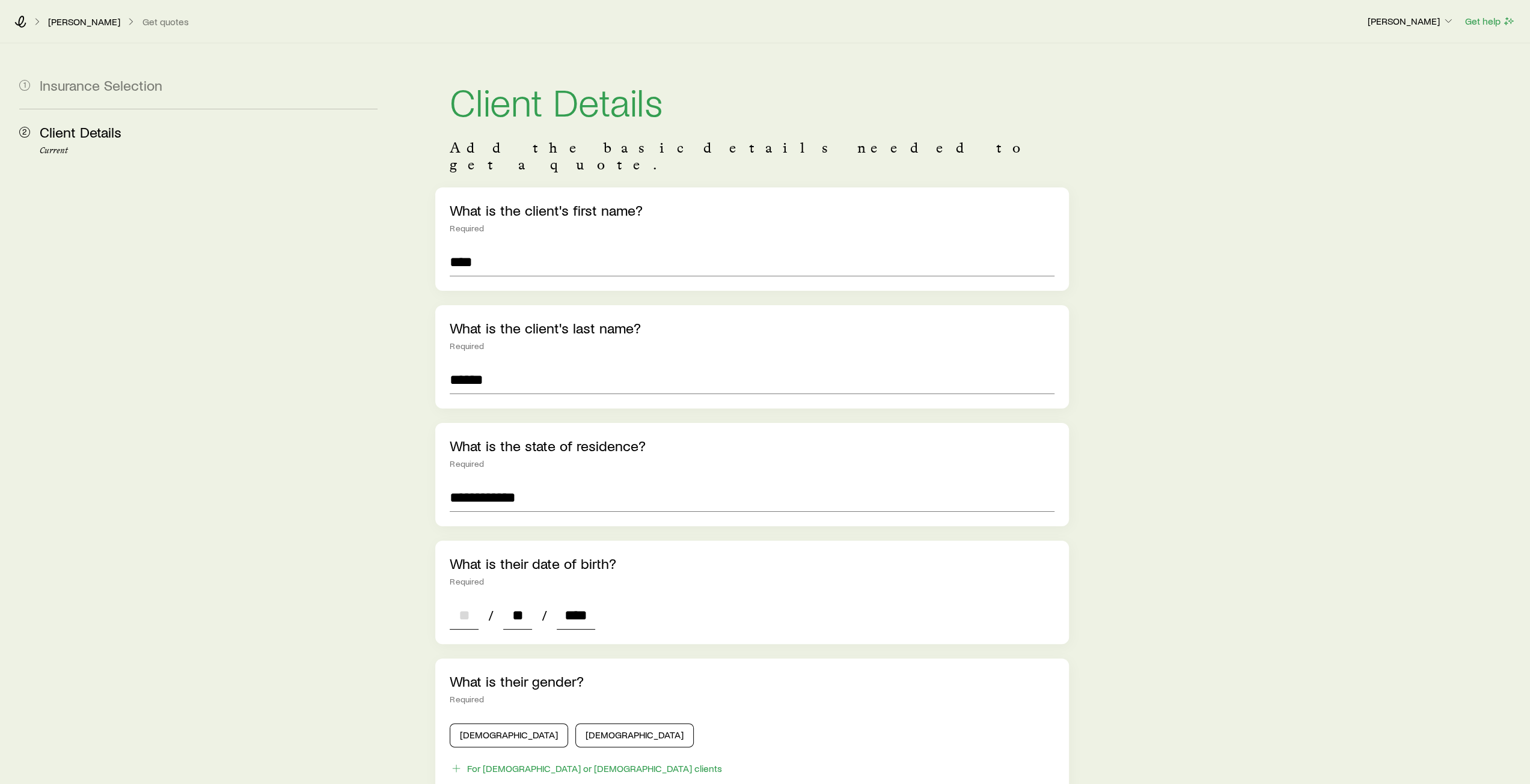
click at [464, 604] on input at bounding box center [464, 616] width 29 height 29
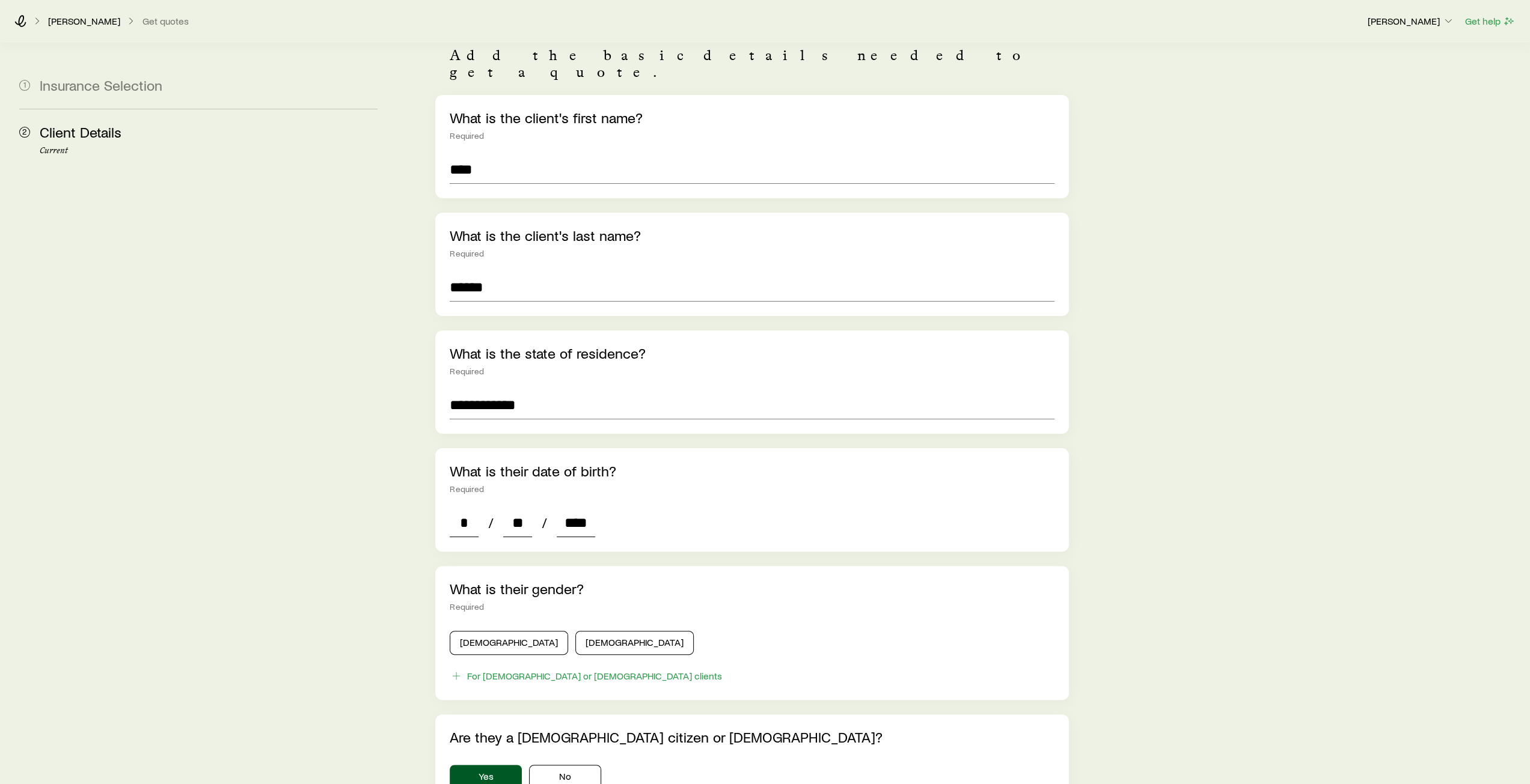
scroll to position [120, 0]
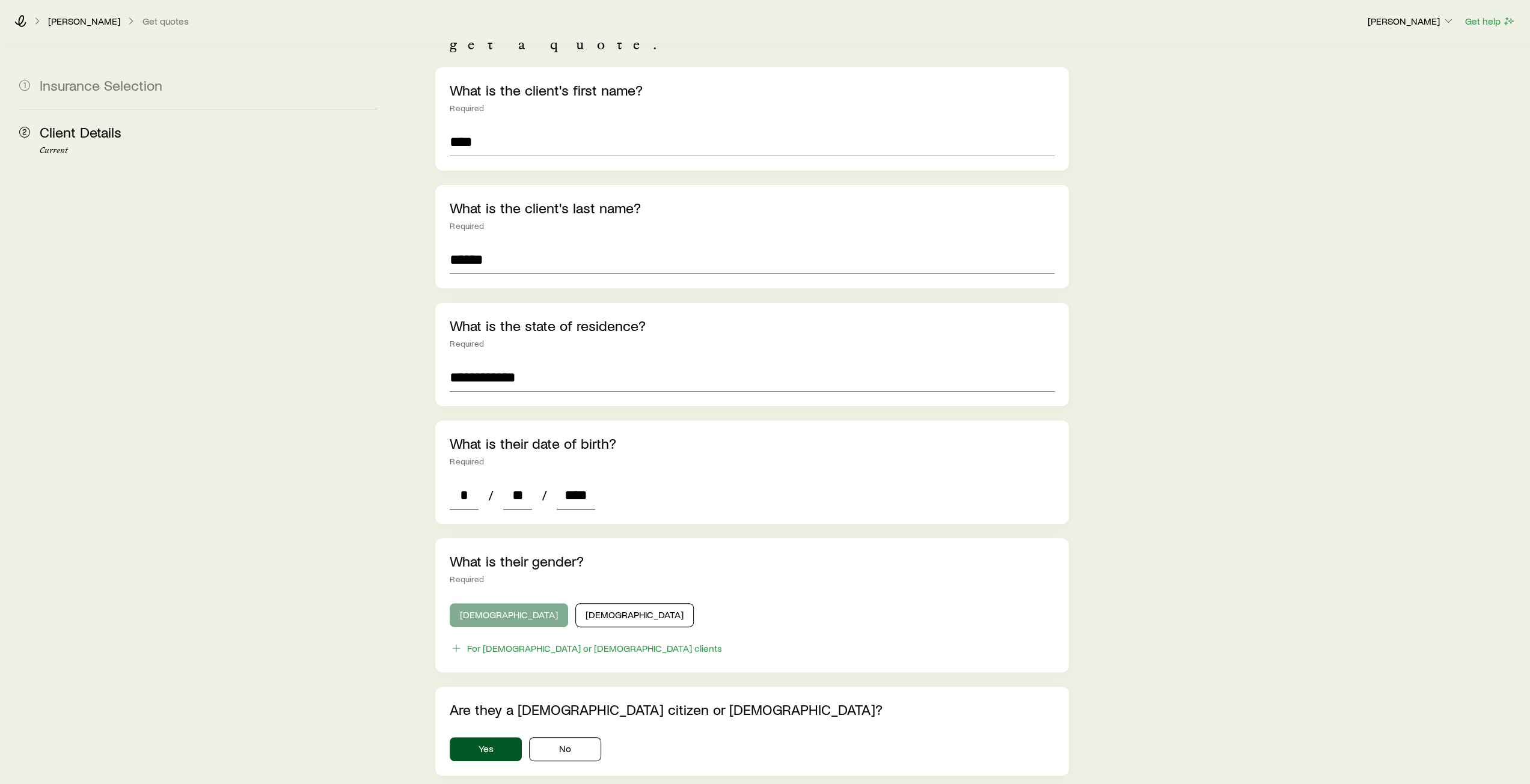
type input "*"
click at [492, 603] on button "Male" at bounding box center [508, 615] width 119 height 24
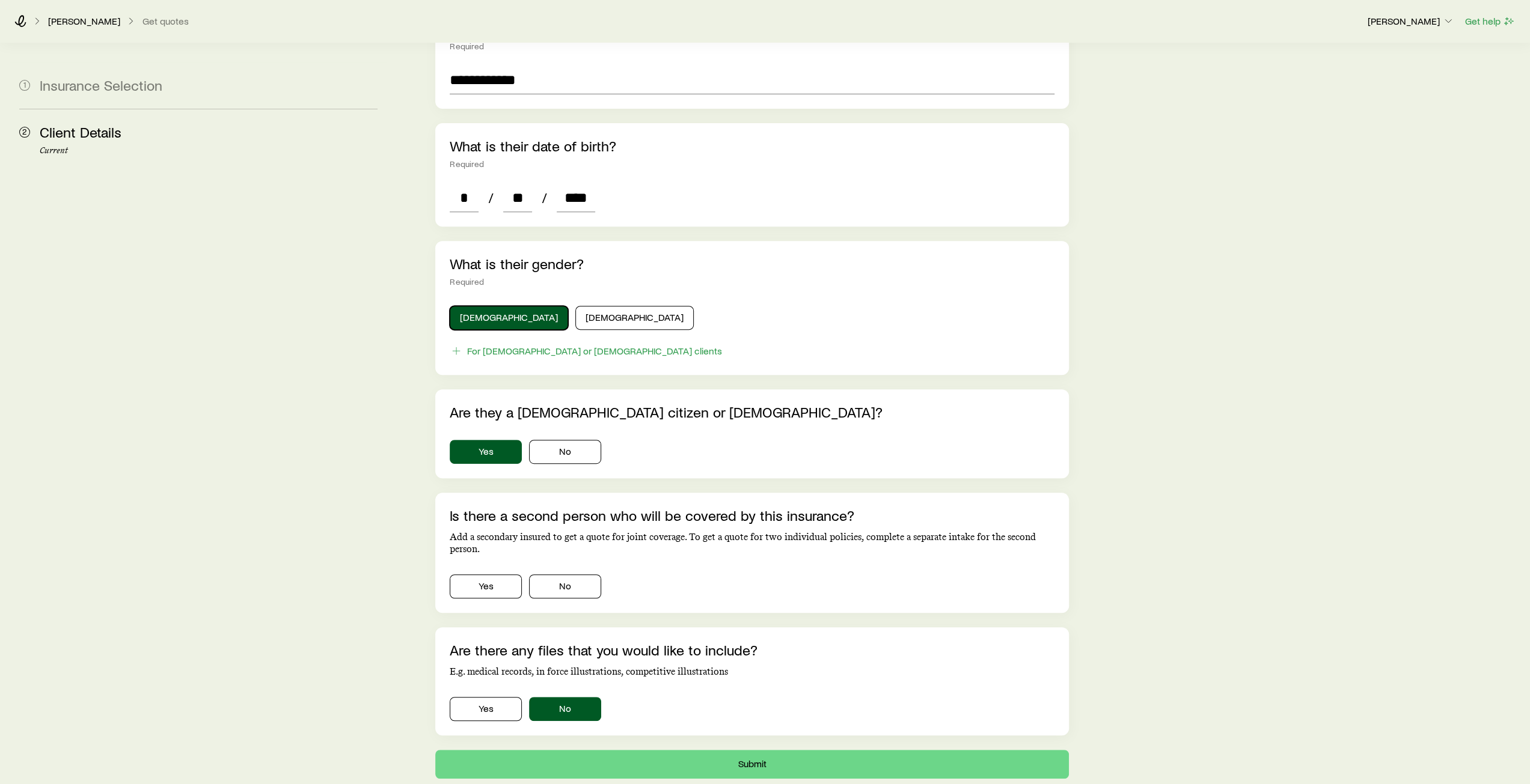
scroll to position [421, 0]
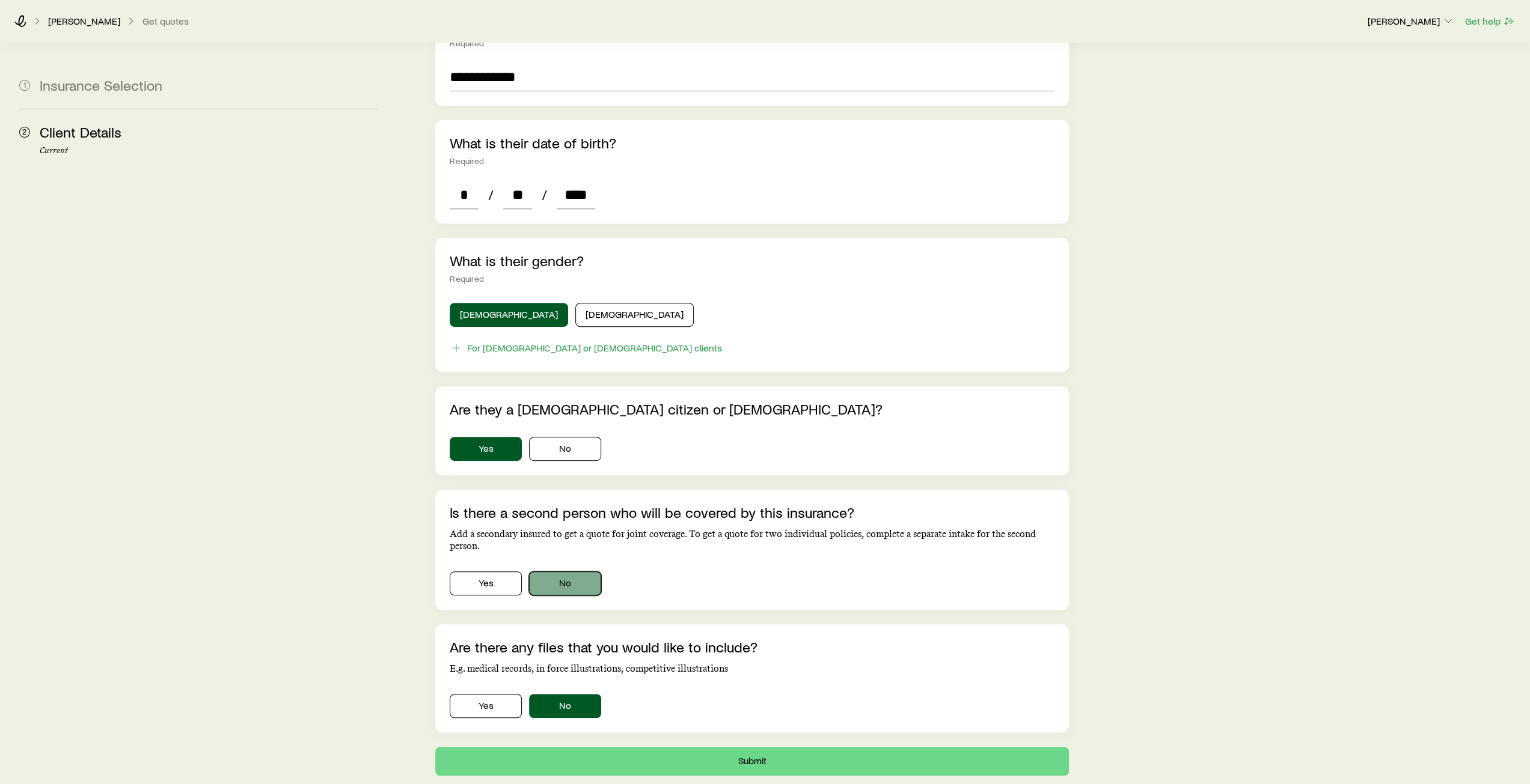
click at [576, 571] on button "No" at bounding box center [565, 583] width 72 height 24
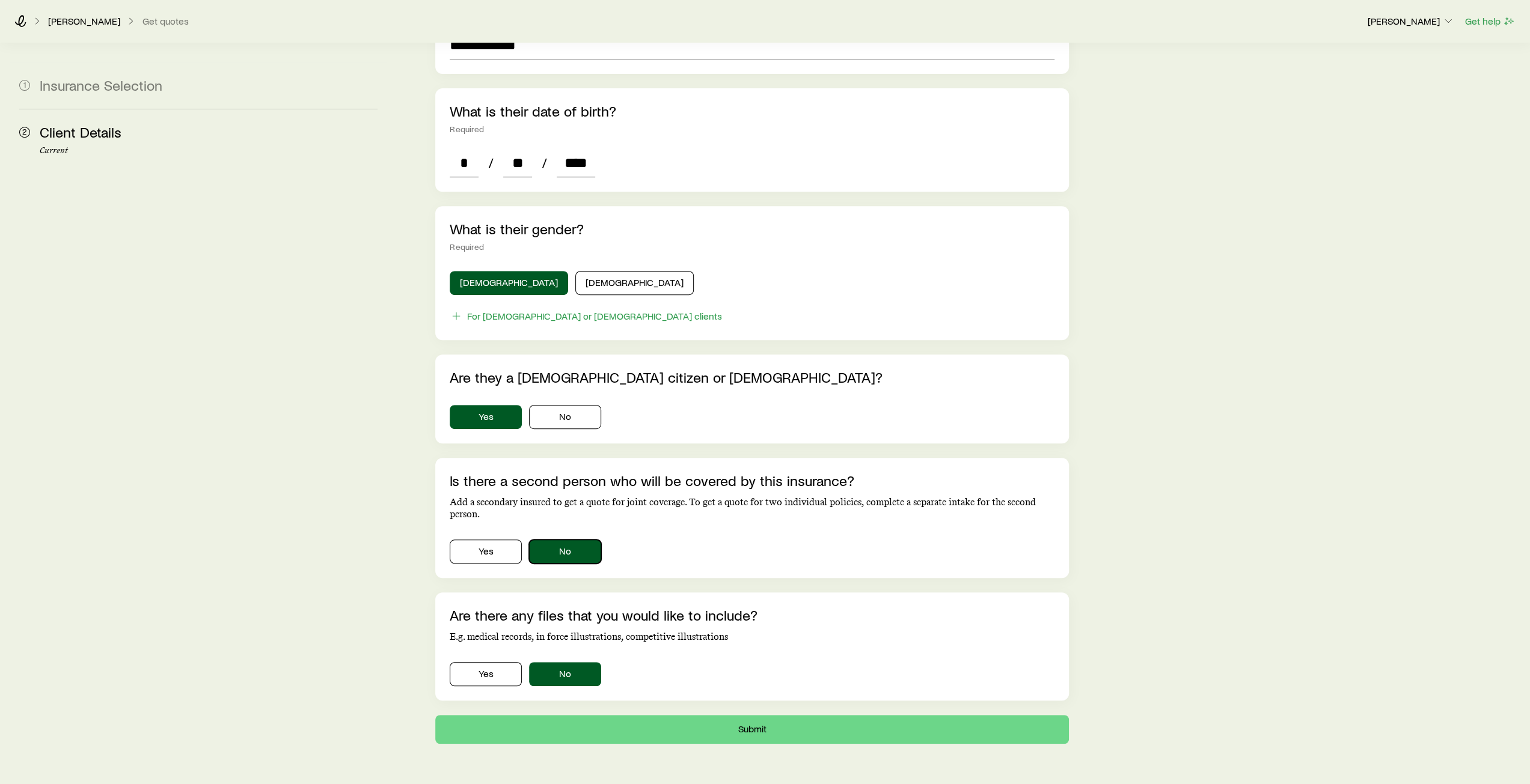
scroll to position [476, 0]
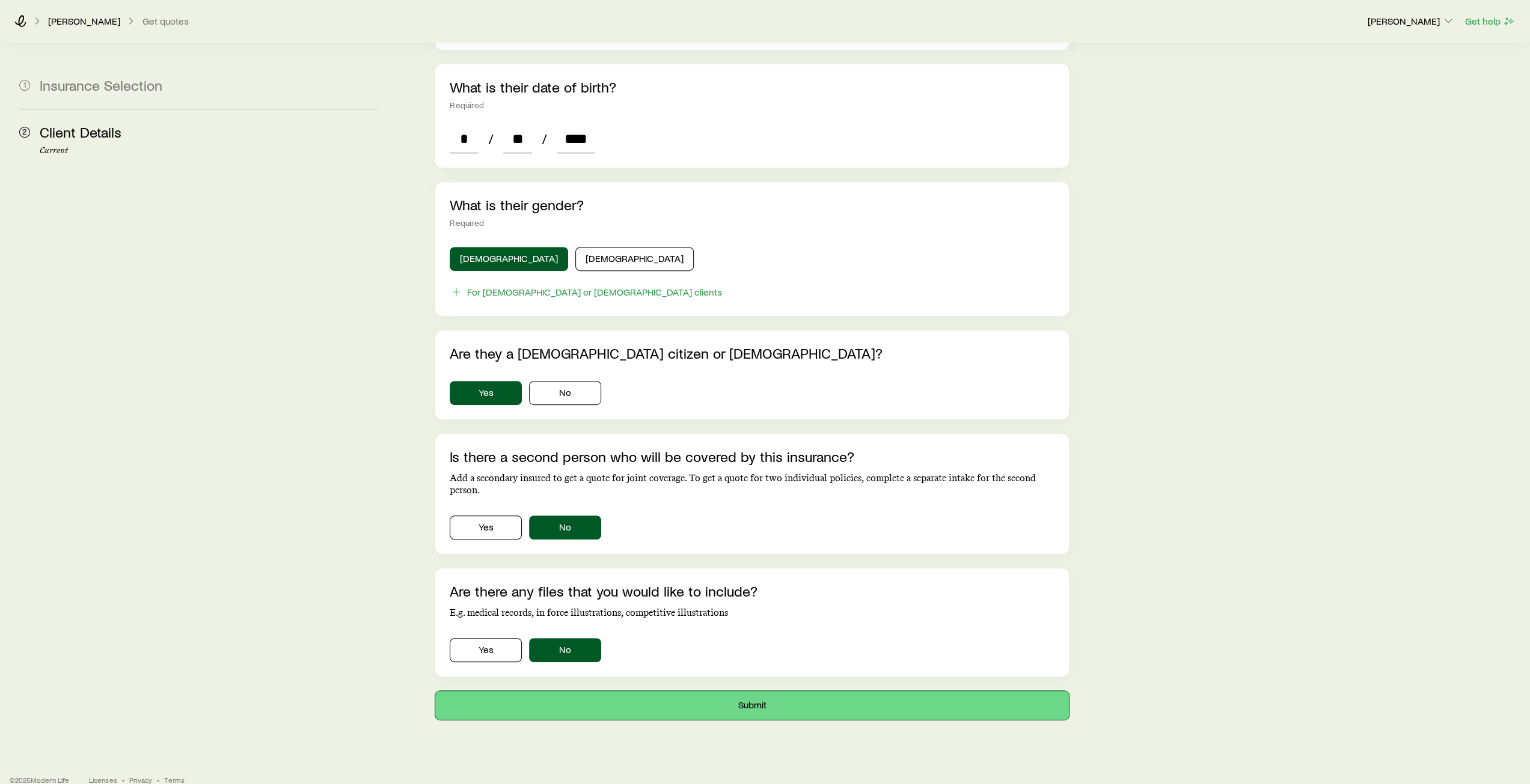
click at [760, 691] on button "Submit" at bounding box center [751, 706] width 633 height 29
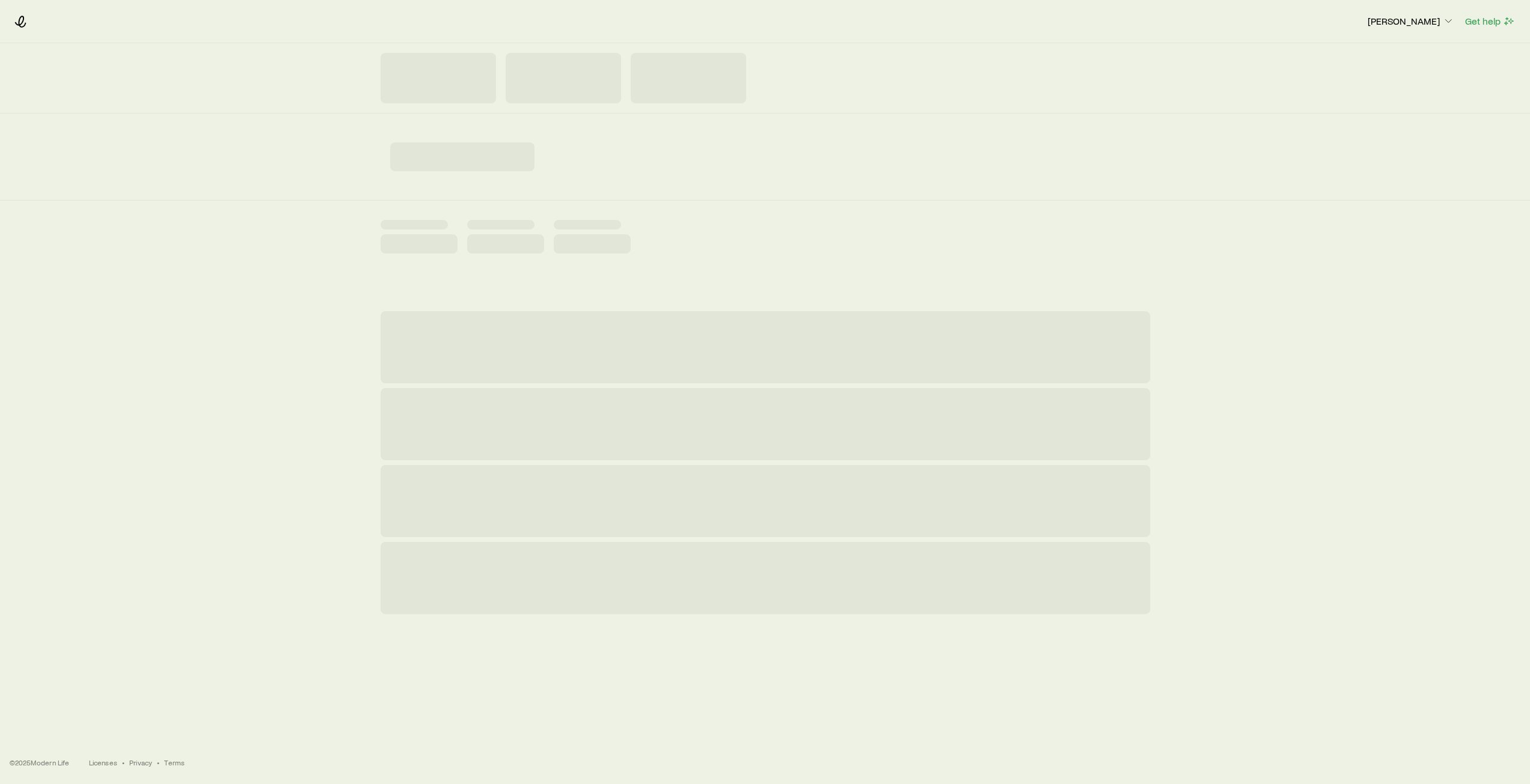
scroll to position [0, 0]
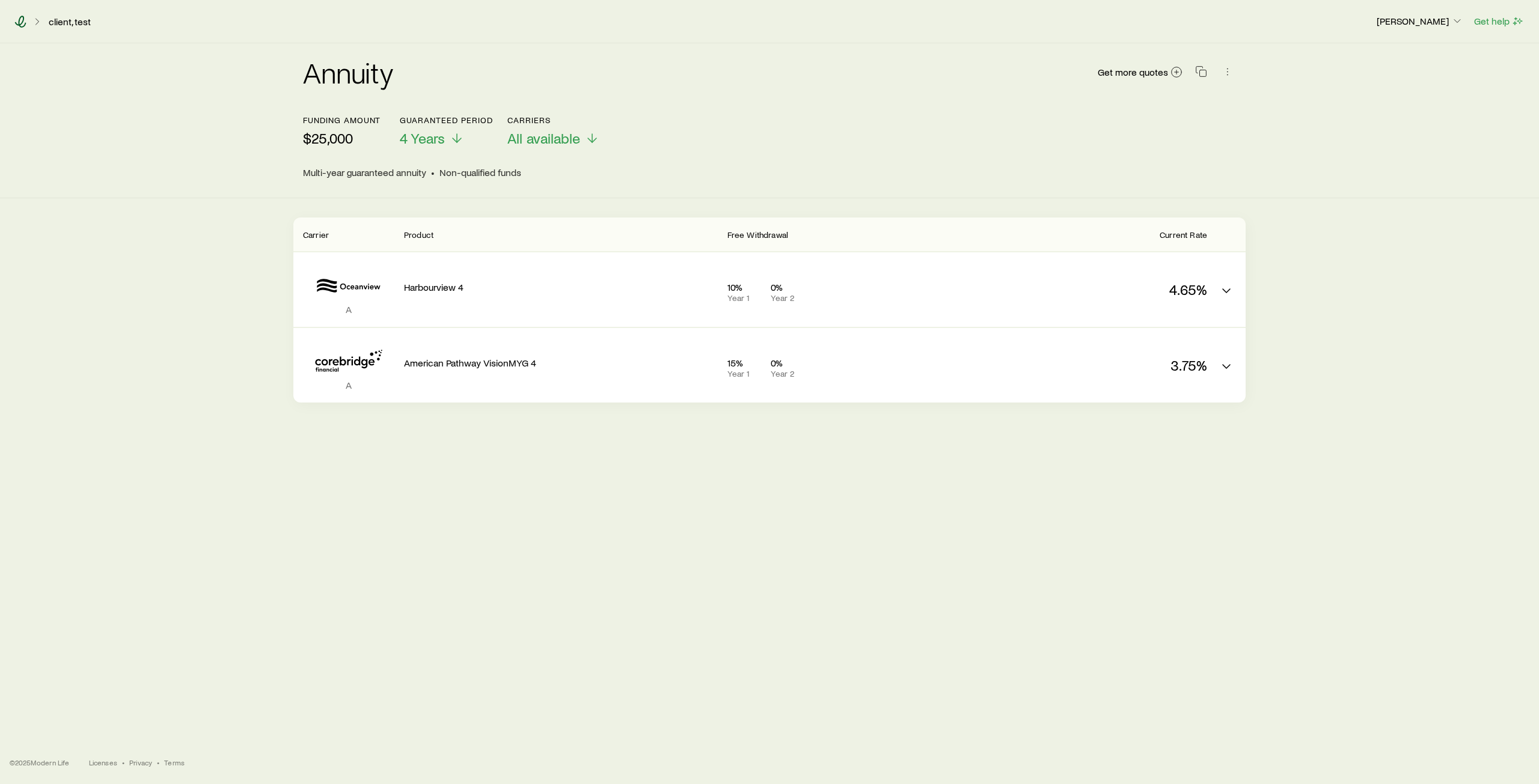
click at [19, 21] on icon at bounding box center [21, 21] width 11 height 12
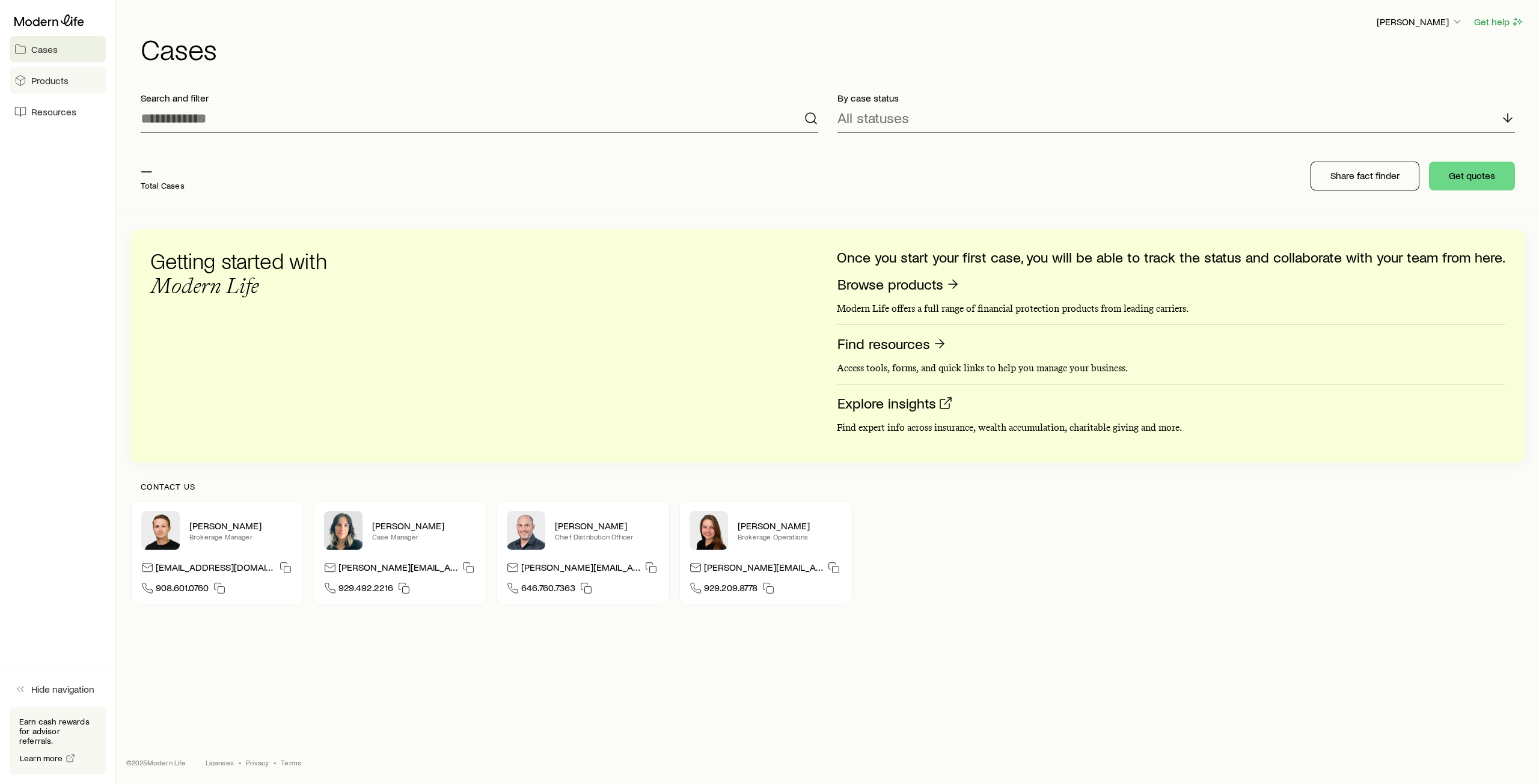
click at [48, 80] on span "Products" at bounding box center [50, 80] width 37 height 12
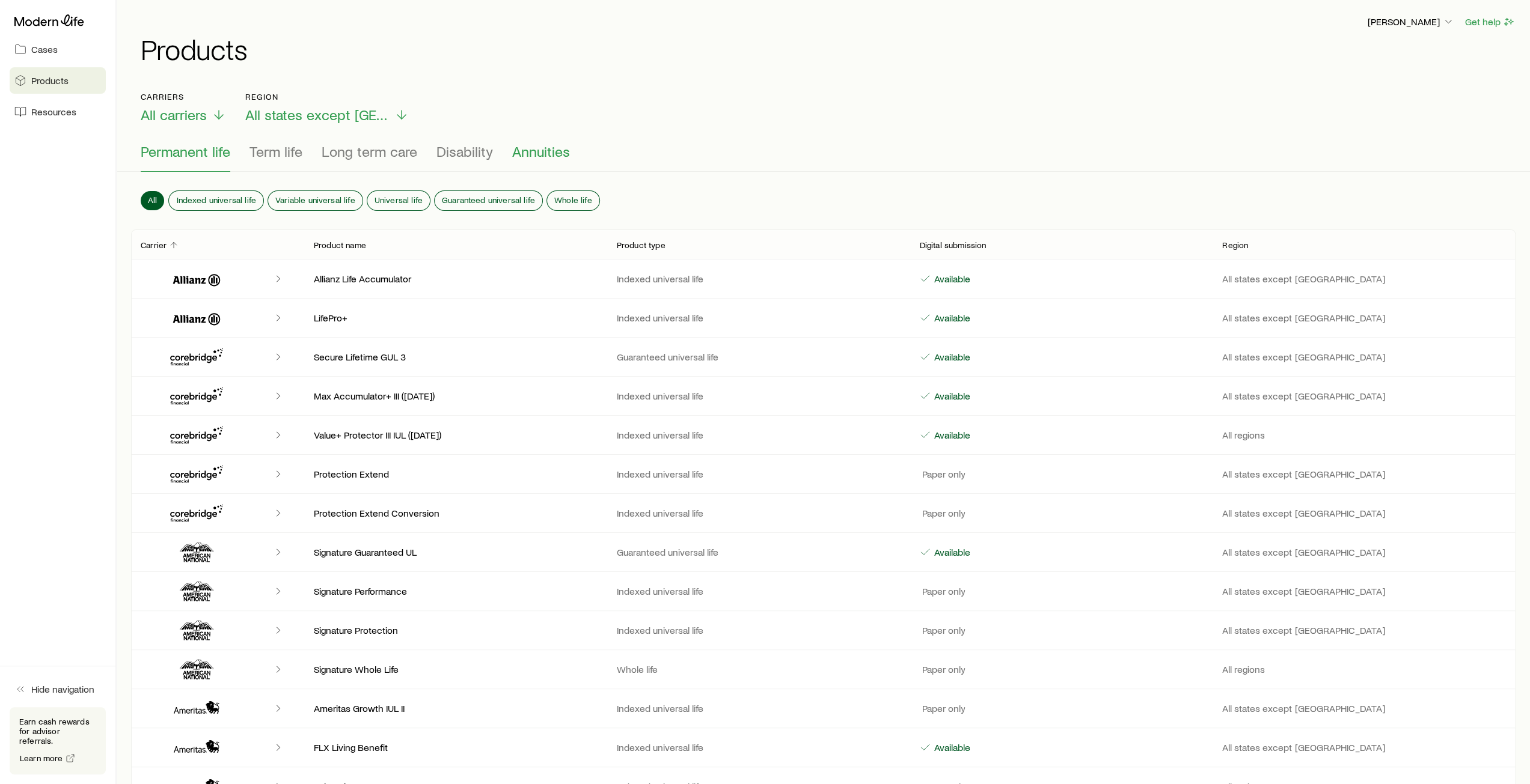
click at [544, 154] on span "Annuities" at bounding box center [540, 151] width 58 height 17
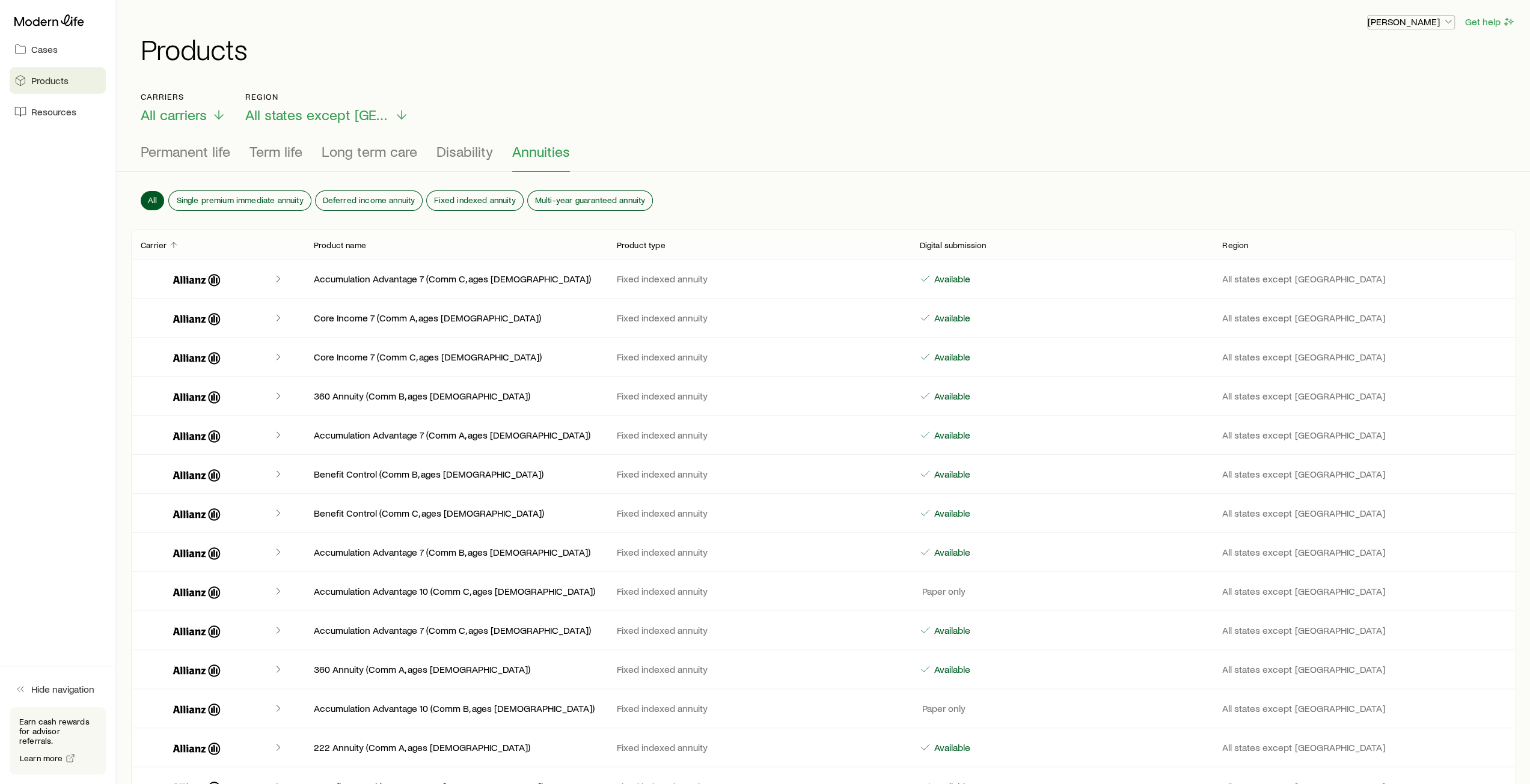
click at [1441, 24] on p "[PERSON_NAME]" at bounding box center [1411, 21] width 87 height 12
click at [1368, 150] on span "Sign out" at bounding box center [1354, 144] width 33 height 12
